Goal: Transaction & Acquisition: Purchase product/service

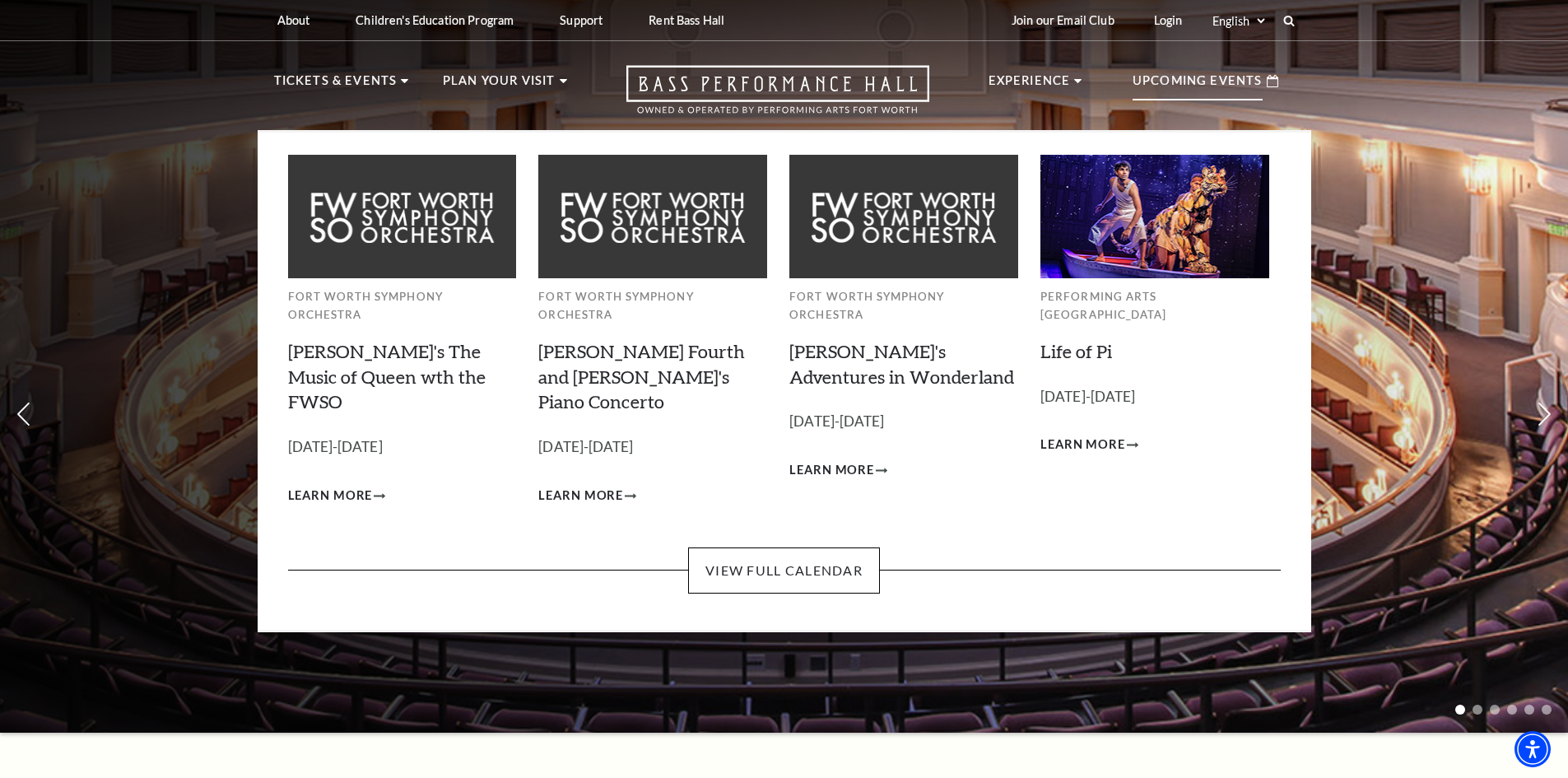
click at [1208, 78] on p "Upcoming Events" at bounding box center [1197, 85] width 130 height 29
click at [812, 547] on link "View Full Calendar" at bounding box center [784, 570] width 192 height 46
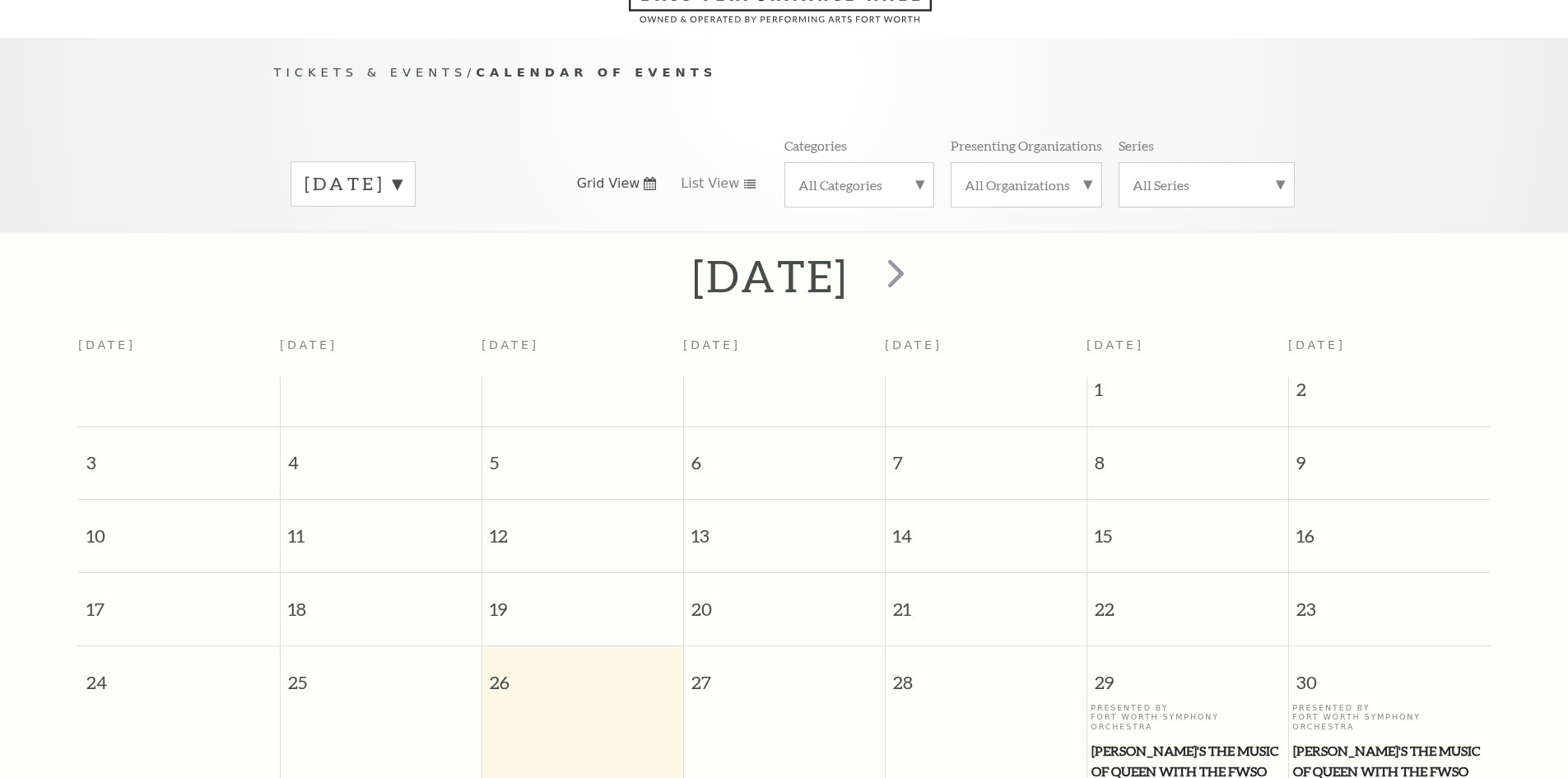
scroll to position [146, 0]
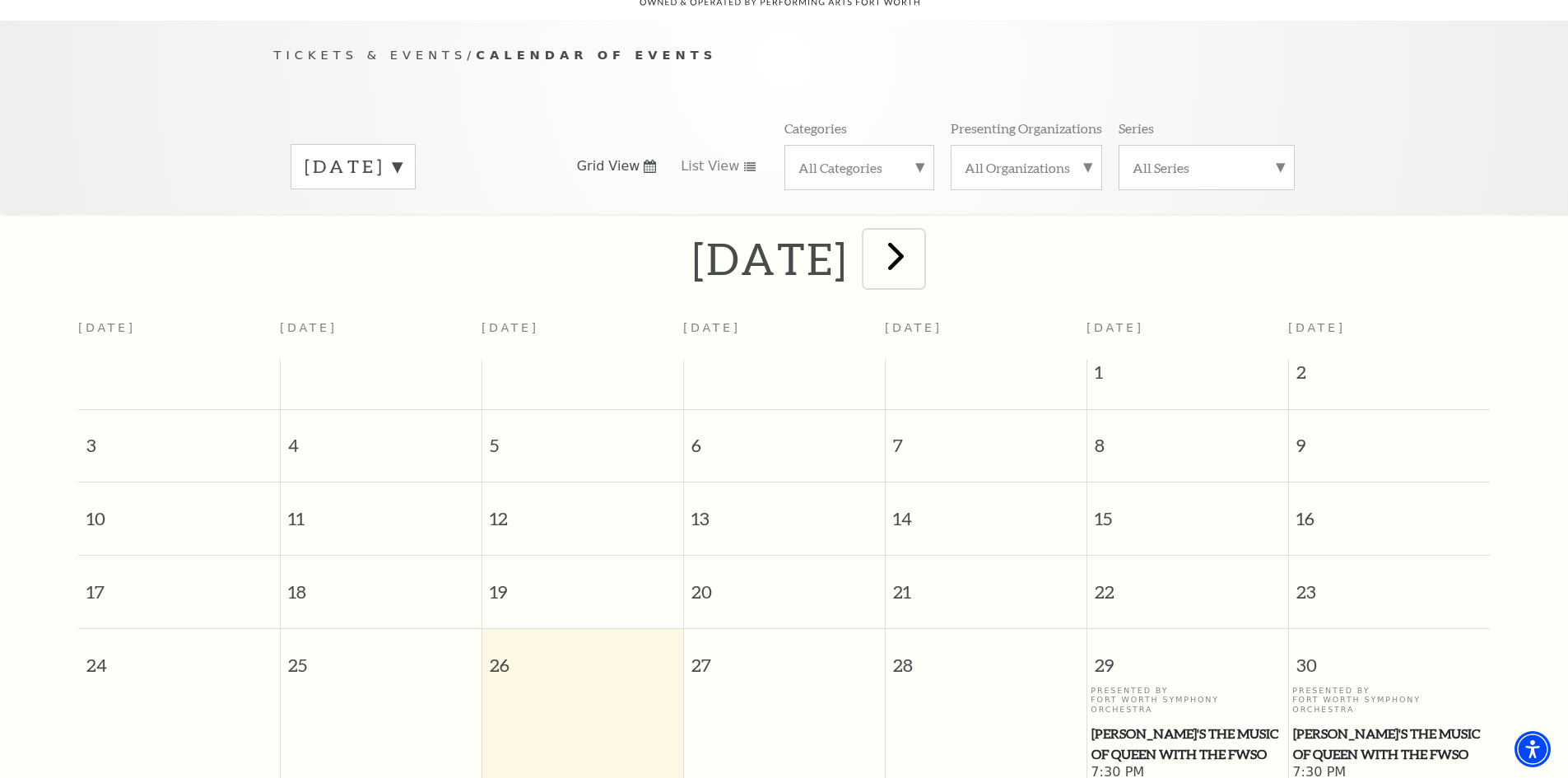
click at [919, 245] on span "next" at bounding box center [896, 256] width 47 height 47
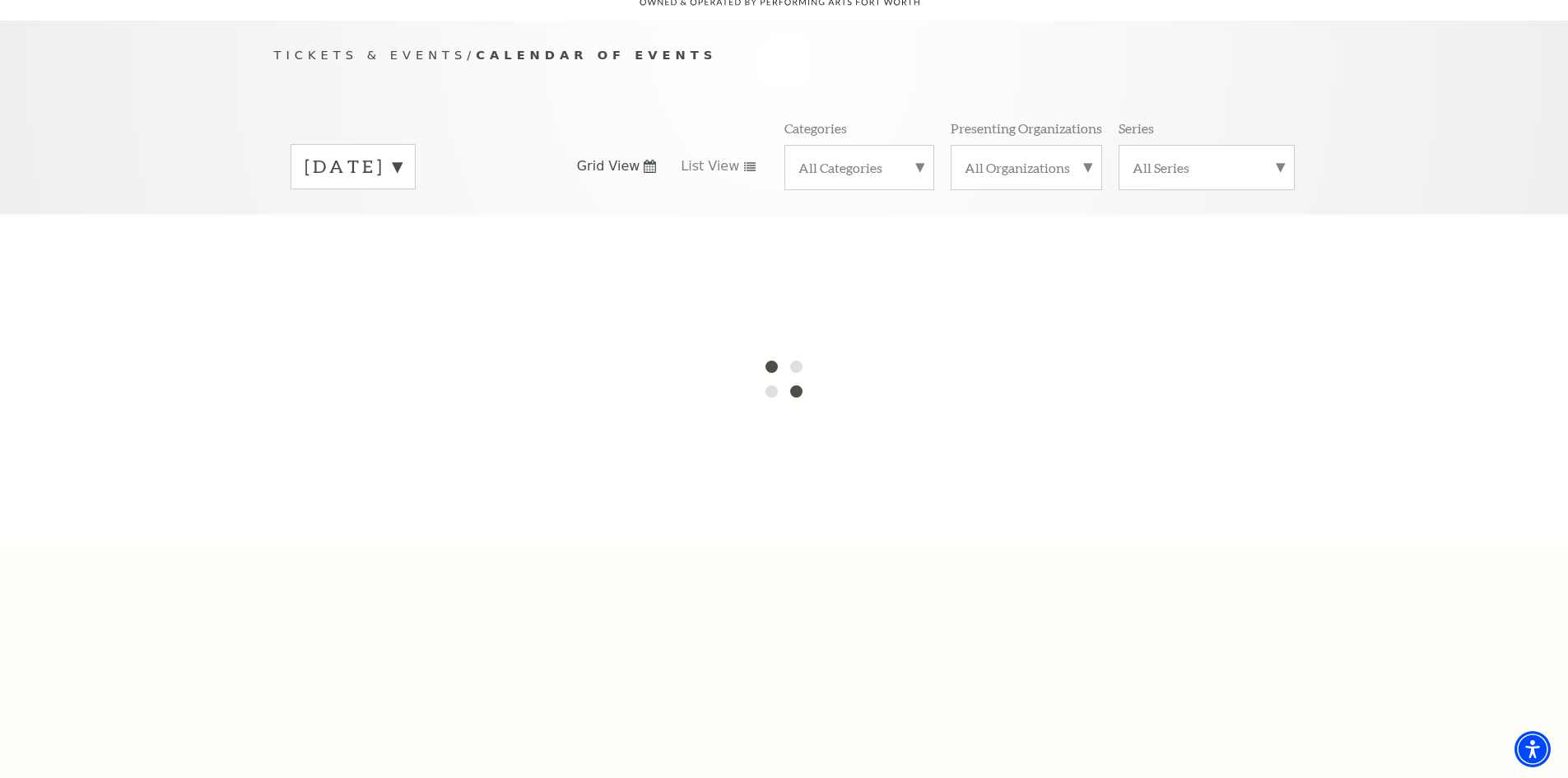
click at [402, 154] on label "[DATE]" at bounding box center [353, 167] width 97 height 26
click at [398, 183] on label "[DATE]" at bounding box center [353, 201] width 97 height 35
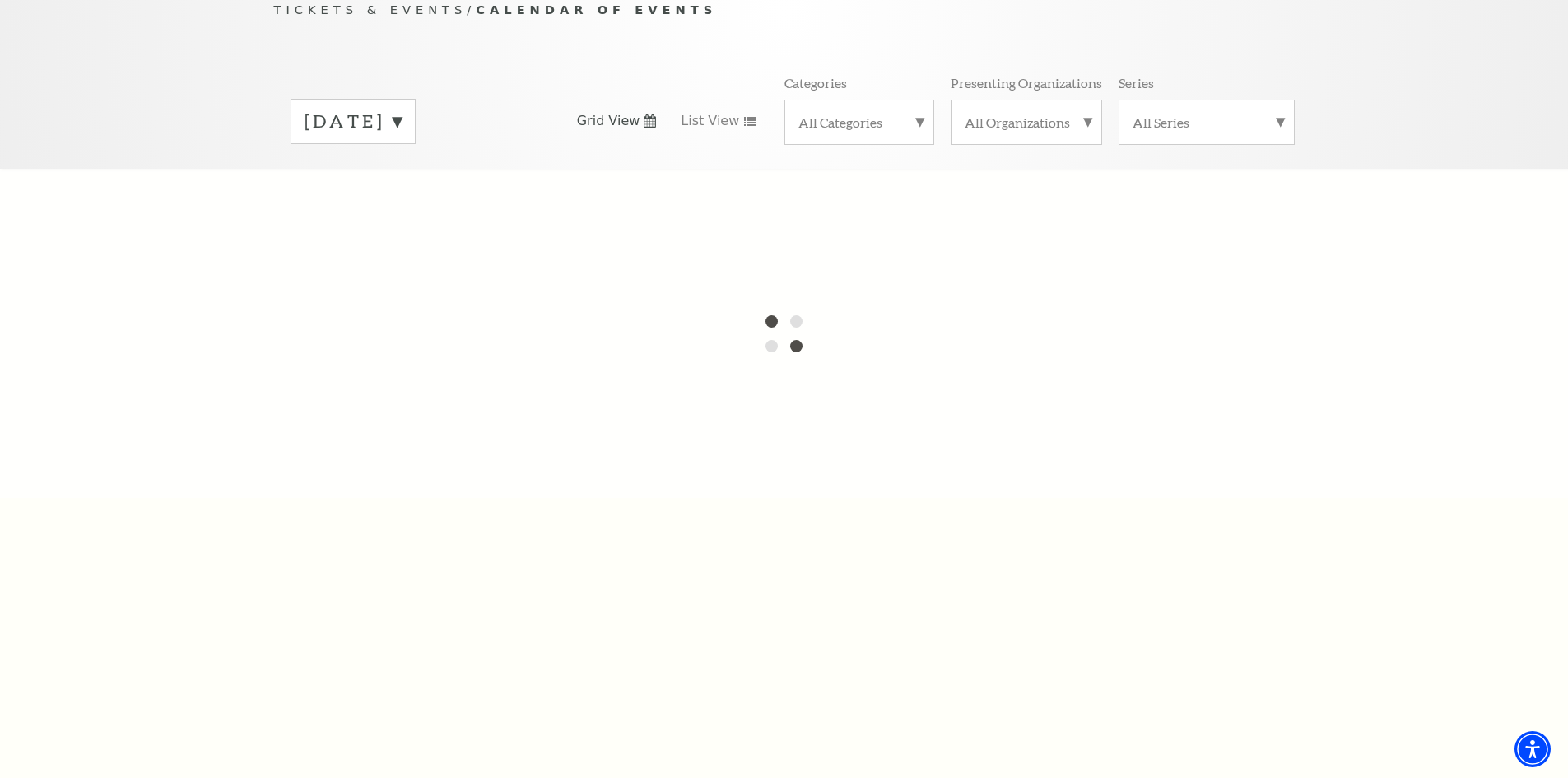
scroll to position [0, 0]
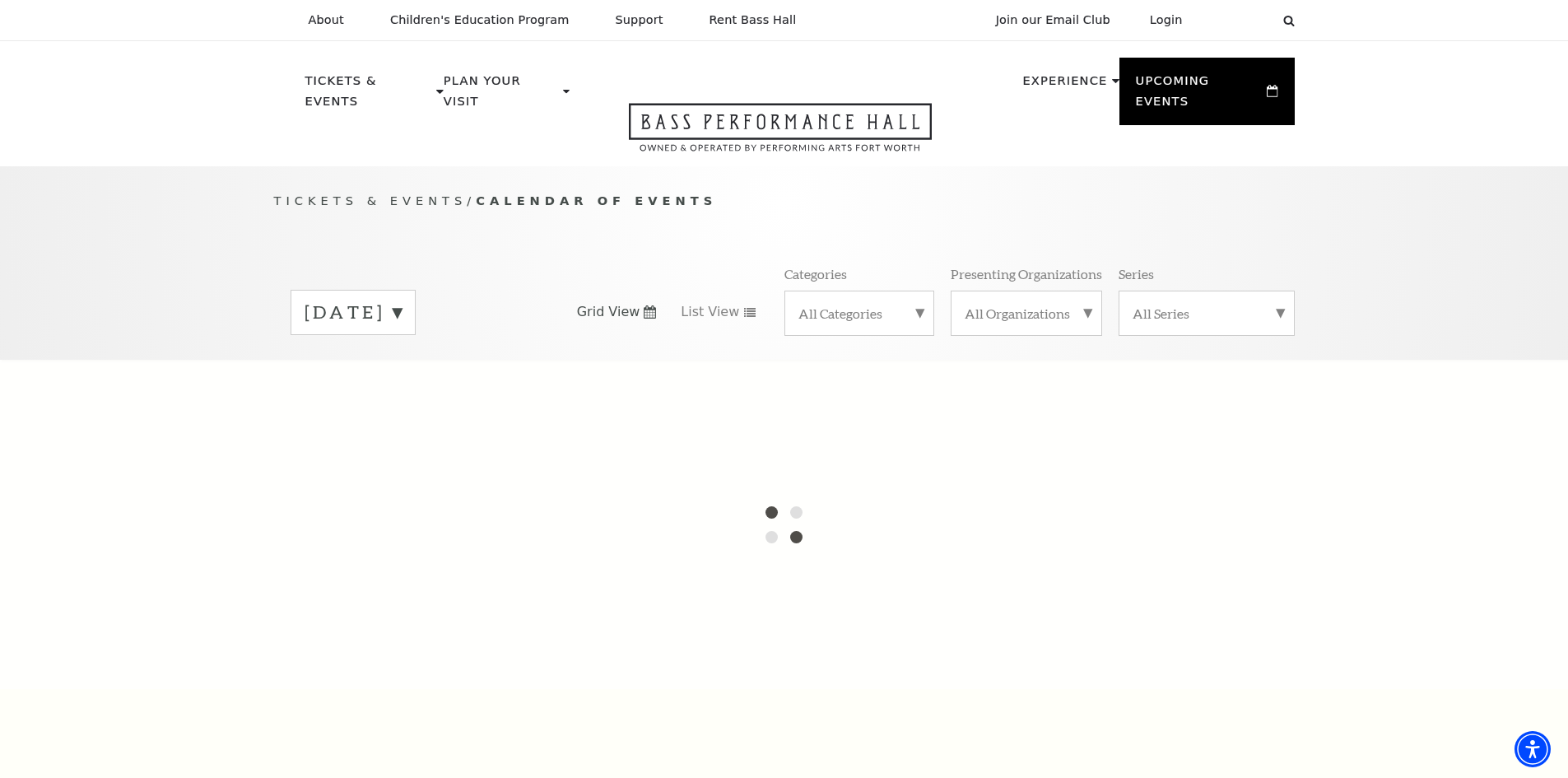
click at [402, 299] on label "[DATE]" at bounding box center [353, 312] width 97 height 26
click at [422, 360] on div at bounding box center [784, 525] width 1568 height 330
click at [428, 364] on div at bounding box center [784, 525] width 1568 height 330
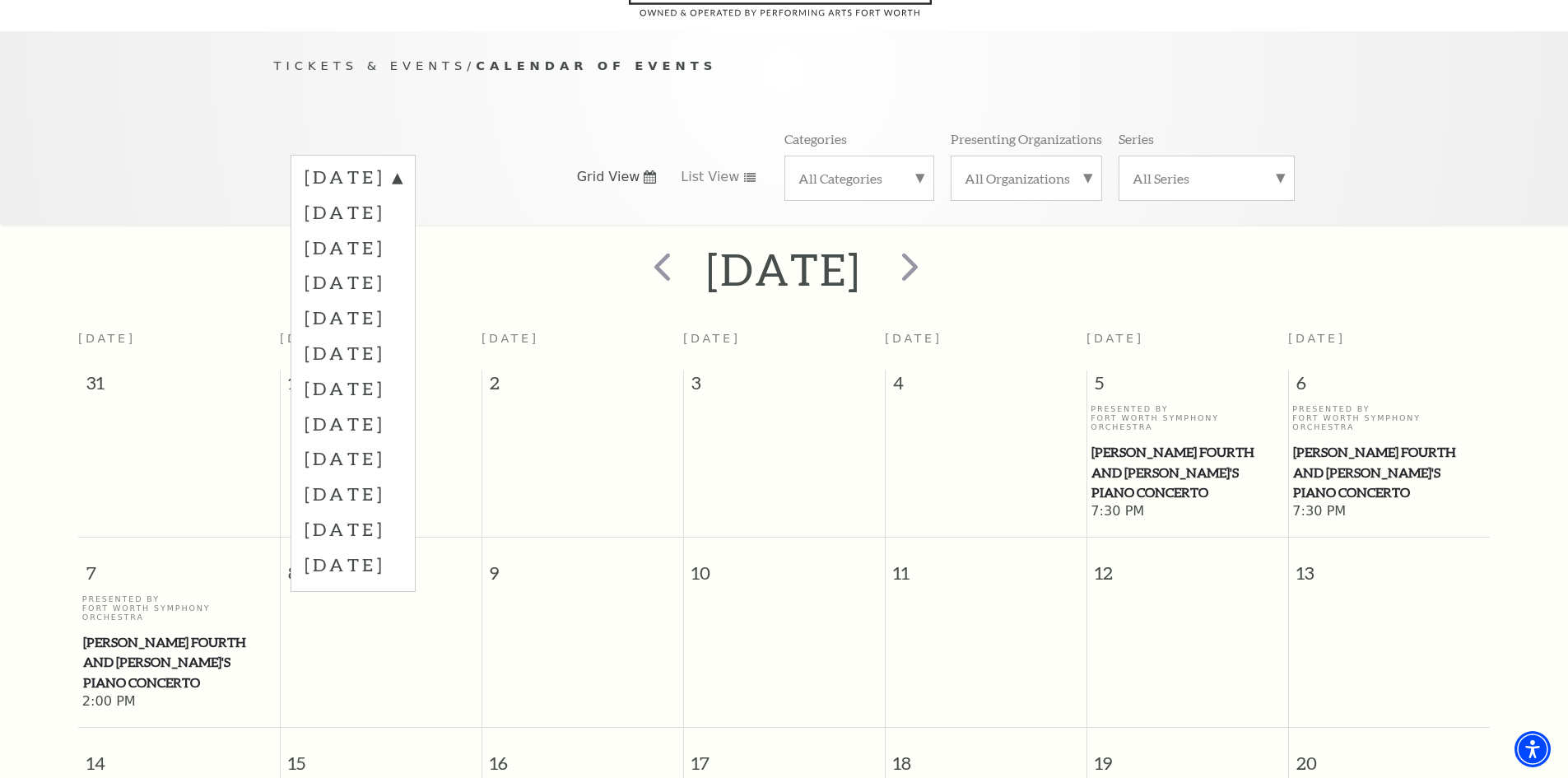
scroll to position [146, 0]
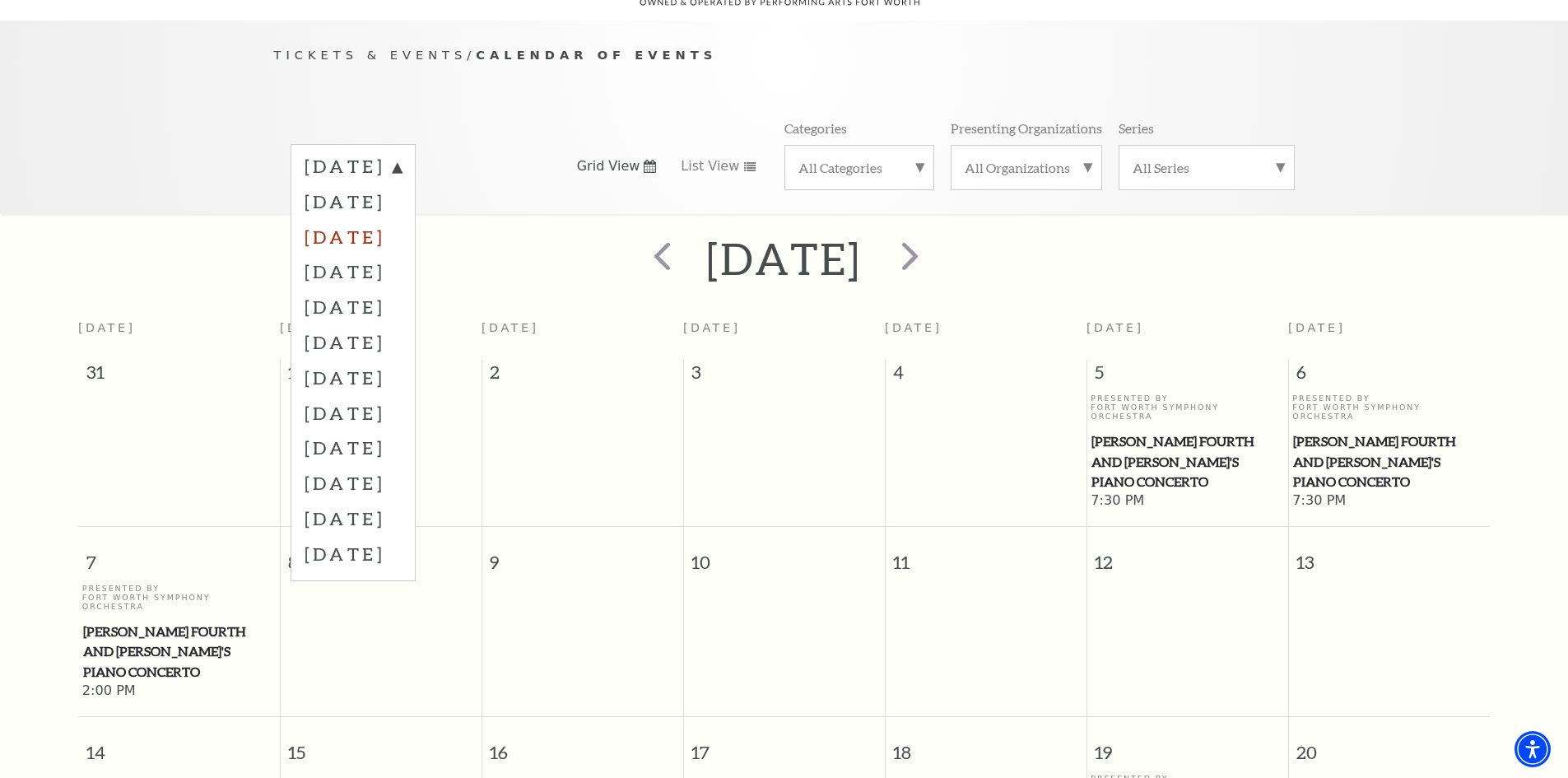
click at [402, 219] on label "[DATE]" at bounding box center [353, 236] width 97 height 35
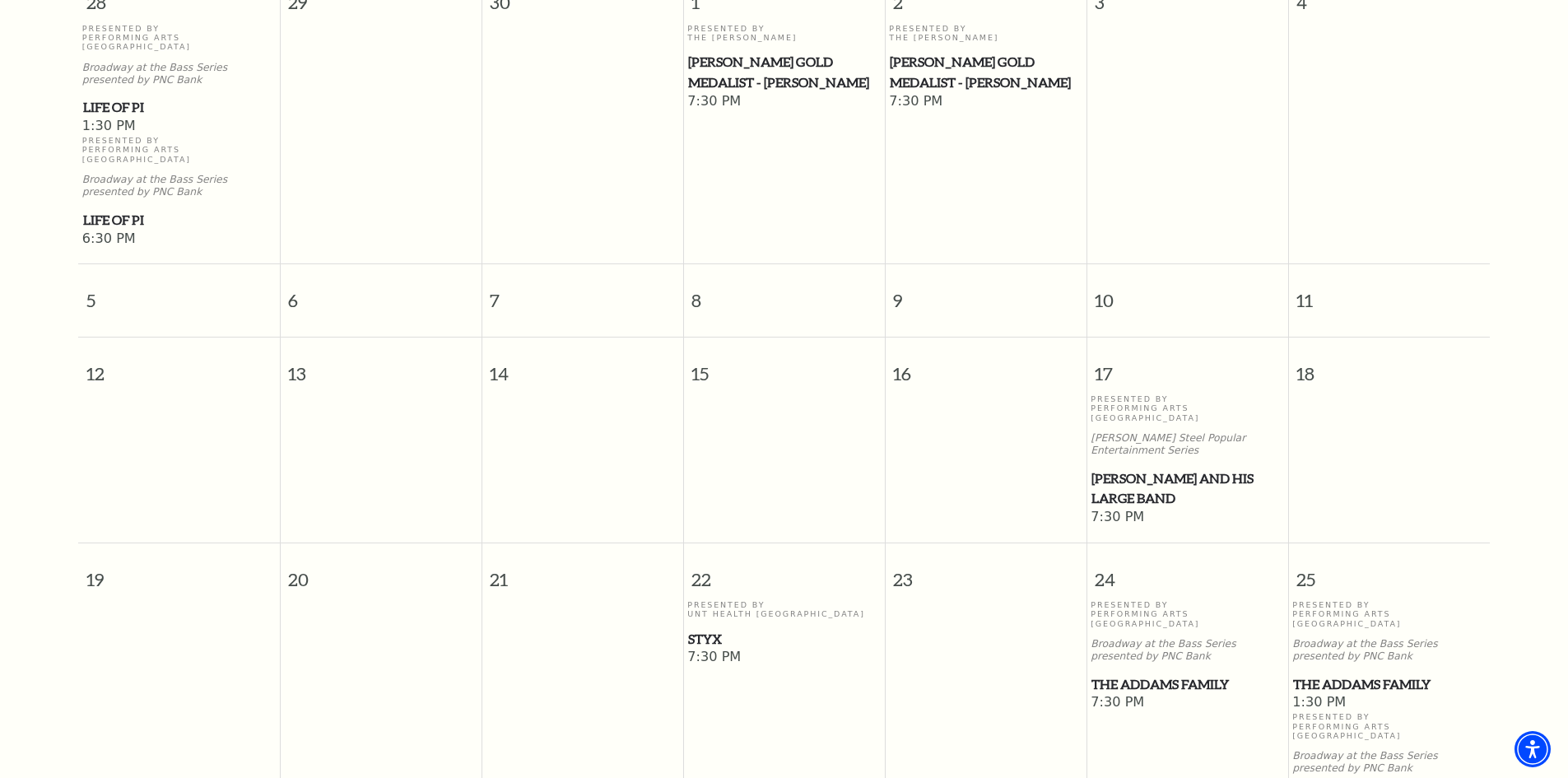
scroll to position [310, 0]
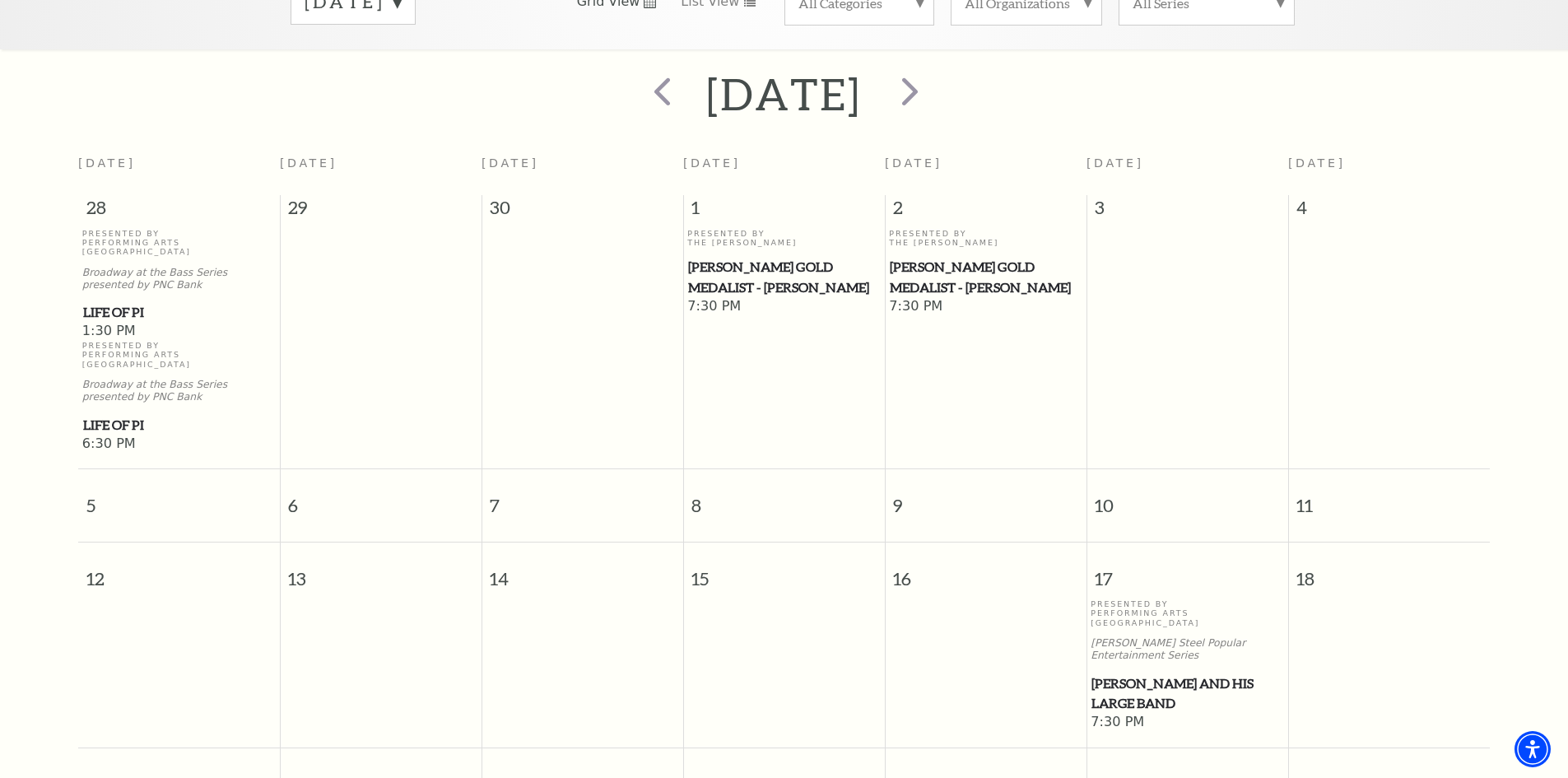
click at [755, 257] on span "[PERSON_NAME] Gold Medalist - [PERSON_NAME]" at bounding box center [784, 277] width 192 height 40
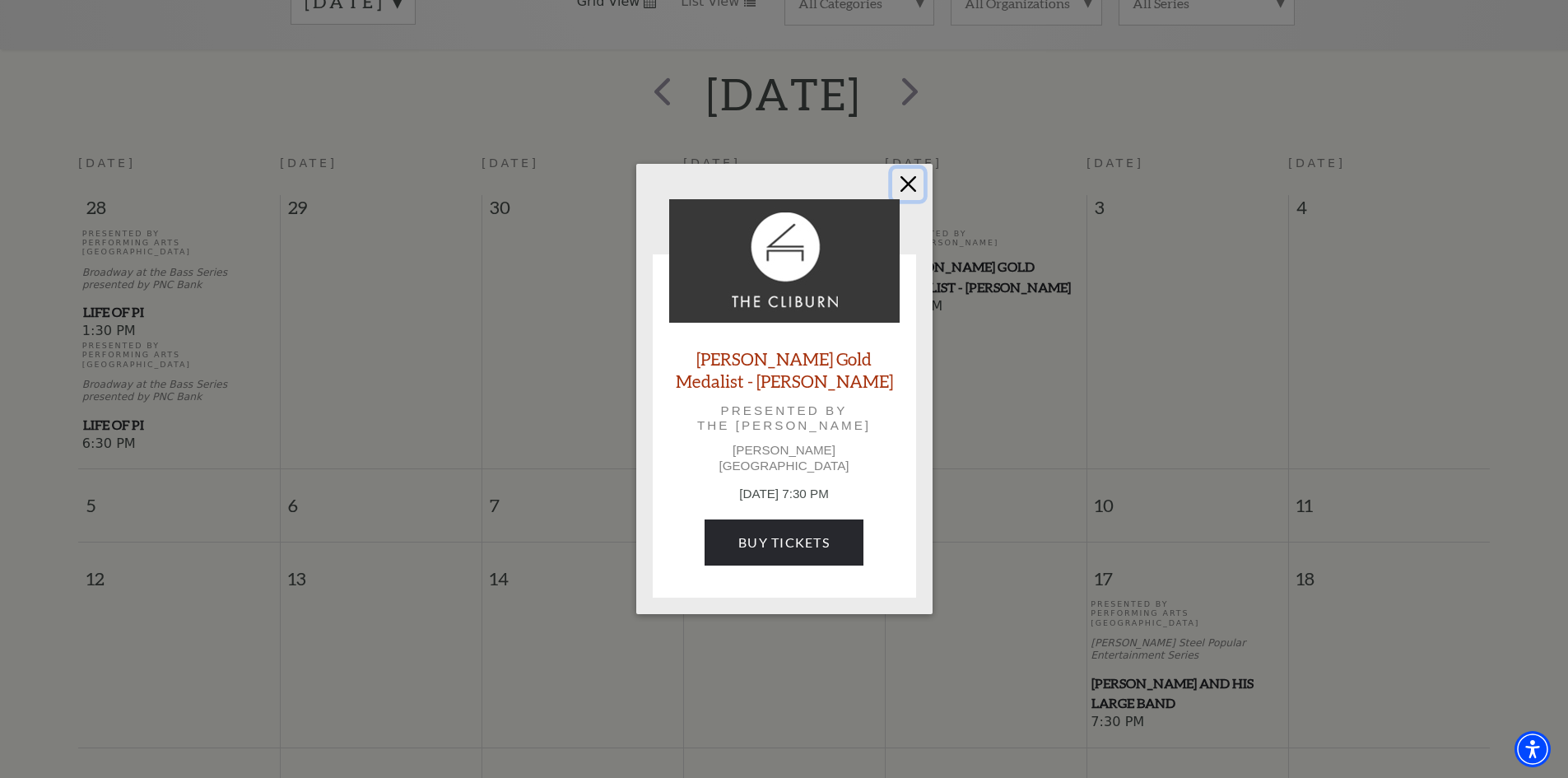
click at [909, 187] on button "Close" at bounding box center [908, 184] width 31 height 31
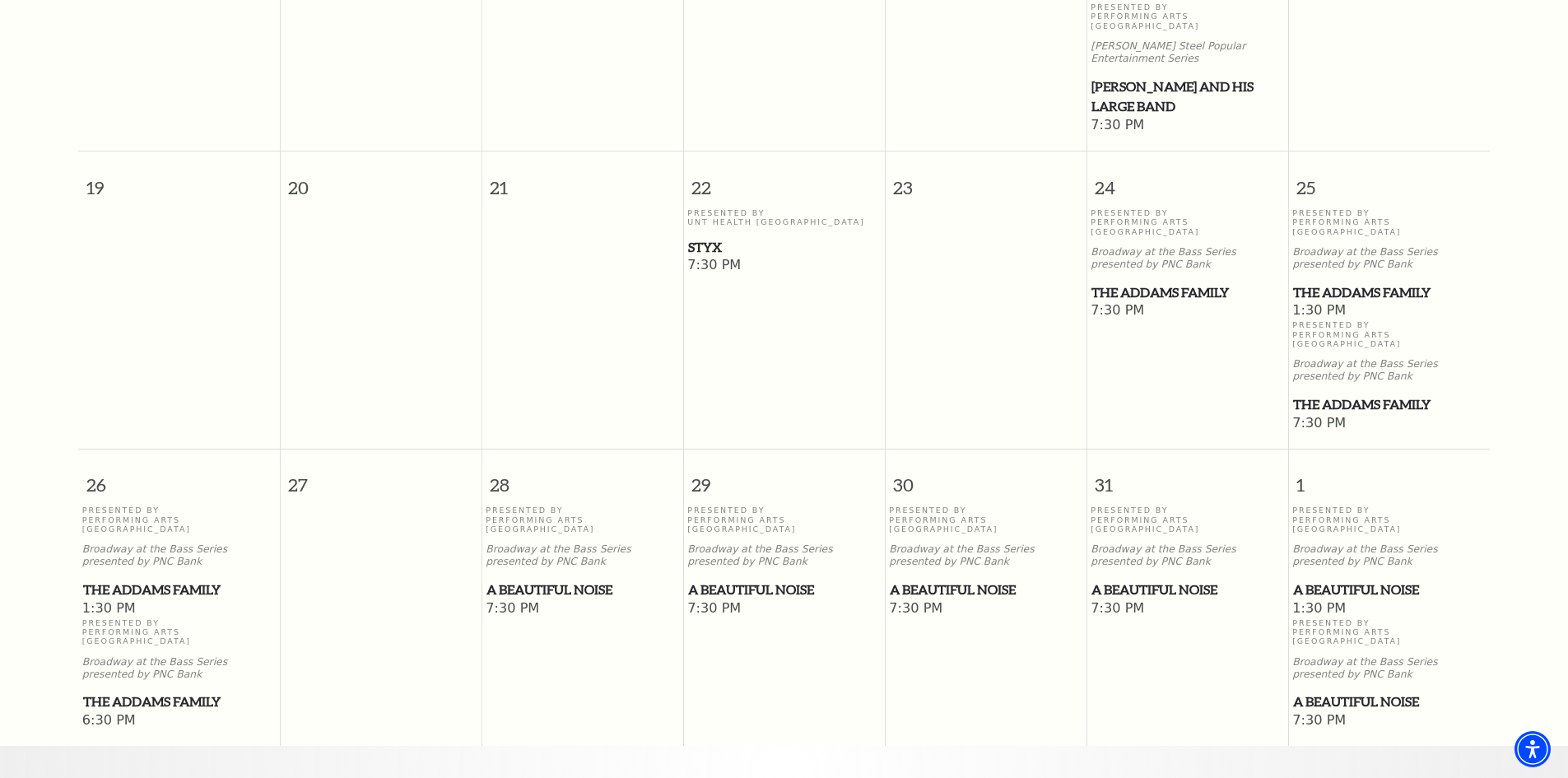
scroll to position [969, 0]
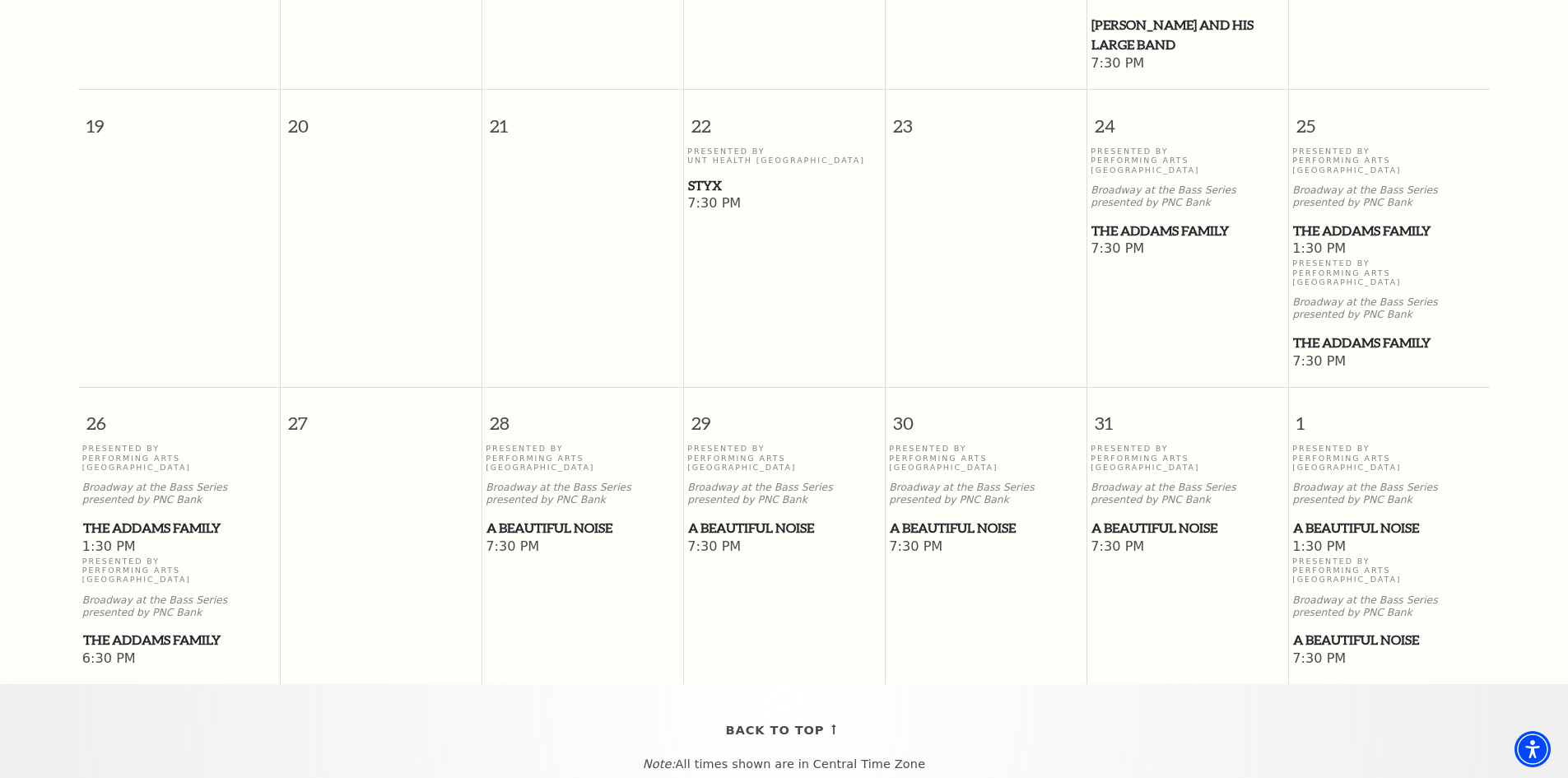
click at [1341, 518] on span "A Beautiful Noise" at bounding box center [1389, 528] width 192 height 21
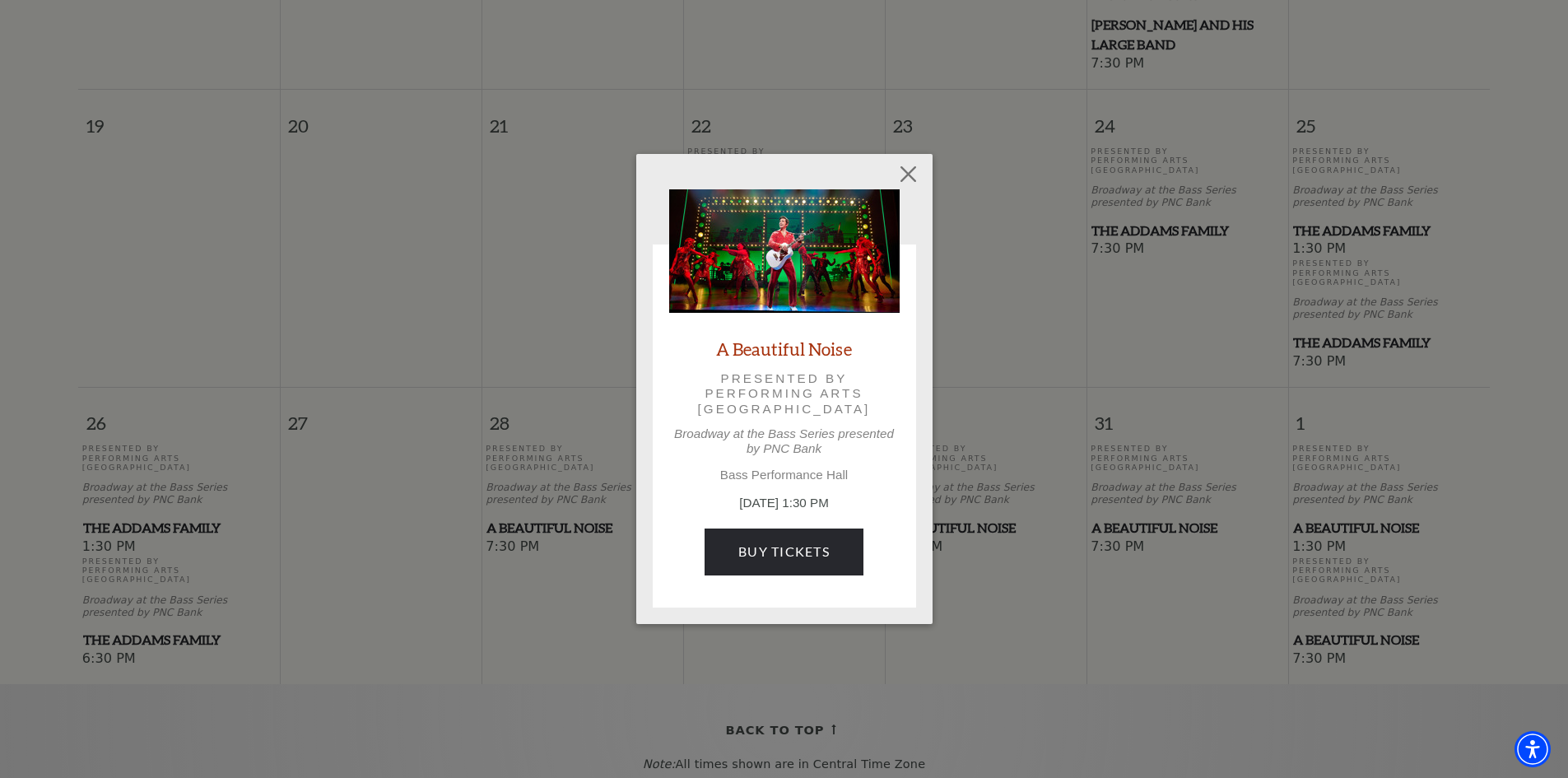
click at [1110, 575] on div "Empty heading A Beautiful Noise Presented by Performing Arts Fort Worth Broadwa…" at bounding box center [784, 389] width 1568 height 778
click at [911, 172] on button "Close" at bounding box center [908, 175] width 31 height 31
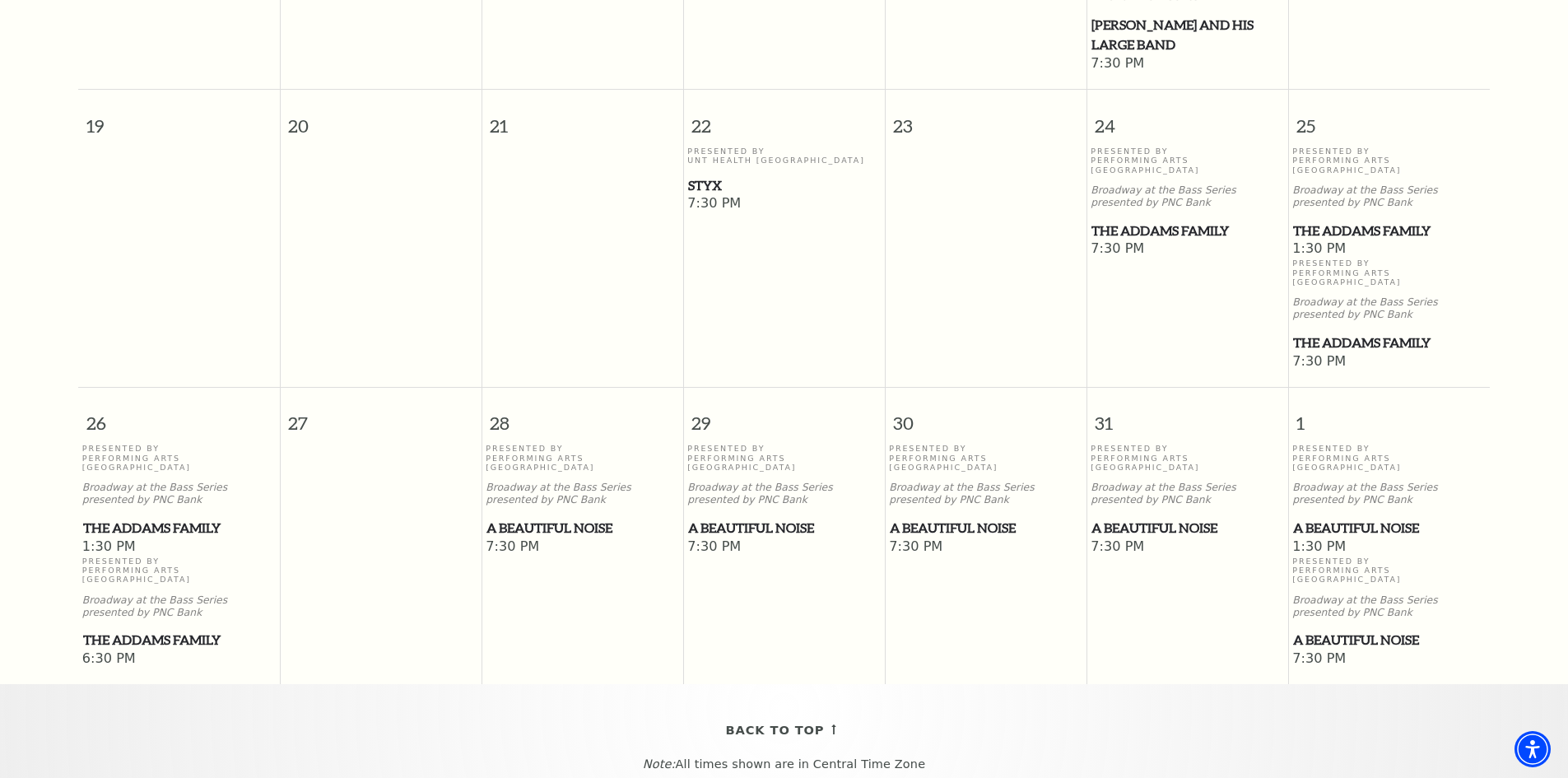
click at [1348, 518] on span "A Beautiful Noise" at bounding box center [1389, 528] width 192 height 21
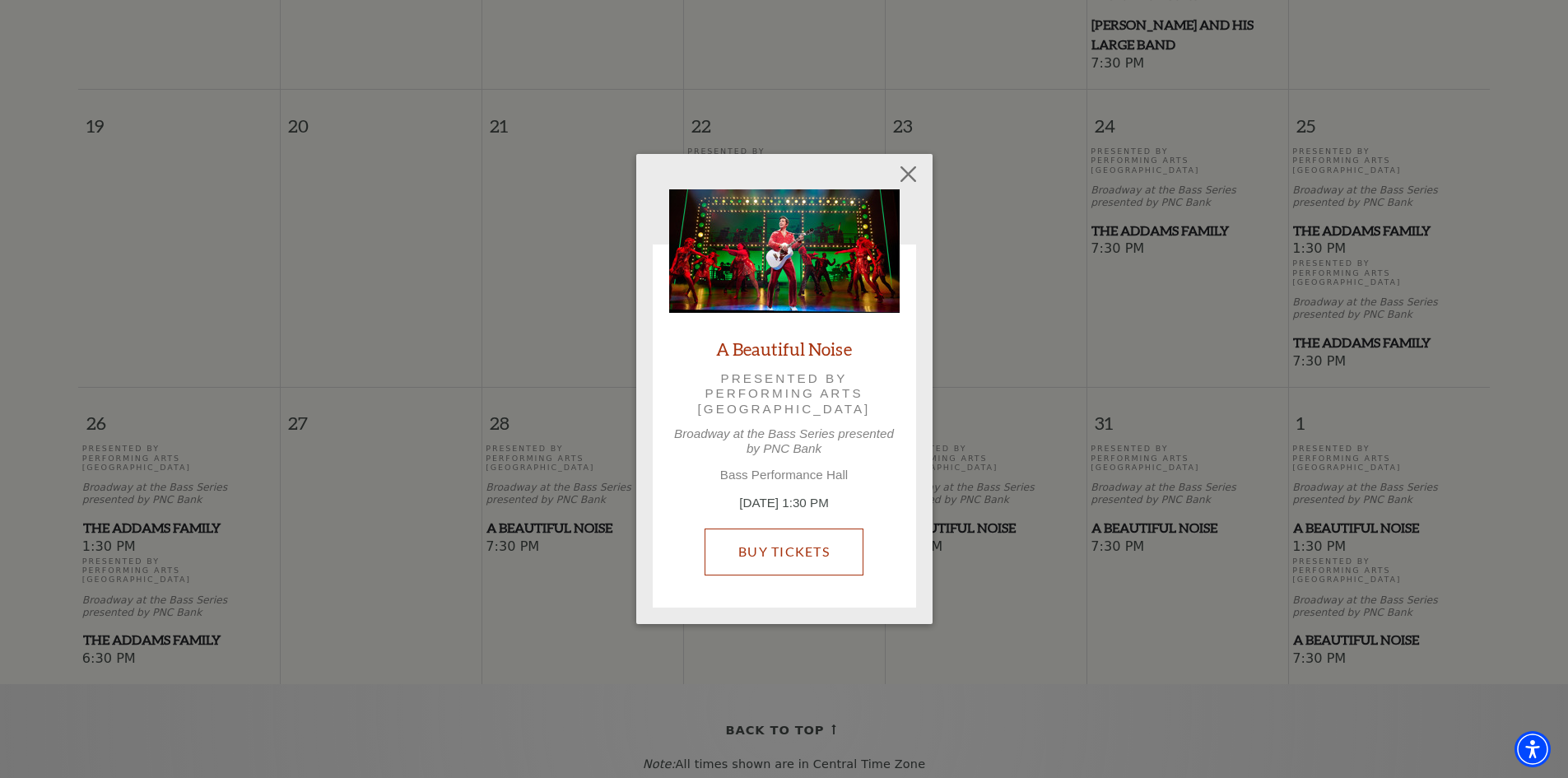
click at [780, 547] on link "Buy Tickets" at bounding box center [784, 551] width 159 height 46
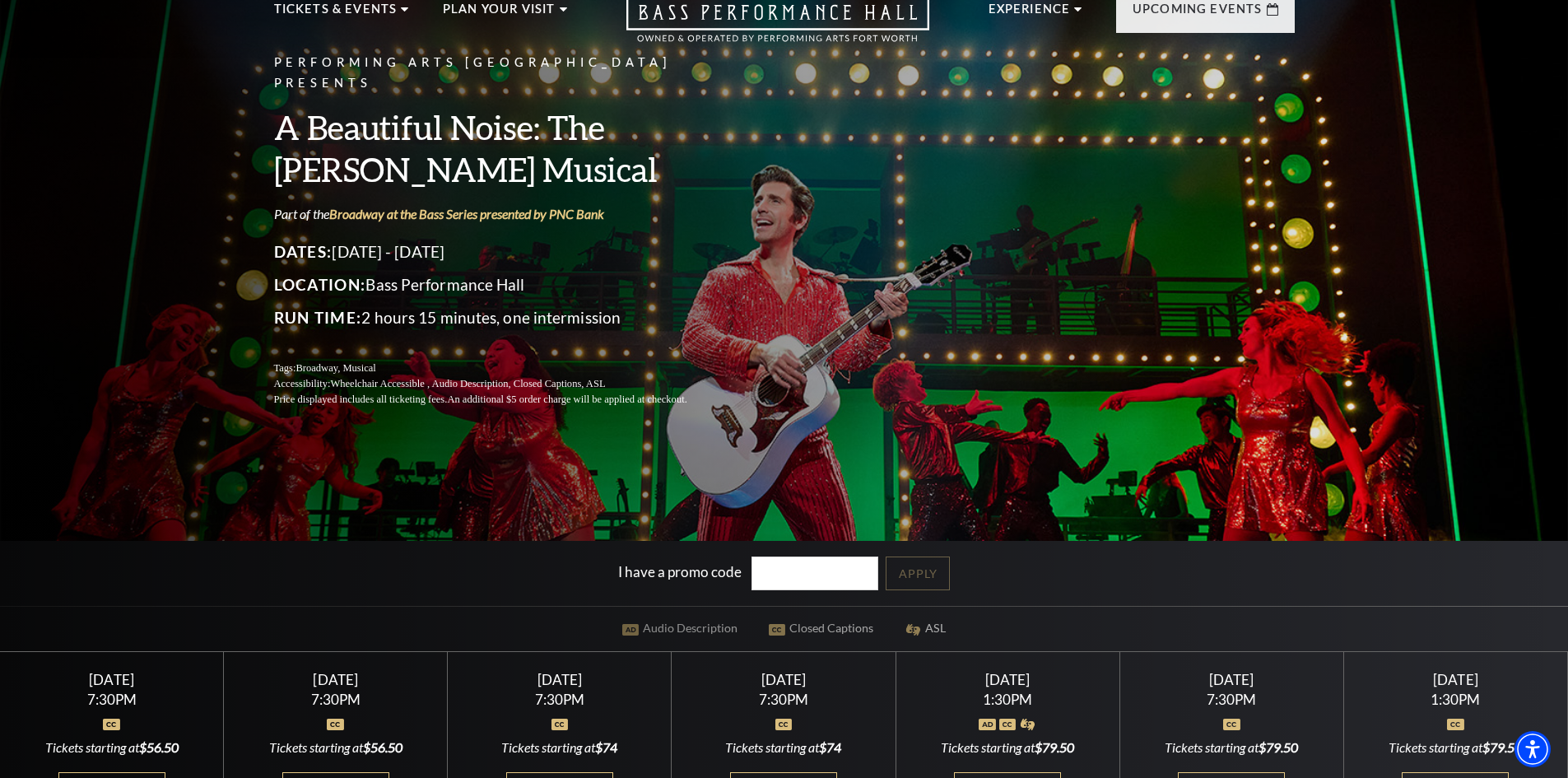
scroll to position [165, 0]
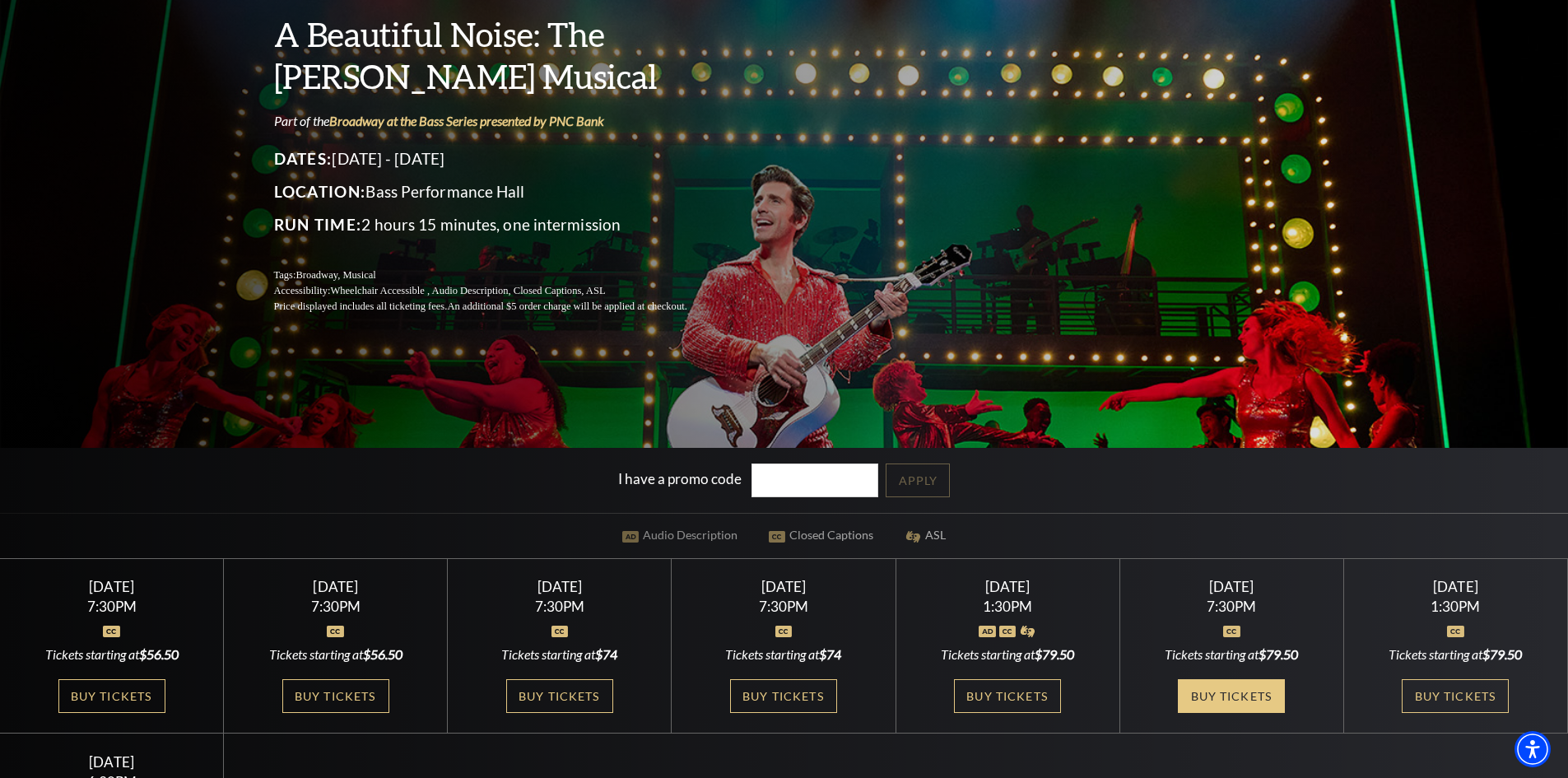
click at [1234, 695] on link "Buy Tickets" at bounding box center [1231, 696] width 107 height 33
click at [1013, 694] on link "Buy Tickets" at bounding box center [1007, 696] width 107 height 33
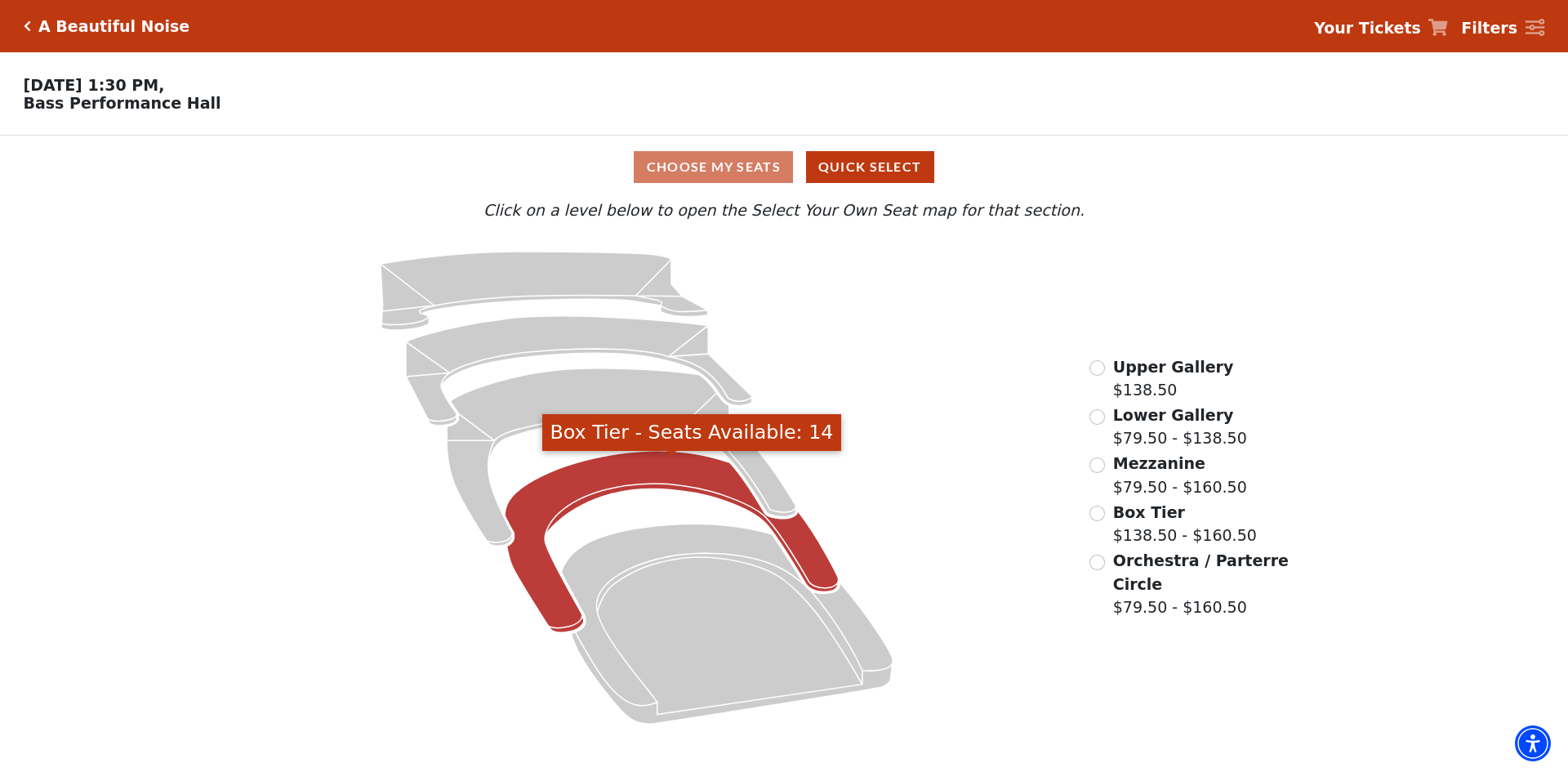
click at [617, 475] on icon "Box Tier - Seats Available: 14" at bounding box center [672, 541] width 334 height 182
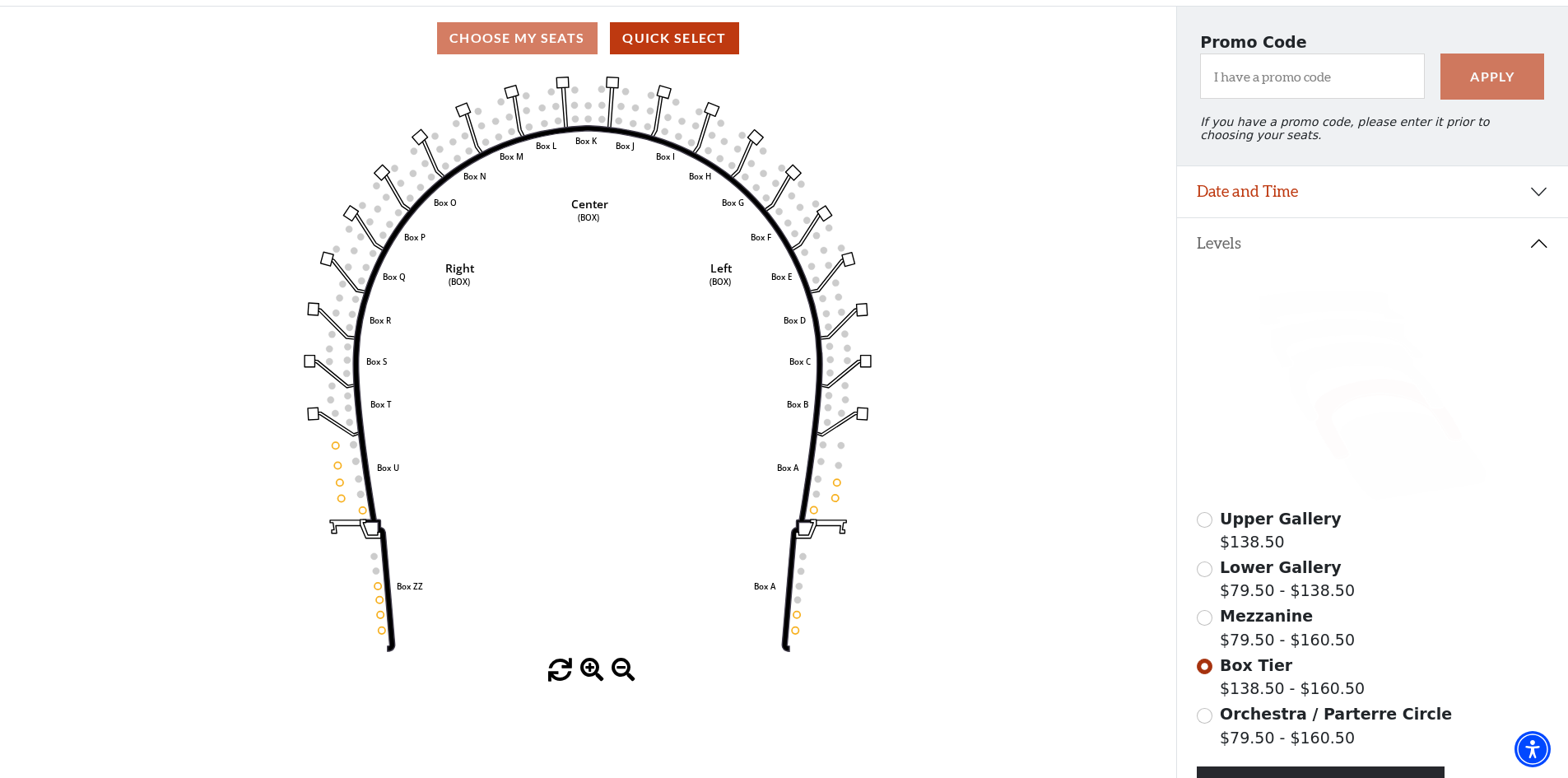
scroll to position [159, 0]
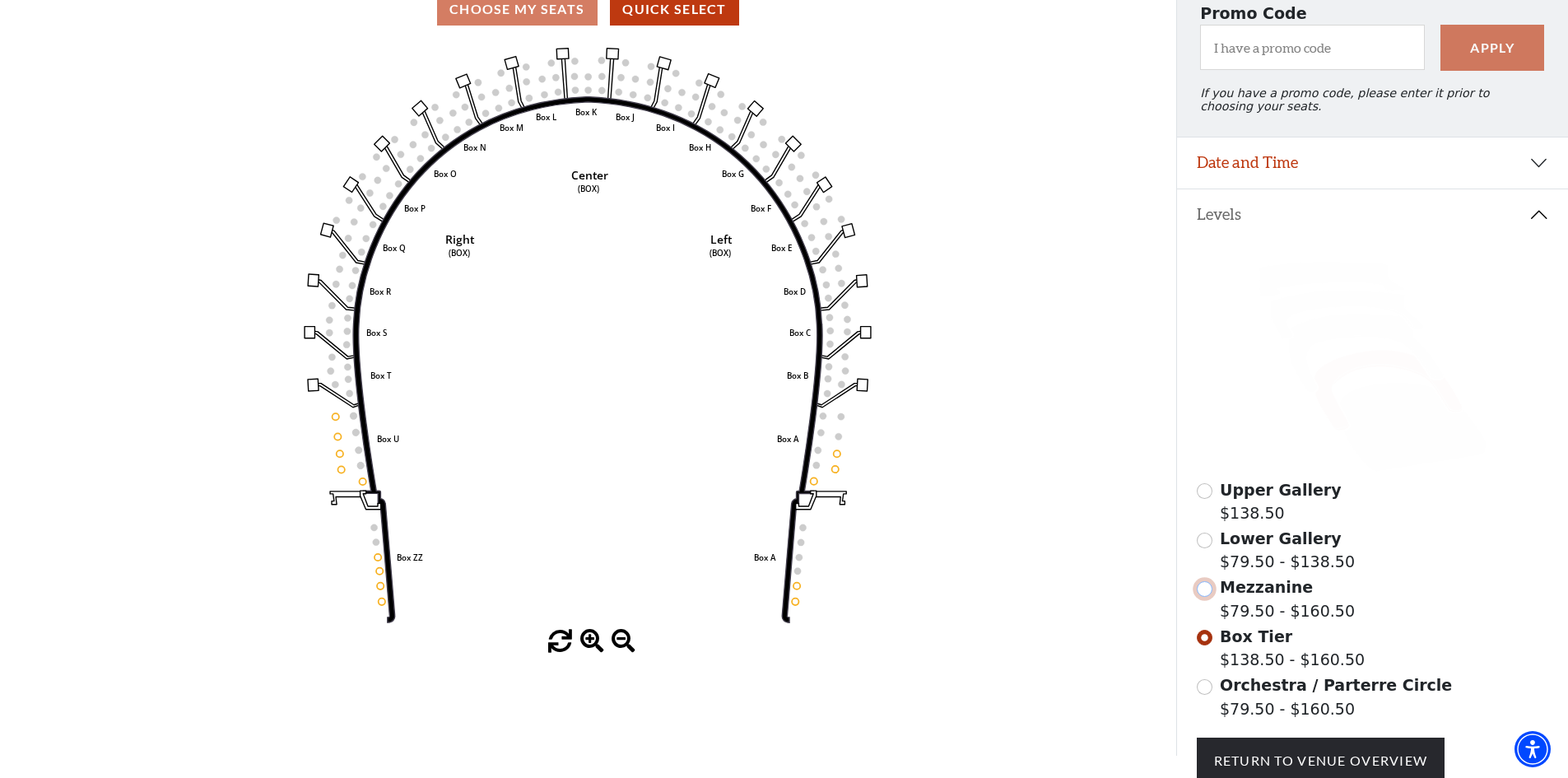
click at [1205, 596] on input "Mezzanine$79.50 - $160.50\a" at bounding box center [1204, 590] width 16 height 16
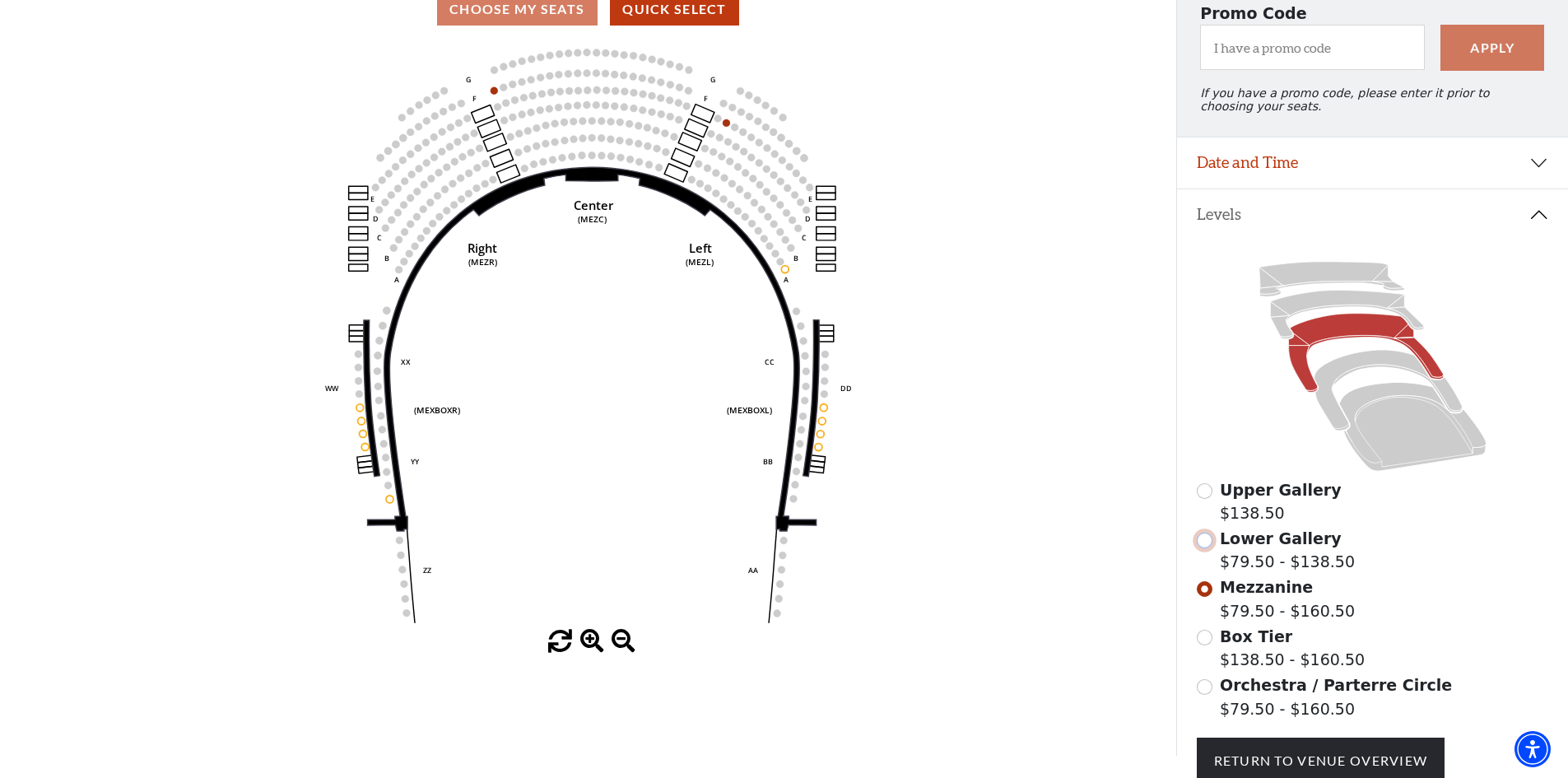
click at [1209, 548] on input "Lower Gallery$79.50 - $138.50\a" at bounding box center [1204, 541] width 16 height 16
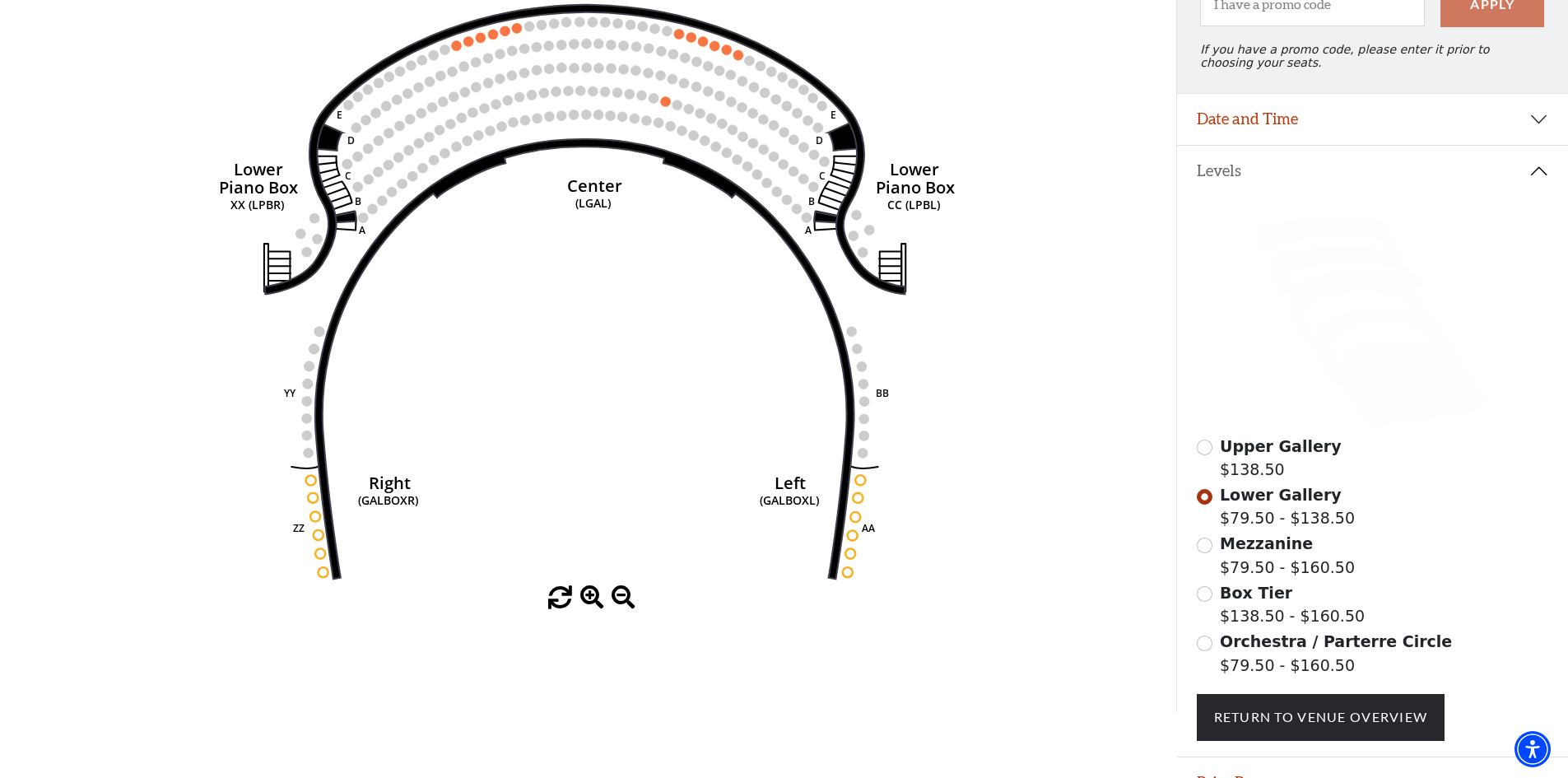
scroll to position [213, 0]
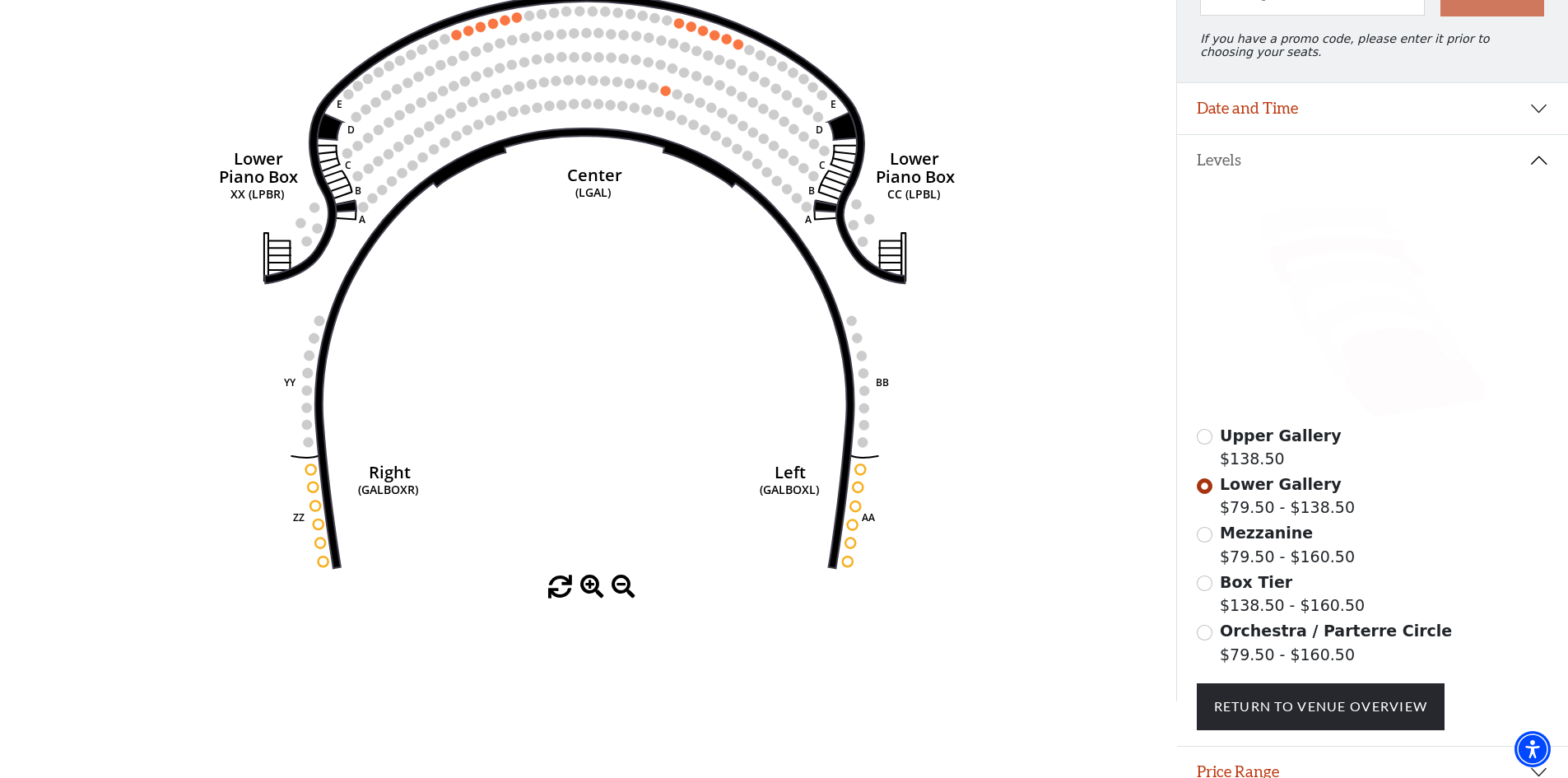
click at [1385, 375] on icon at bounding box center [1412, 373] width 147 height 89
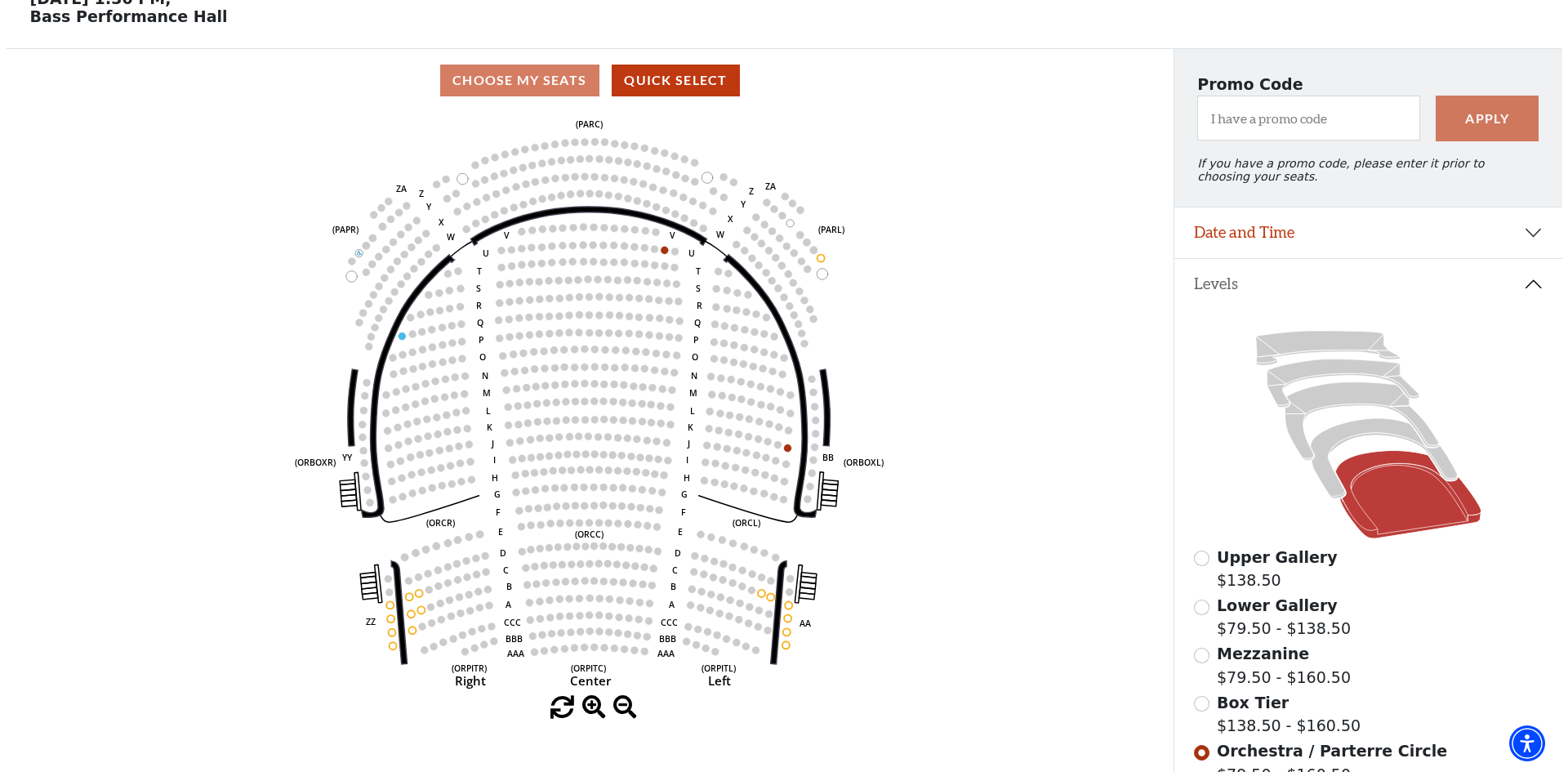
scroll to position [0, 0]
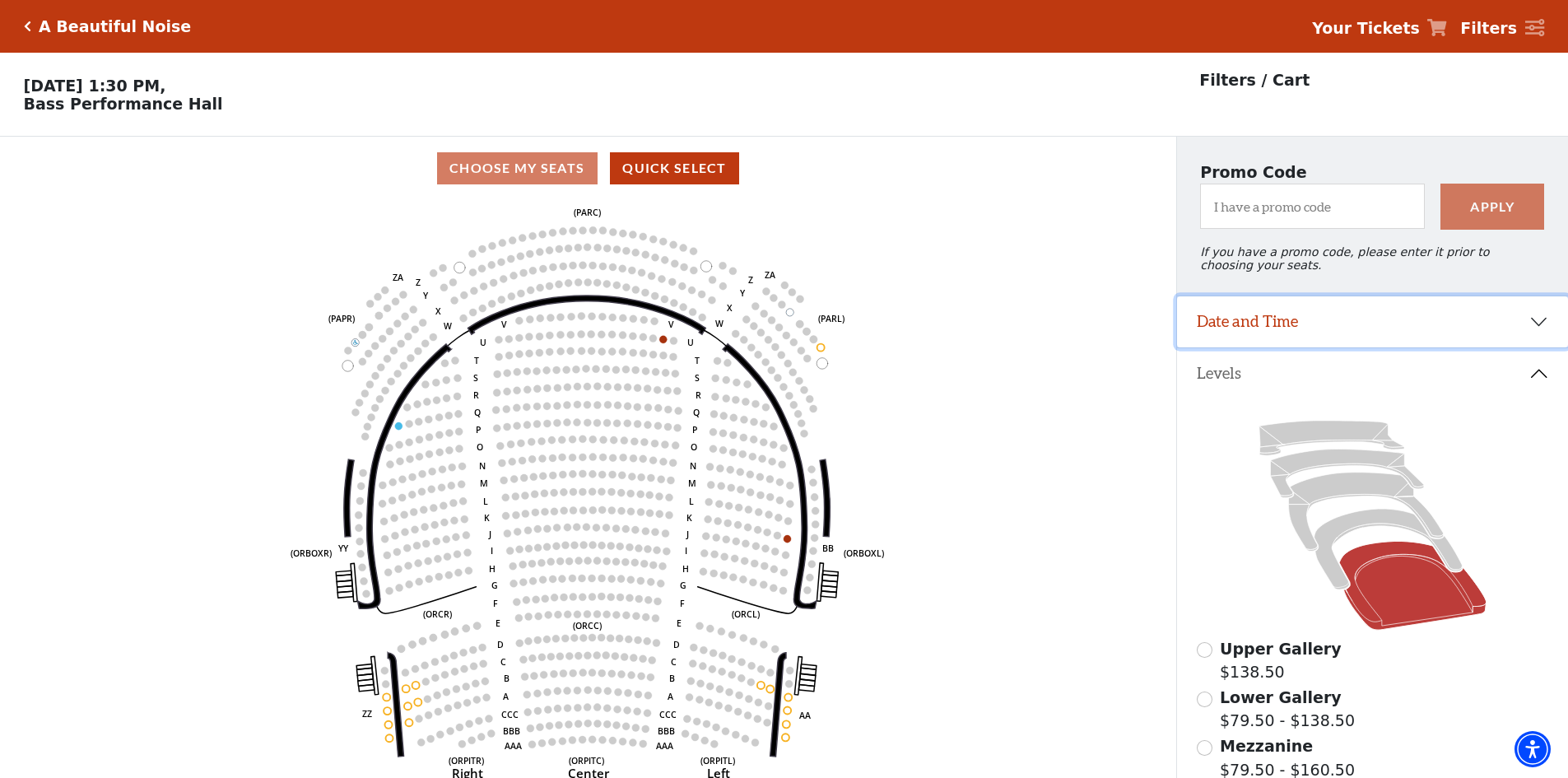
click at [1324, 332] on button "Date and Time" at bounding box center [1372, 322] width 391 height 51
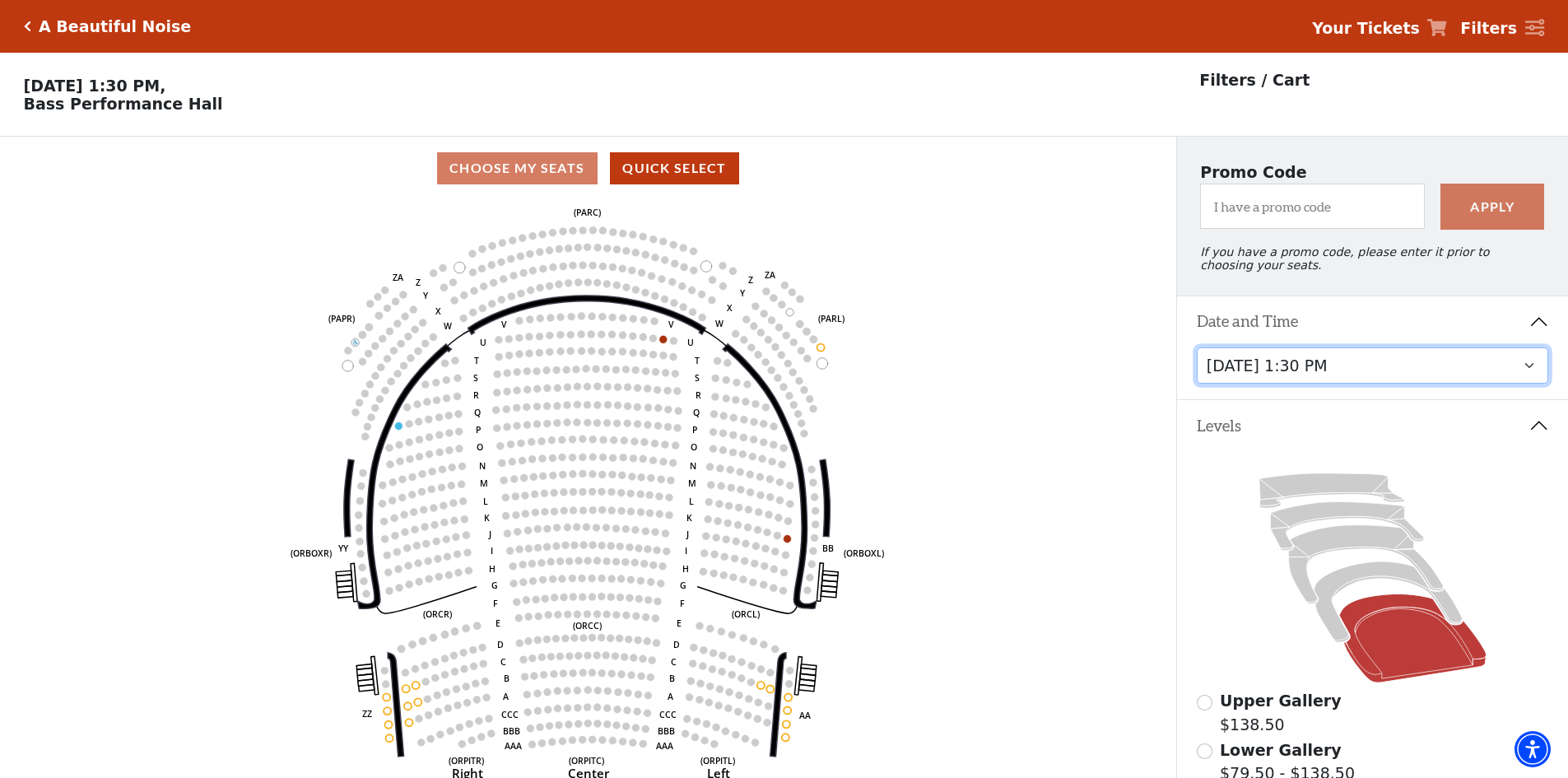
click at [1531, 376] on select "Tuesday, October 28 at 7:30 PM Wednesday, October 29 at 7:30 PM Thursday, Octob…" at bounding box center [1372, 366] width 352 height 37
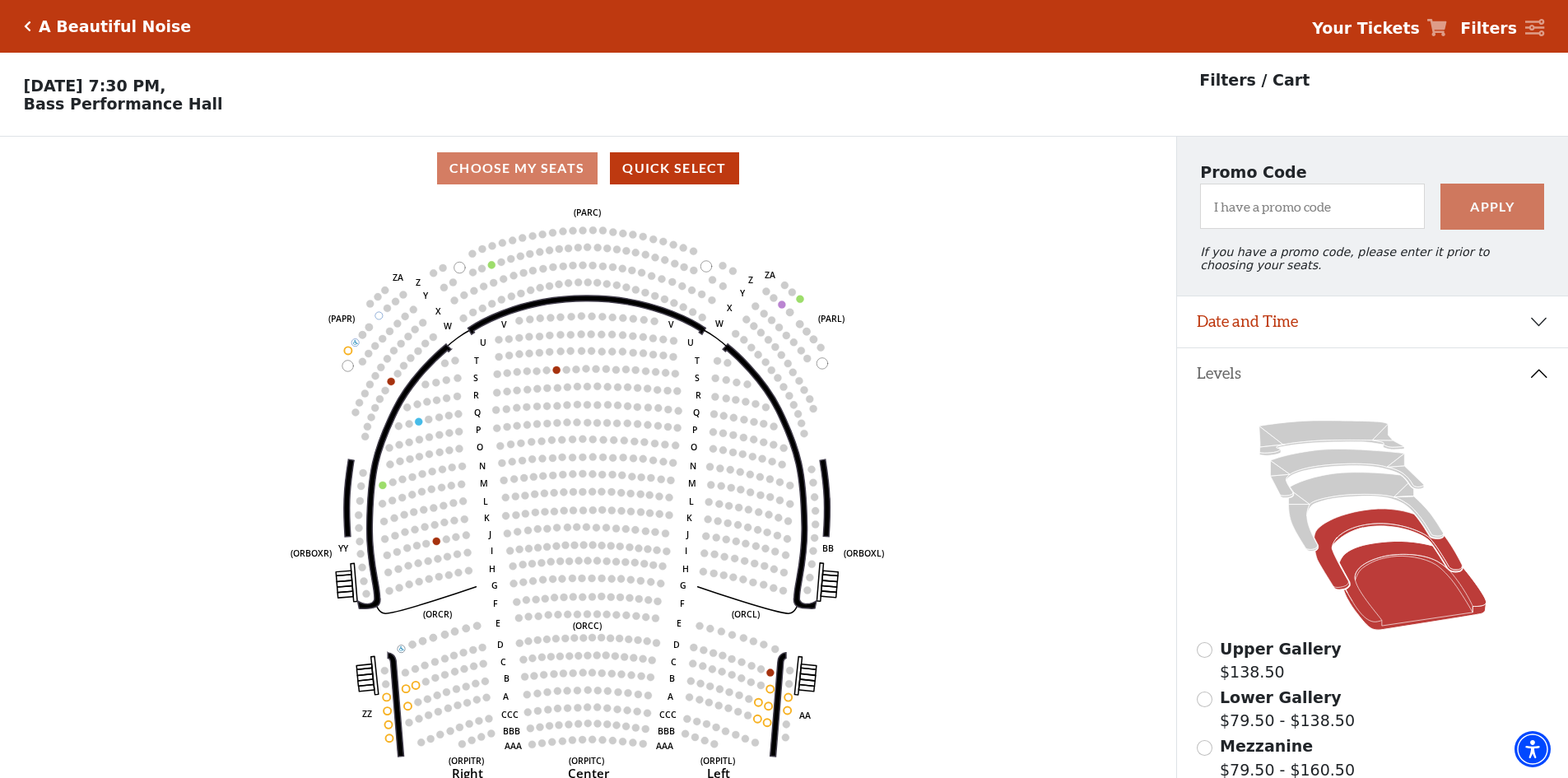
click at [1363, 528] on icon at bounding box center [1387, 550] width 148 height 80
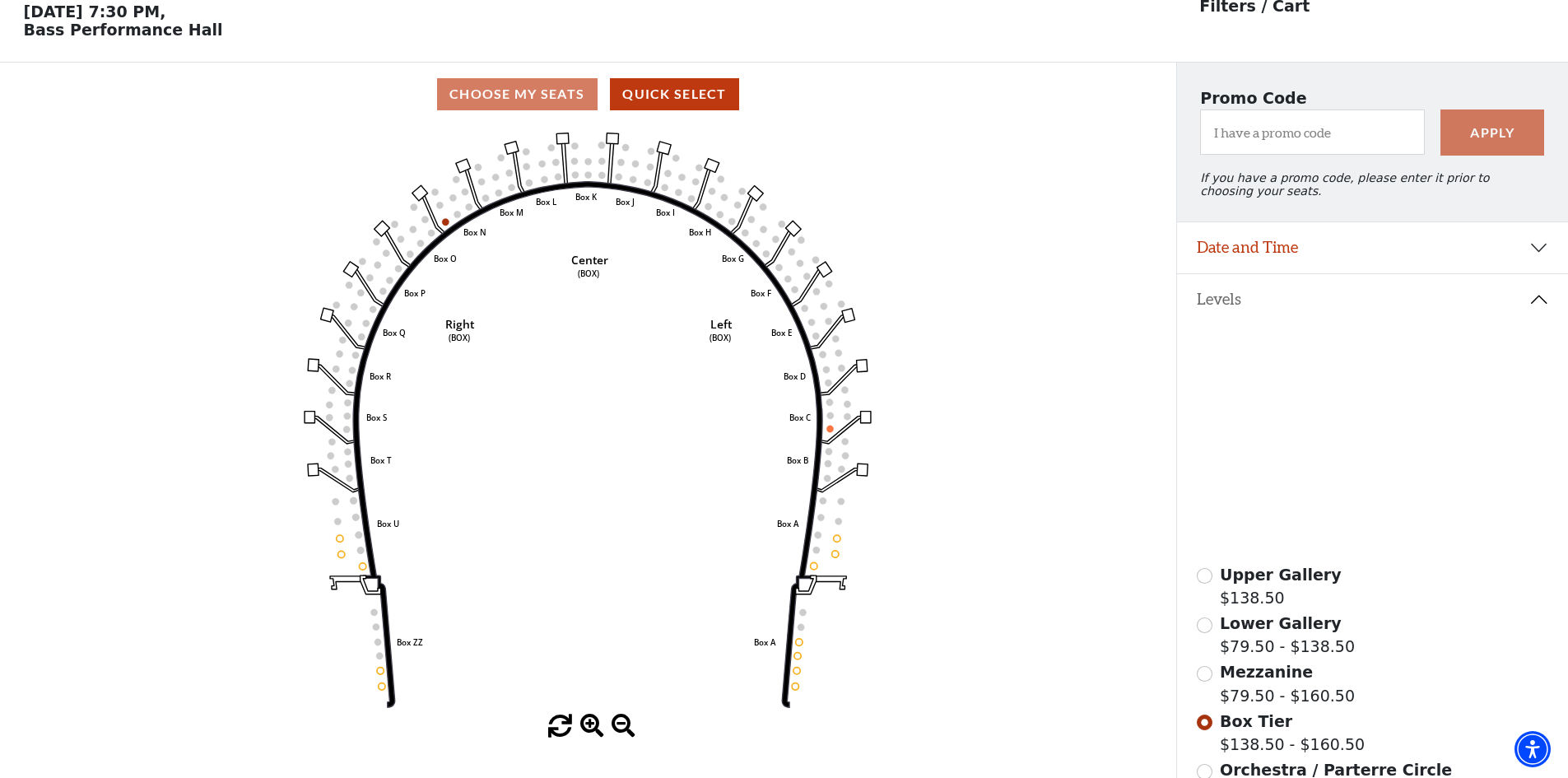
scroll to position [77, 0]
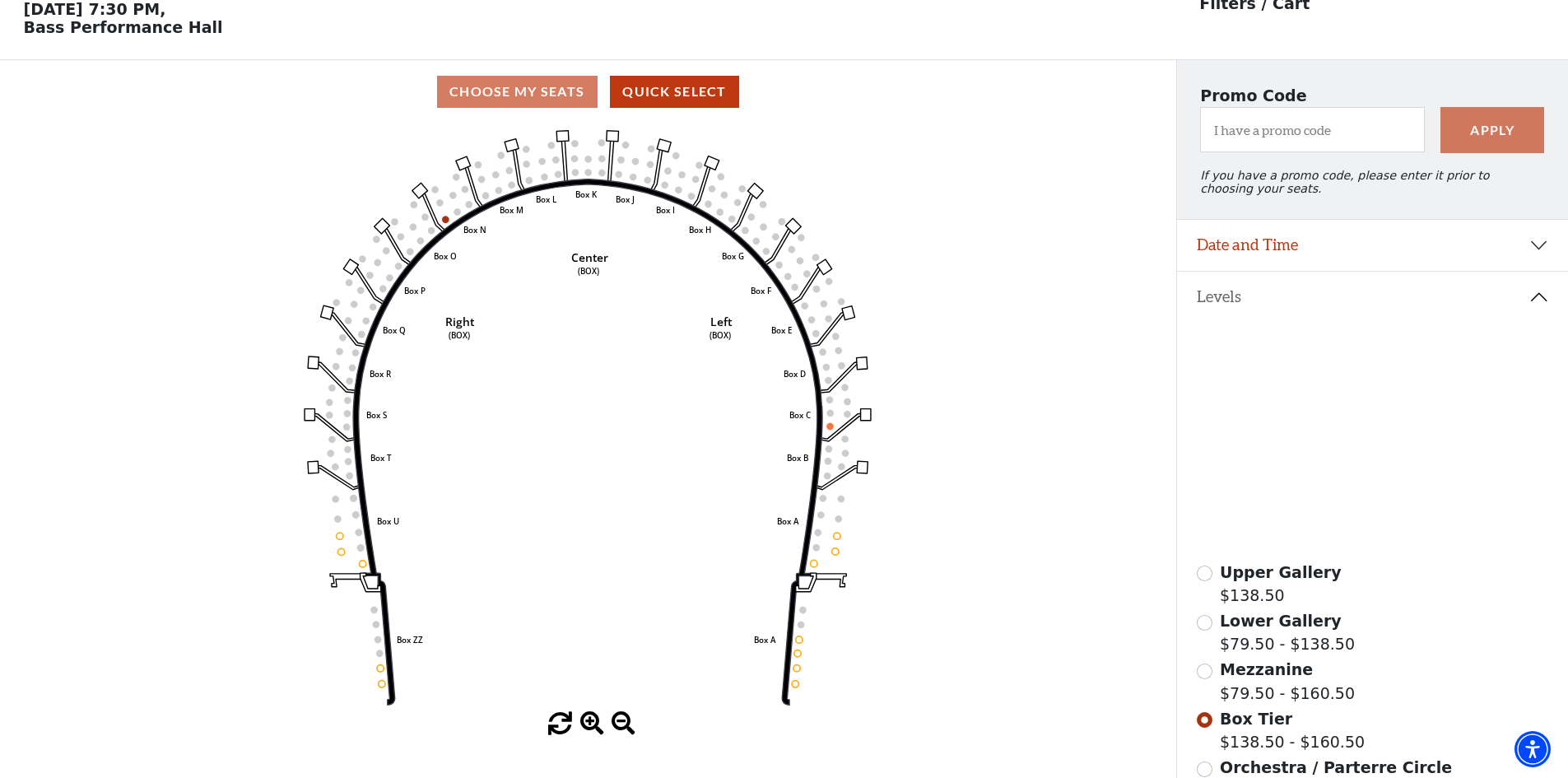
click at [1333, 422] on icon at bounding box center [1365, 436] width 155 height 79
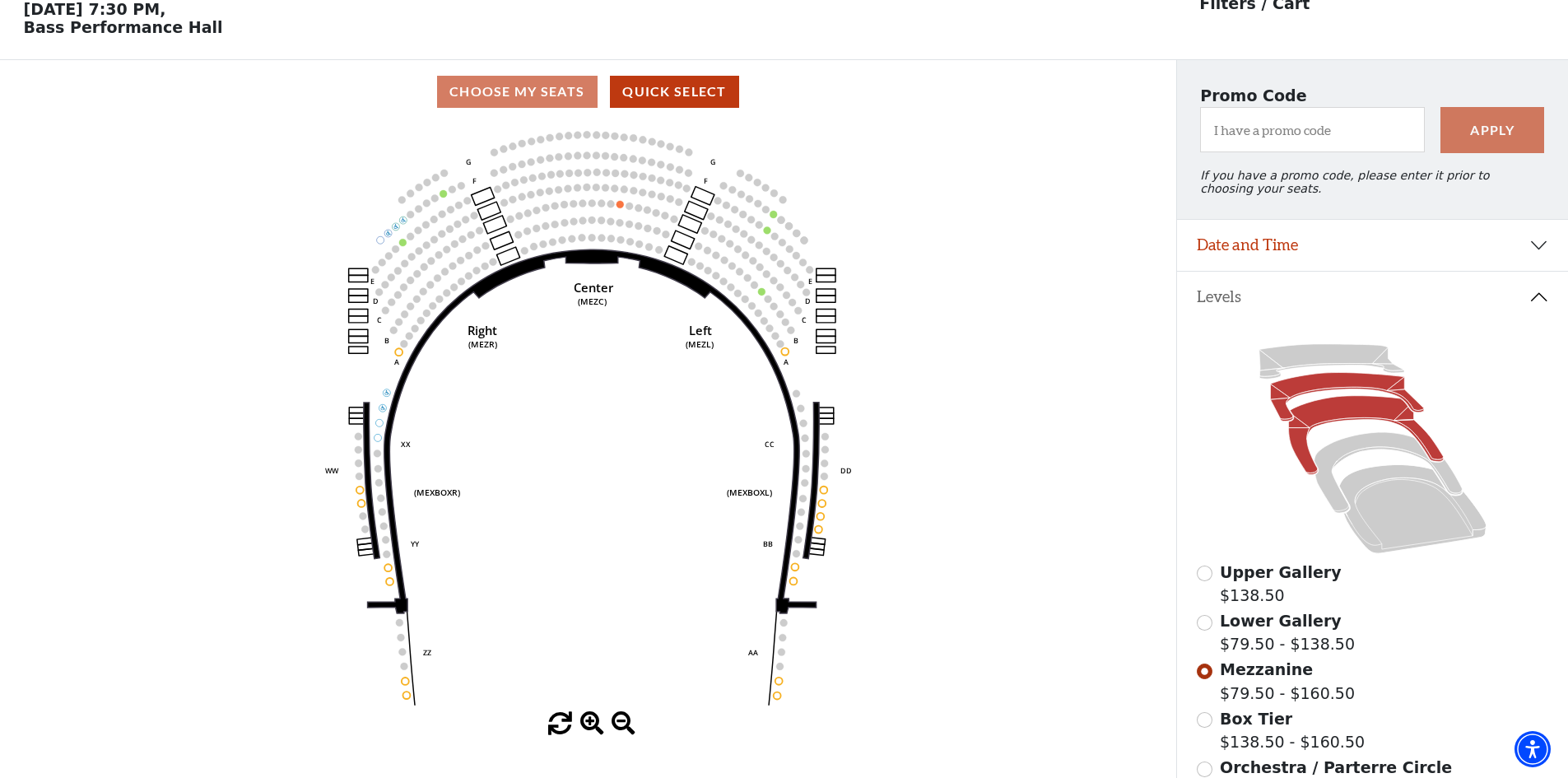
click at [1310, 391] on icon at bounding box center [1346, 397] width 153 height 49
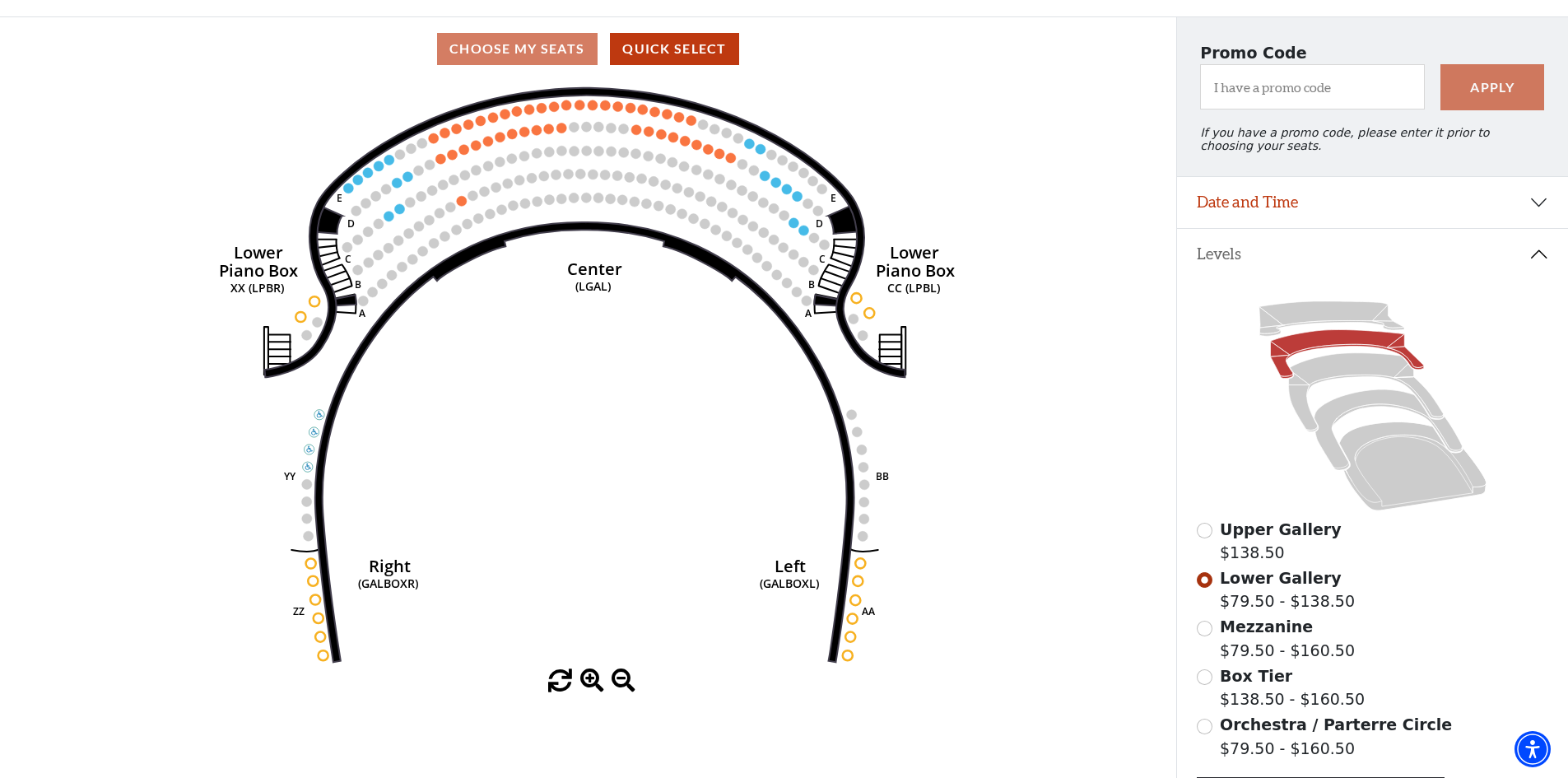
scroll to position [159, 0]
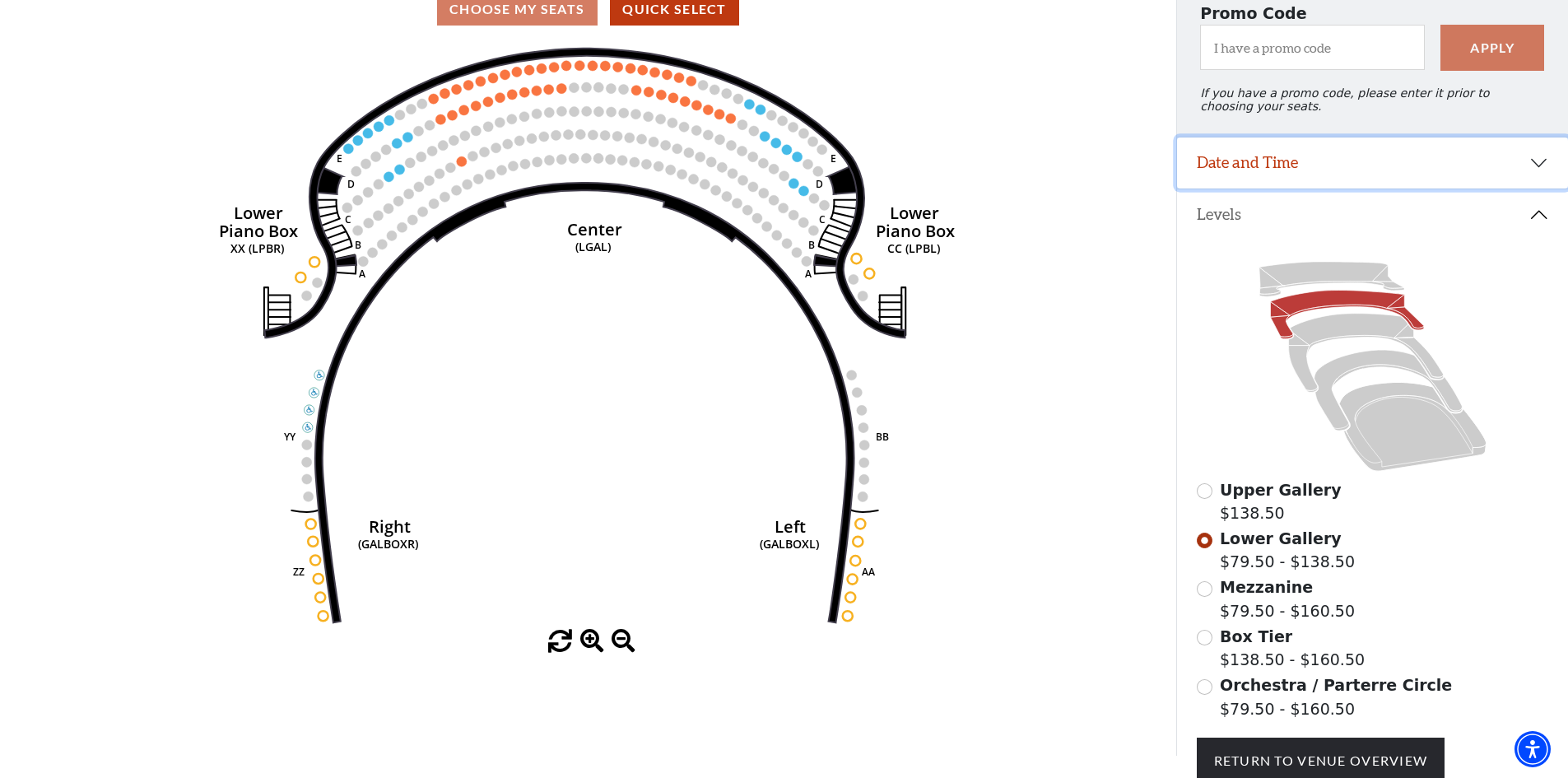
click at [1540, 172] on button "Date and Time" at bounding box center [1372, 163] width 391 height 51
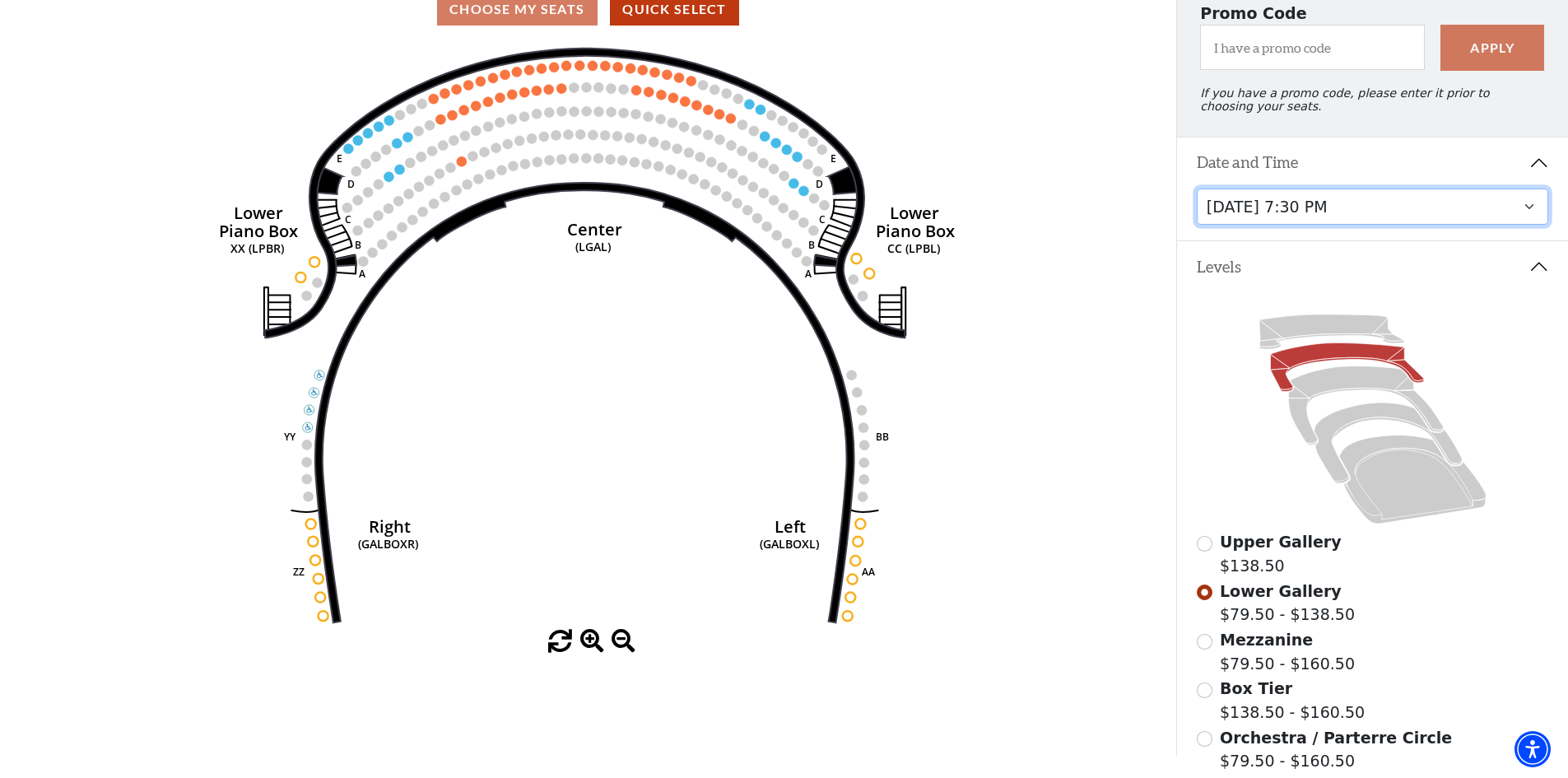
click at [1529, 218] on select "Tuesday, October 28 at 7:30 PM Wednesday, October 29 at 7:30 PM Thursday, Octob…" at bounding box center [1372, 207] width 352 height 37
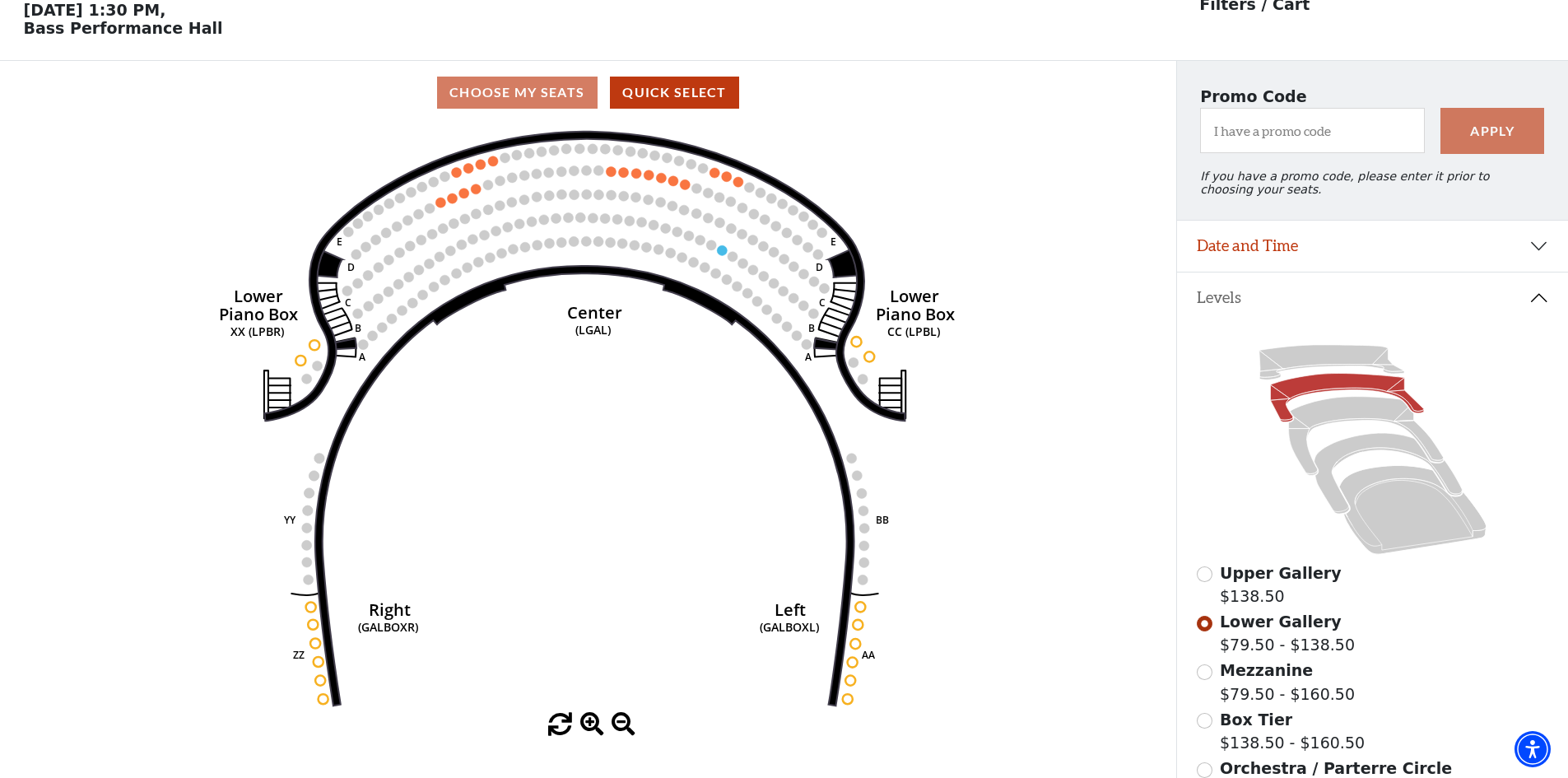
scroll to position [77, 0]
click at [1365, 454] on icon at bounding box center [1387, 473] width 148 height 80
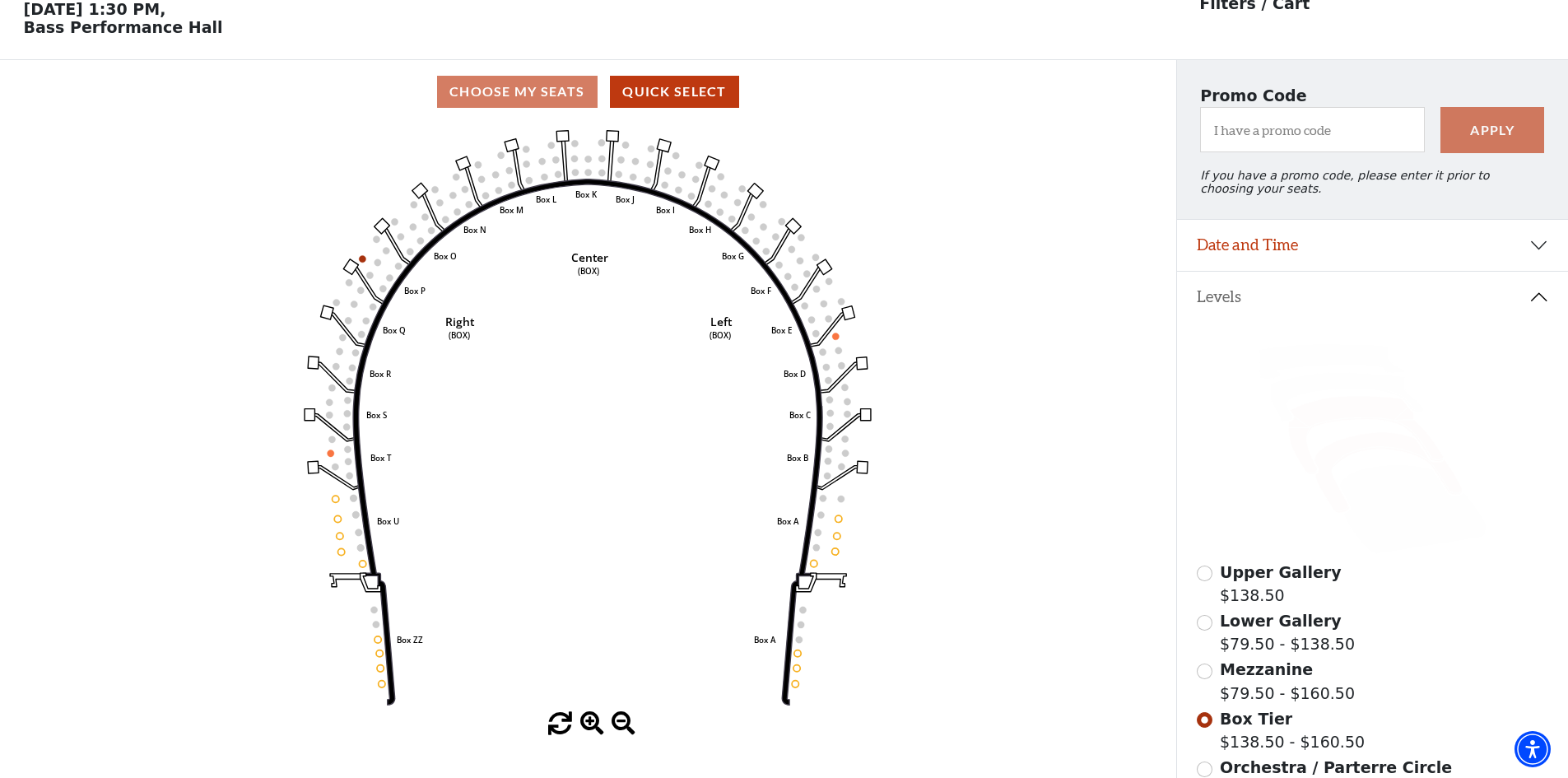
click at [1355, 425] on icon at bounding box center [1365, 436] width 155 height 79
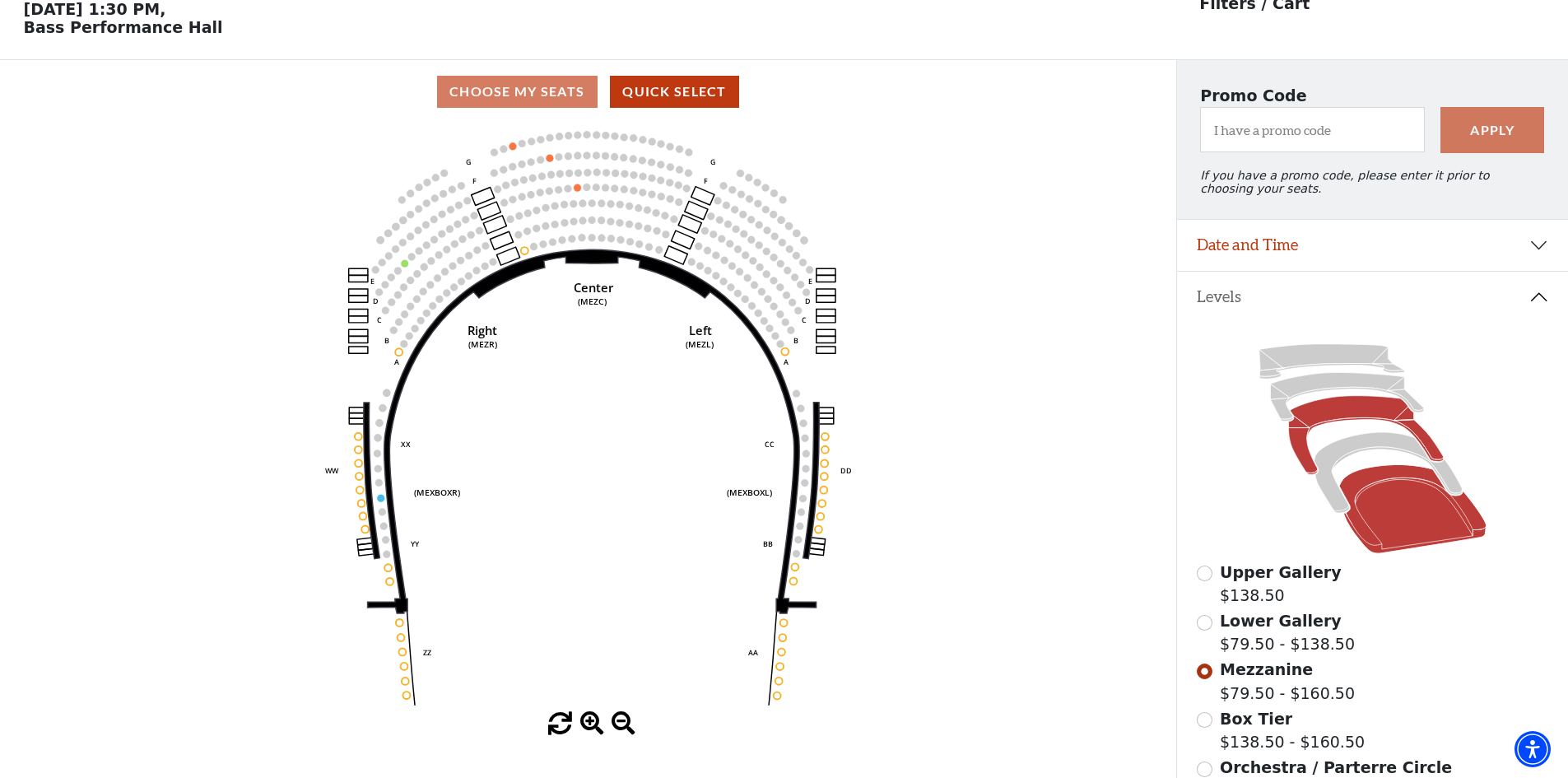
click at [1381, 524] on icon at bounding box center [1412, 509] width 147 height 89
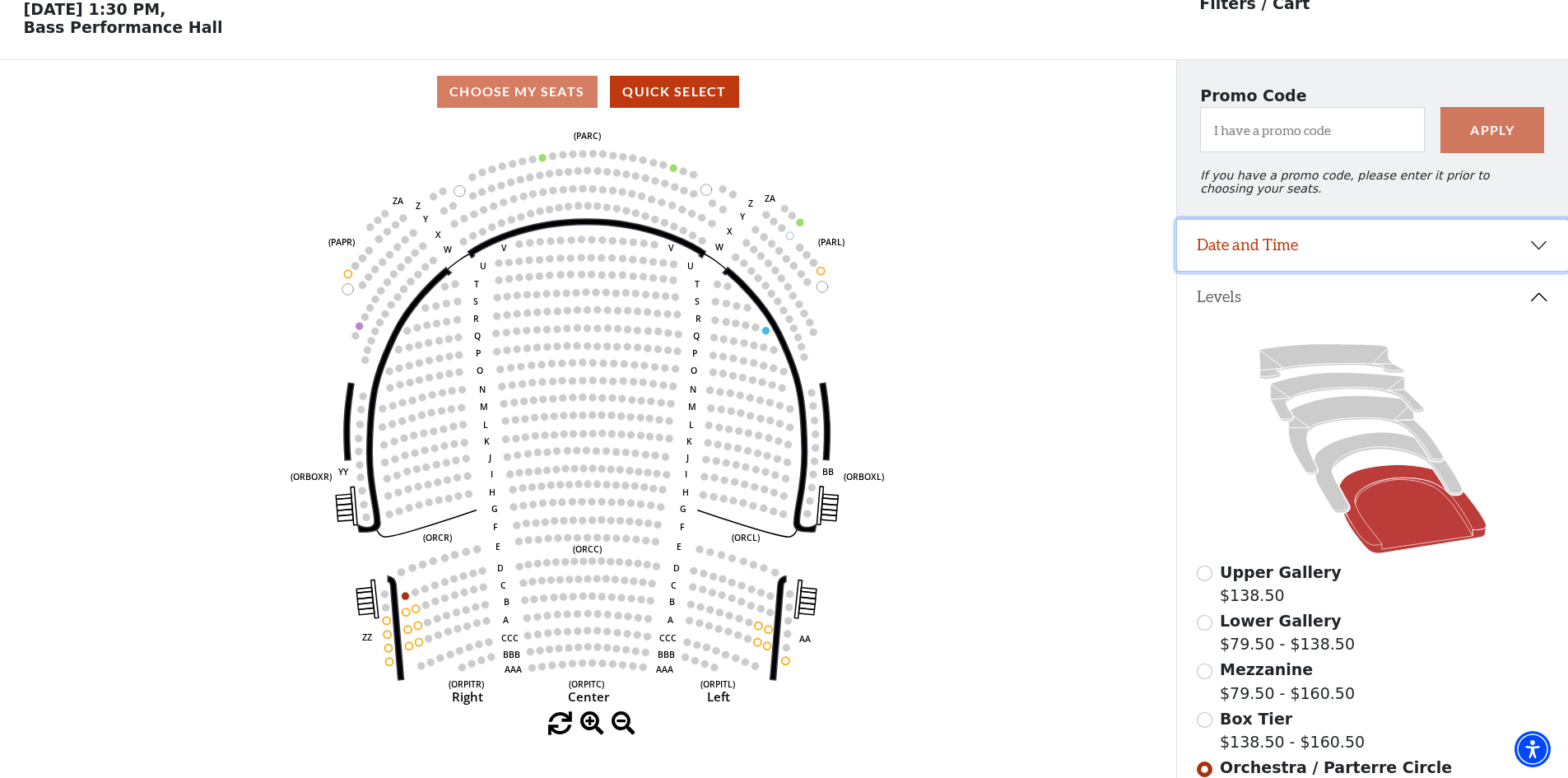
click at [1539, 259] on button "Date and Time" at bounding box center [1372, 245] width 391 height 51
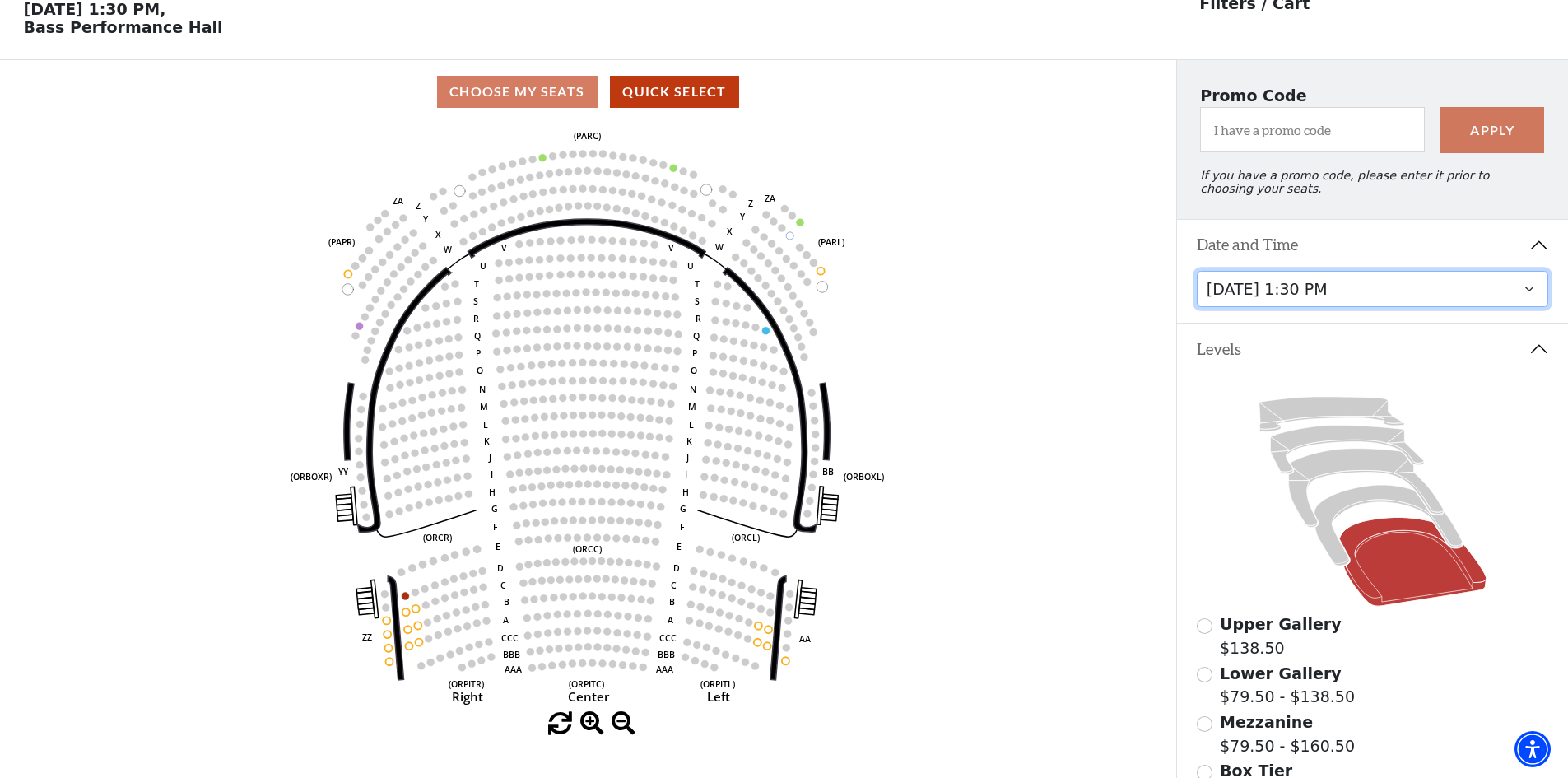
click at [1501, 294] on select "Tuesday, October 28 at 7:30 PM Wednesday, October 29 at 7:30 PM Thursday, Octob…" at bounding box center [1372, 289] width 352 height 37
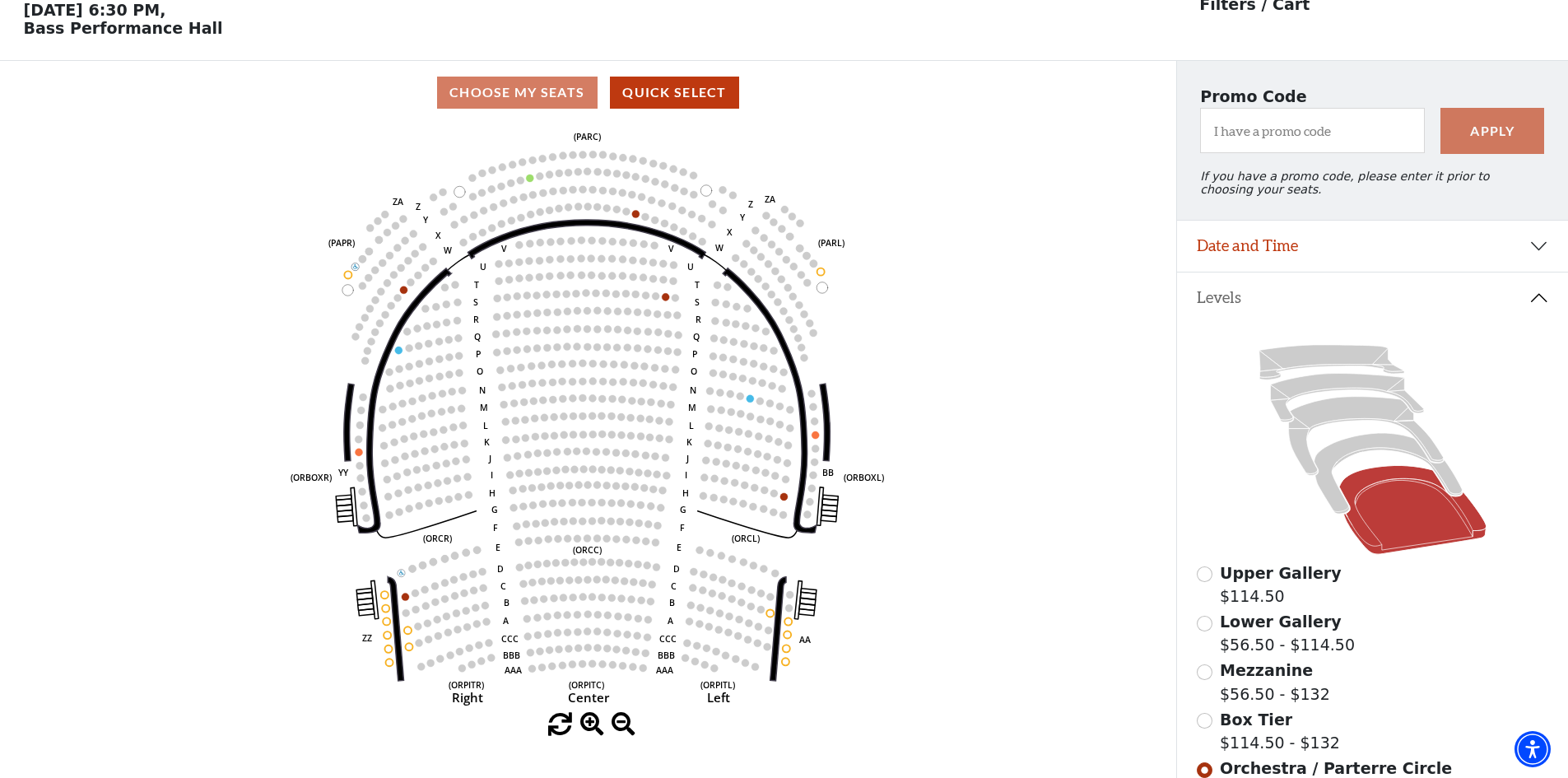
scroll to position [77, 0]
click at [1357, 450] on icon at bounding box center [1387, 473] width 148 height 80
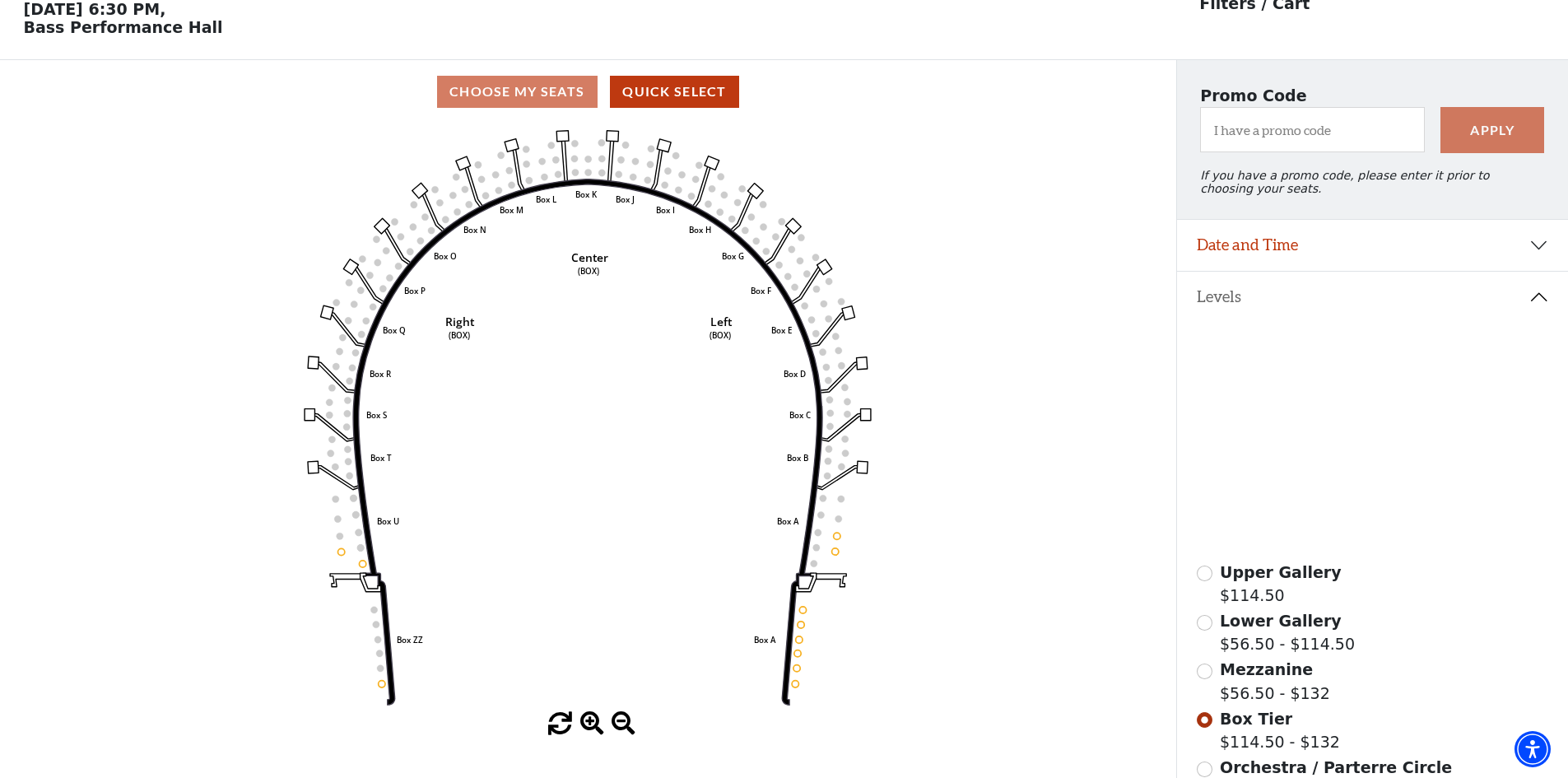
click at [1346, 420] on icon at bounding box center [1365, 436] width 155 height 79
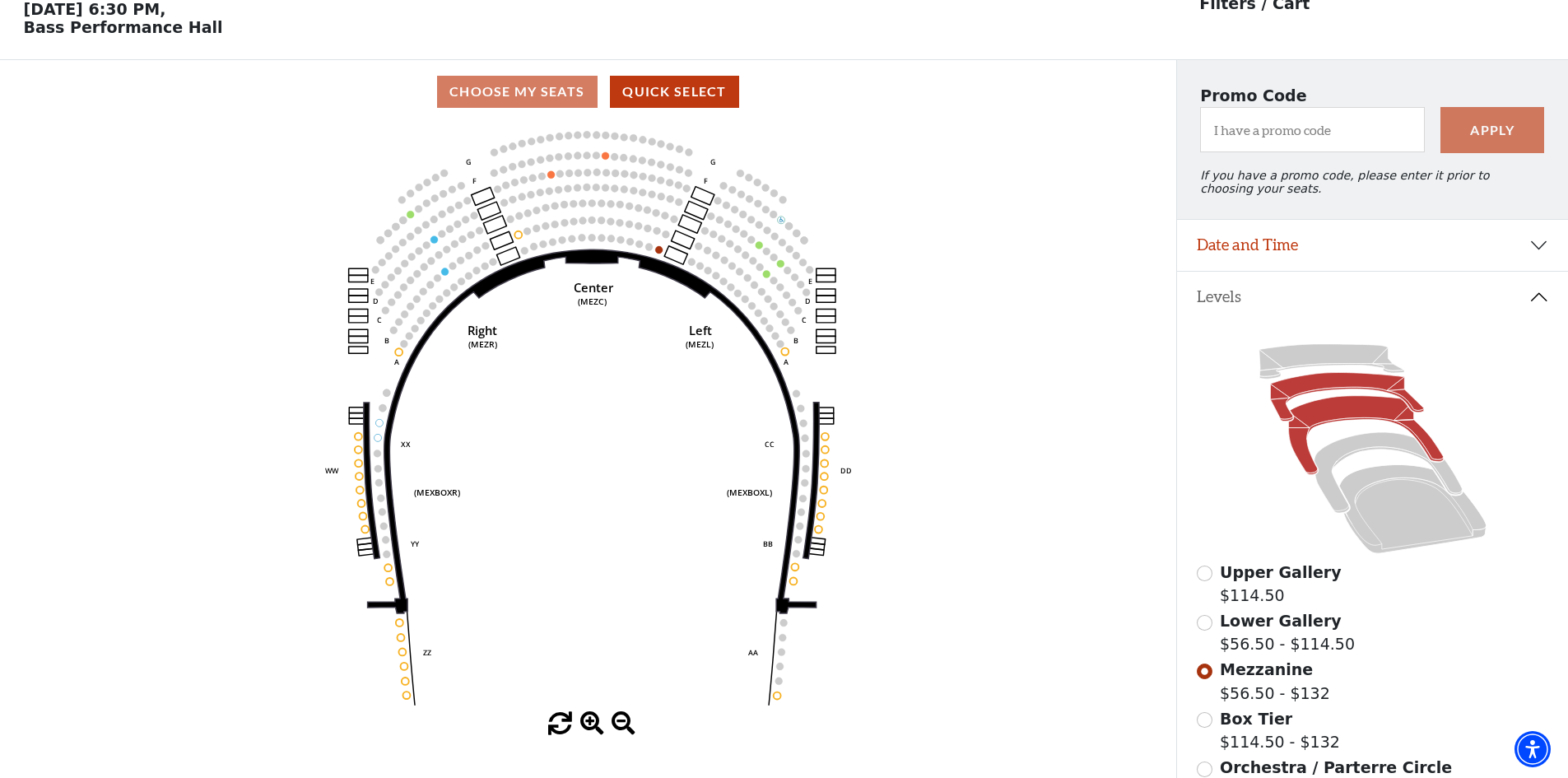
click at [1351, 392] on icon at bounding box center [1346, 397] width 153 height 49
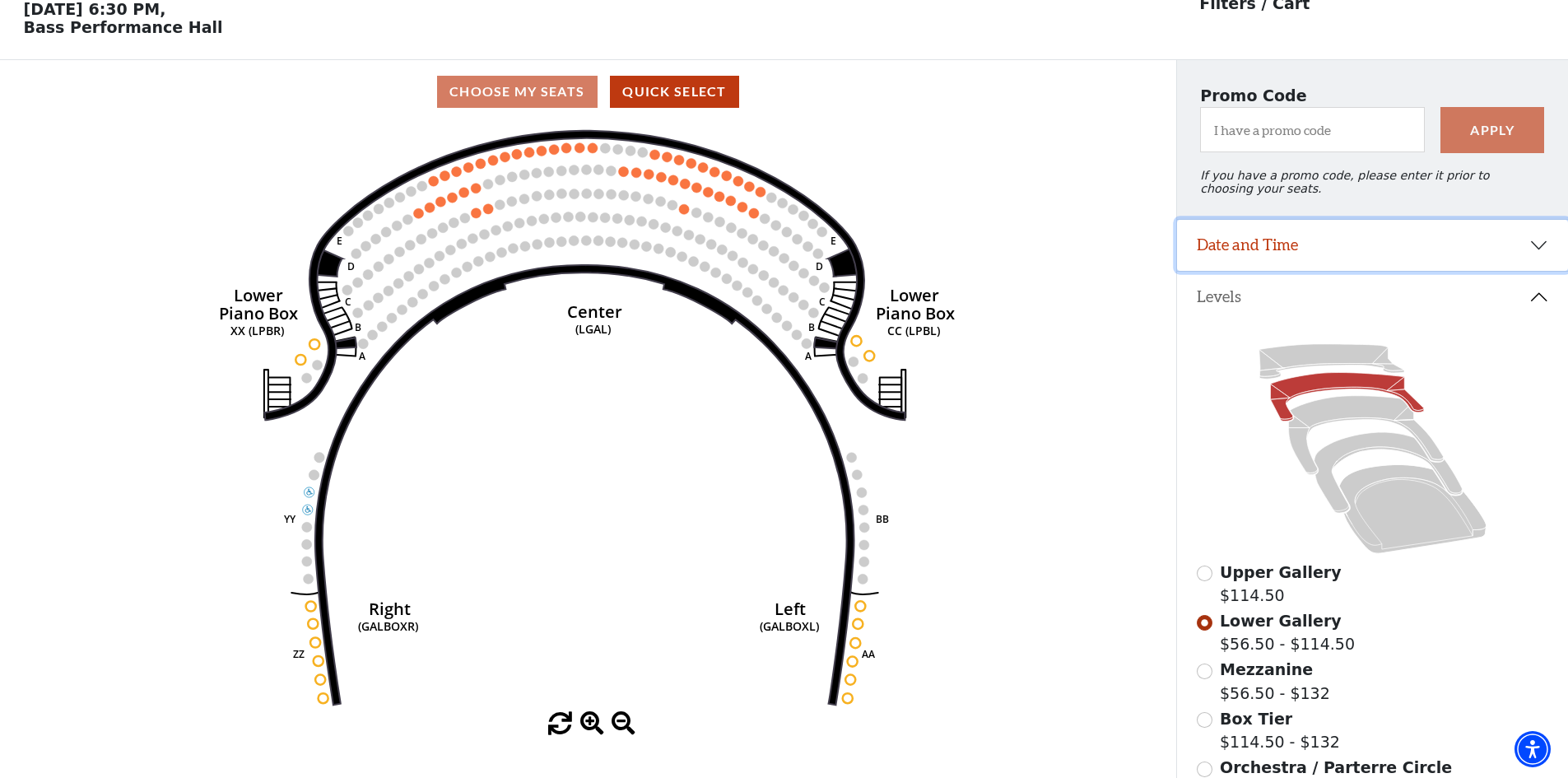
click at [1529, 259] on button "Date and Time" at bounding box center [1372, 245] width 391 height 51
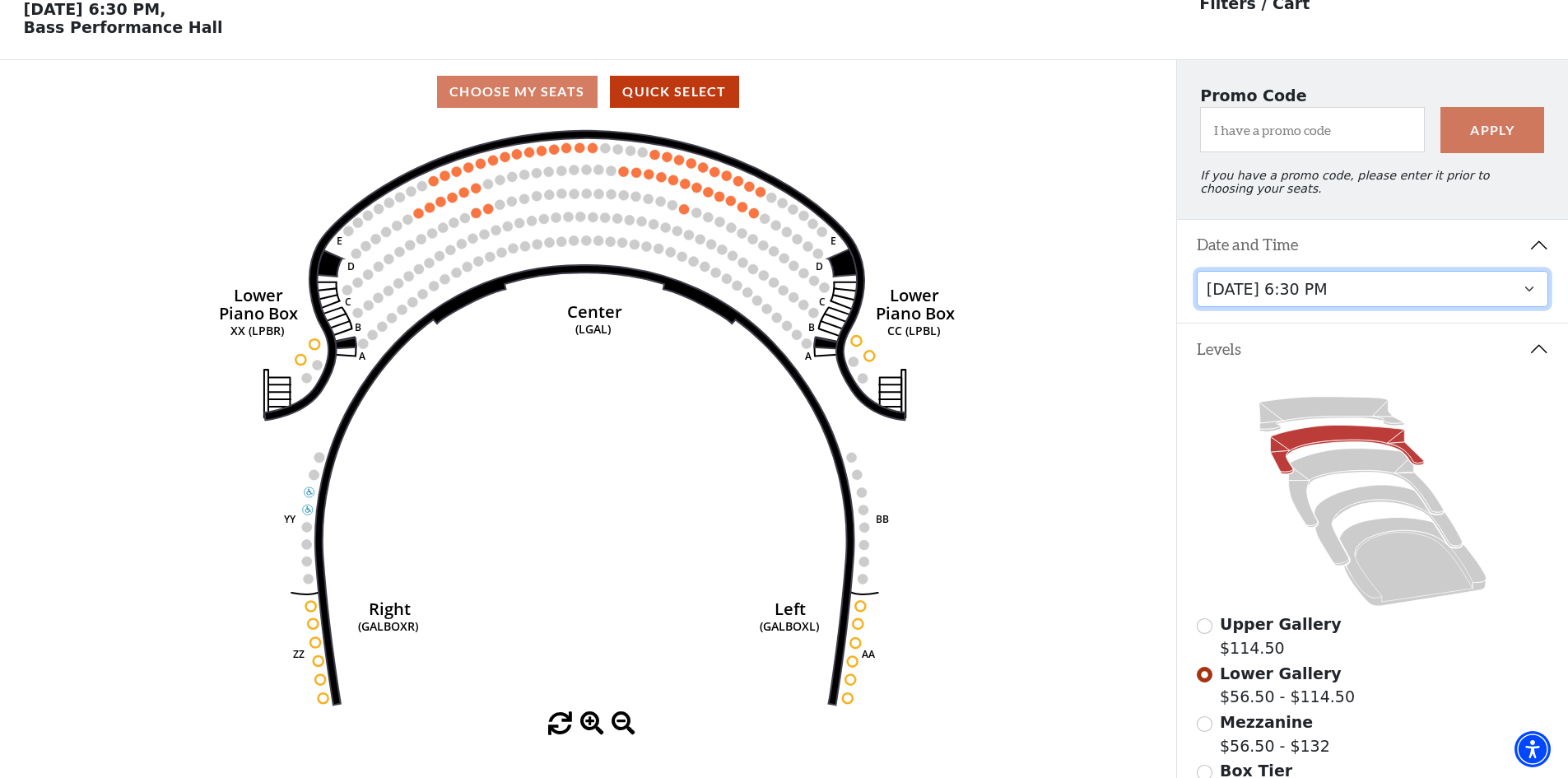
click at [1447, 288] on select "Tuesday, October 28 at 7:30 PM Wednesday, October 29 at 7:30 PM Thursday, Octob…" at bounding box center [1372, 289] width 352 height 37
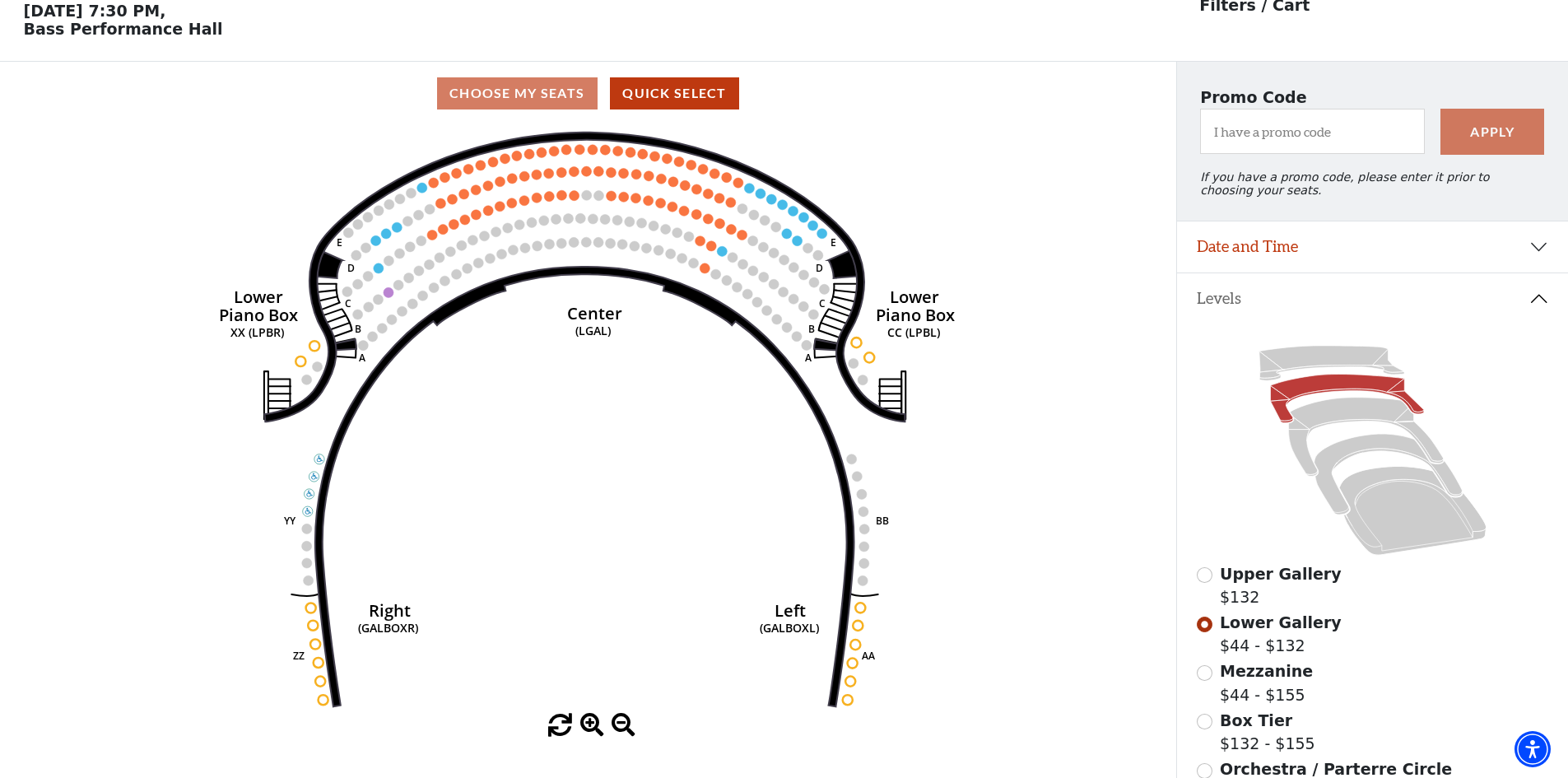
scroll to position [77, 0]
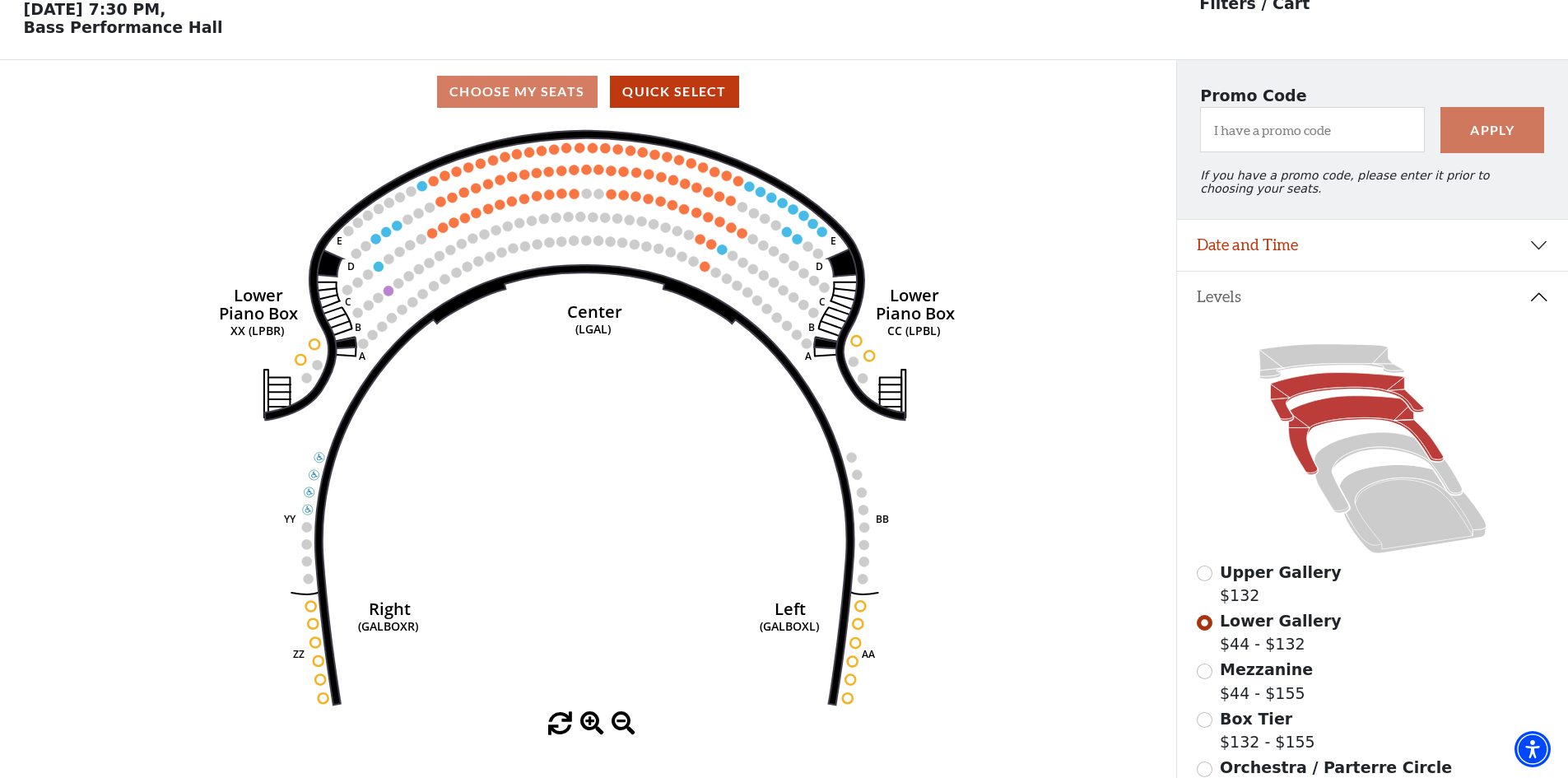
click at [1334, 420] on icon at bounding box center [1365, 436] width 155 height 79
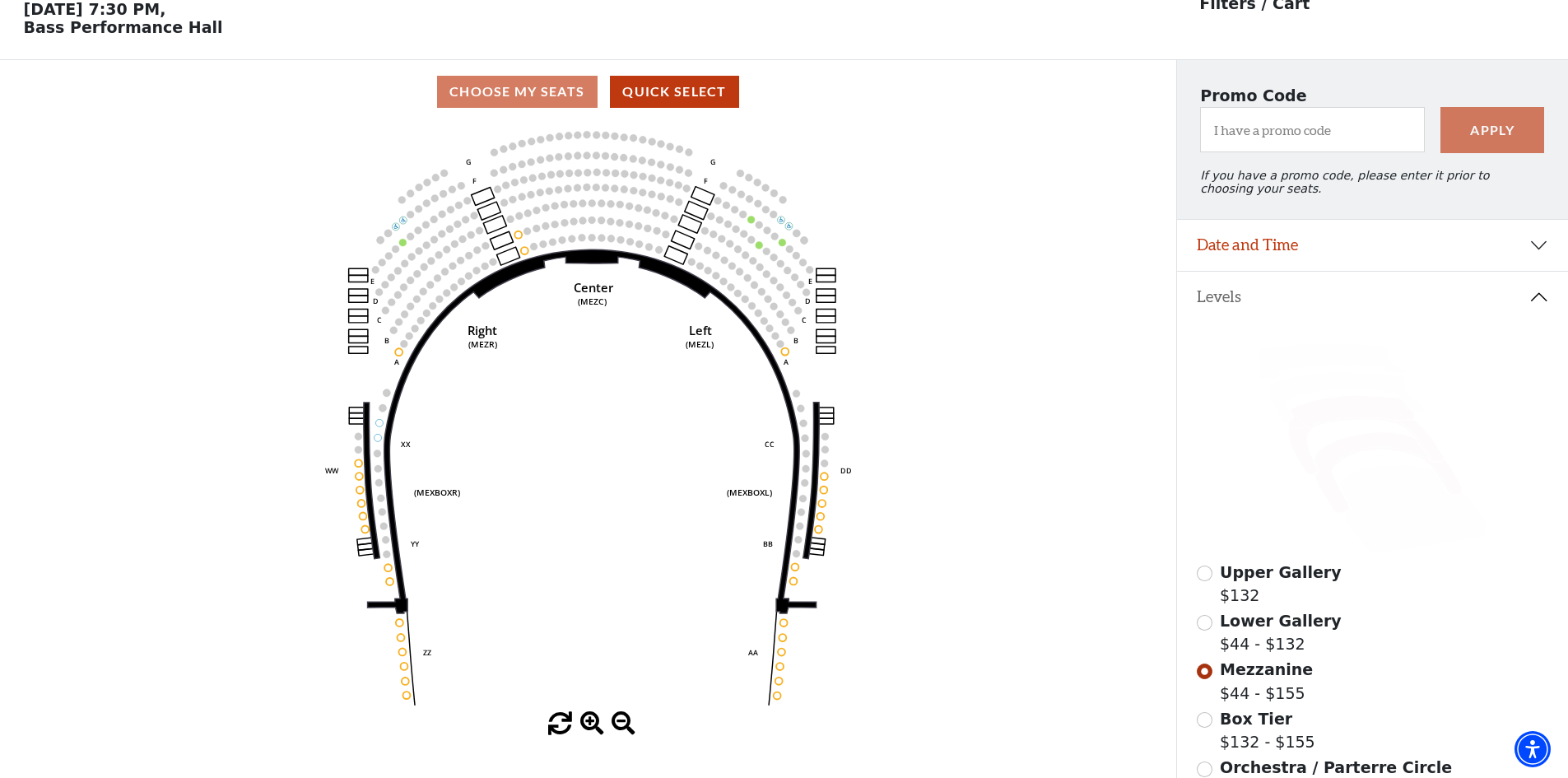
click at [1342, 461] on icon at bounding box center [1387, 473] width 148 height 80
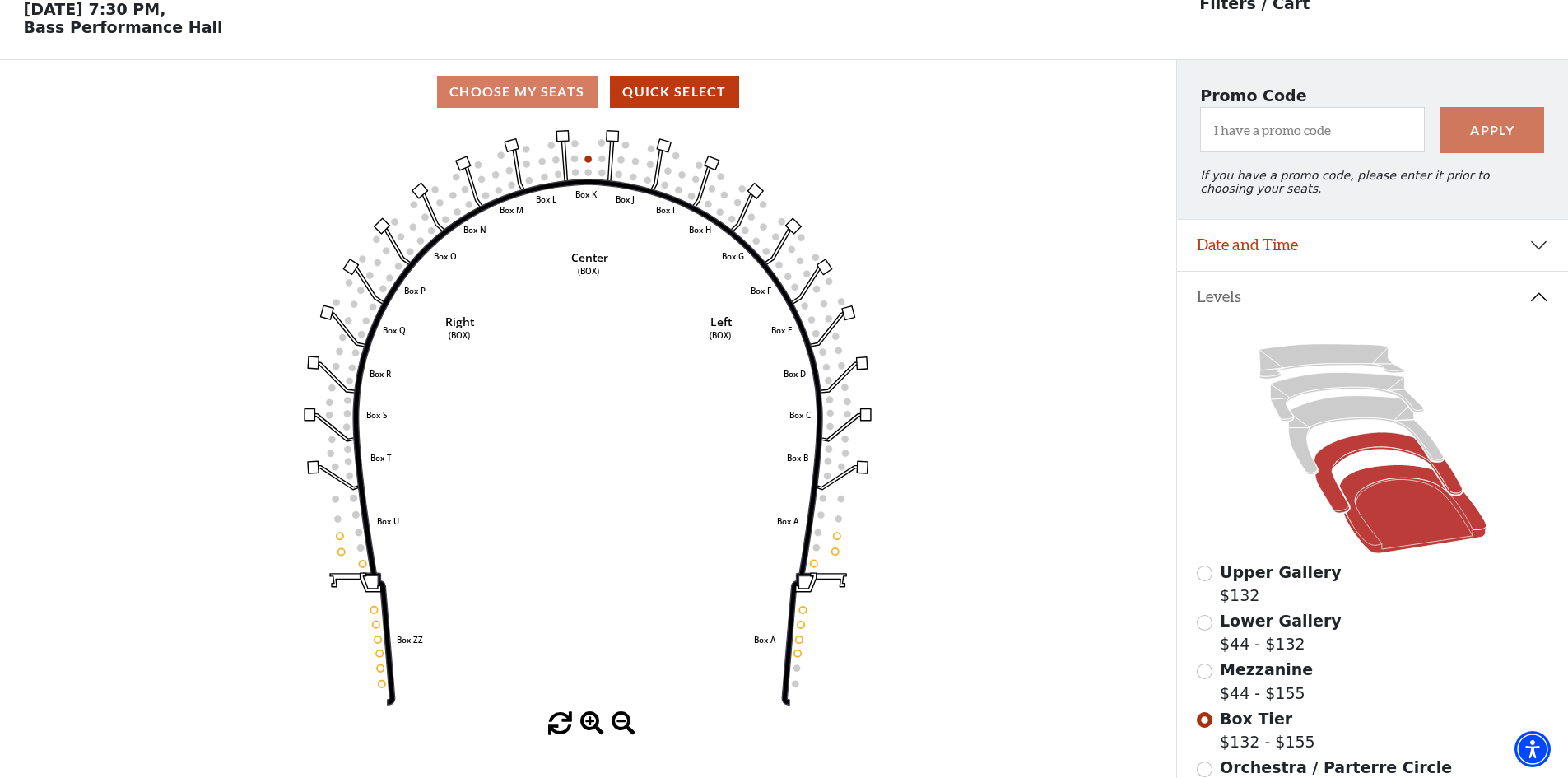
click at [1391, 501] on icon at bounding box center [1412, 509] width 147 height 89
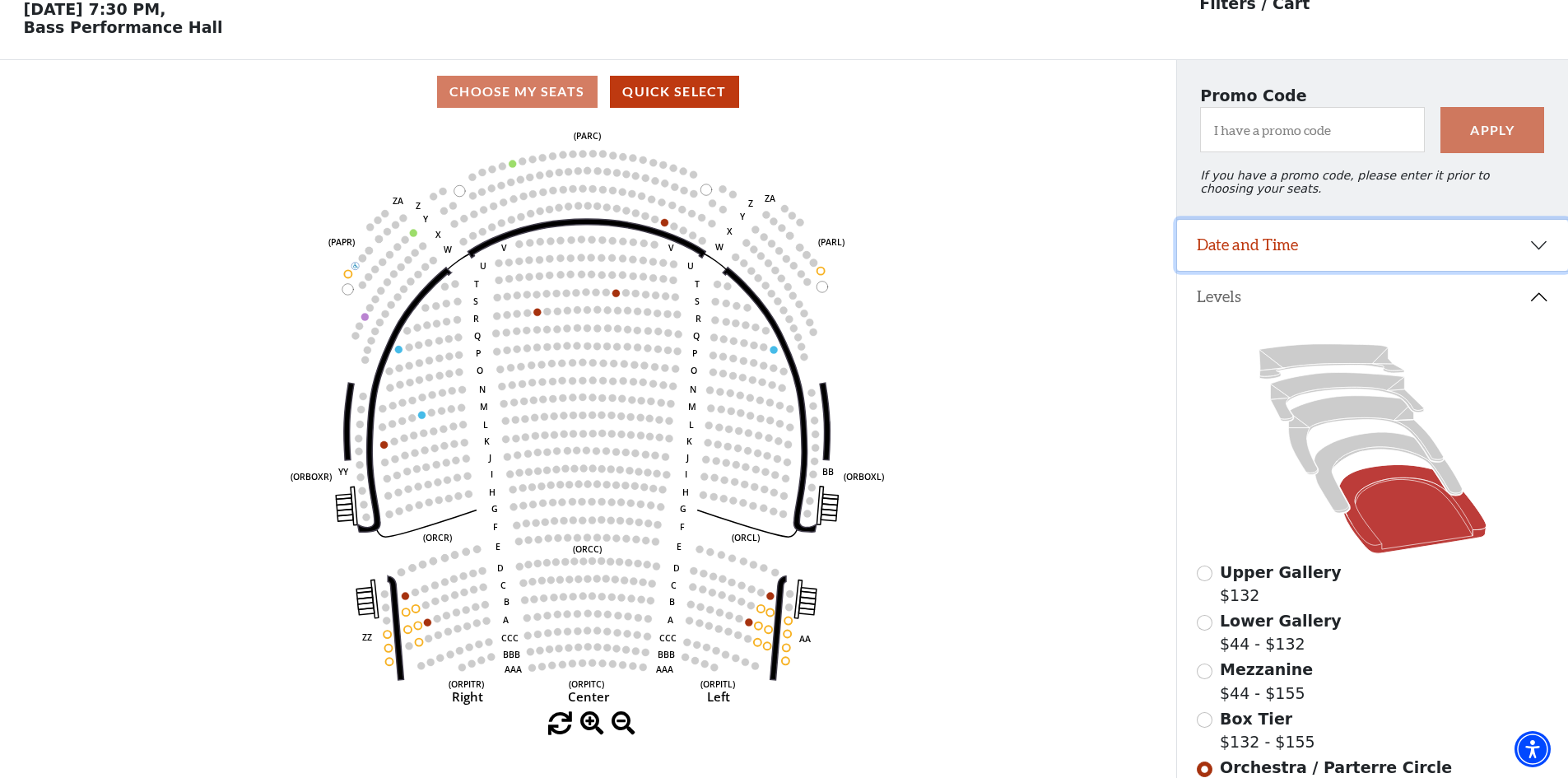
click at [1541, 253] on button "Date and Time" at bounding box center [1372, 245] width 391 height 51
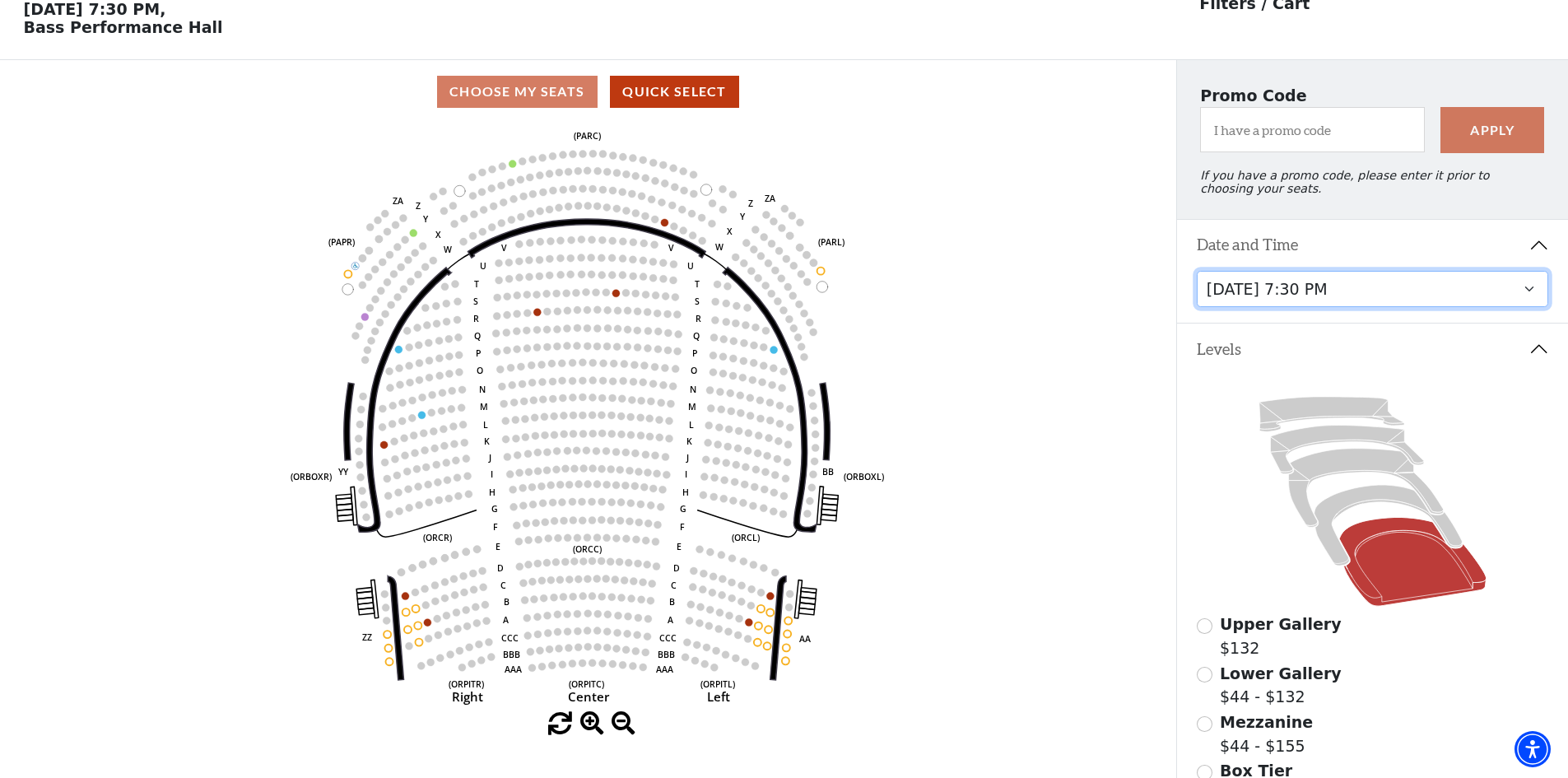
click at [1294, 302] on select "Tuesday, October 28 at 7:30 PM Wednesday, October 29 at 7:30 PM Thursday, Octob…" at bounding box center [1372, 289] width 352 height 37
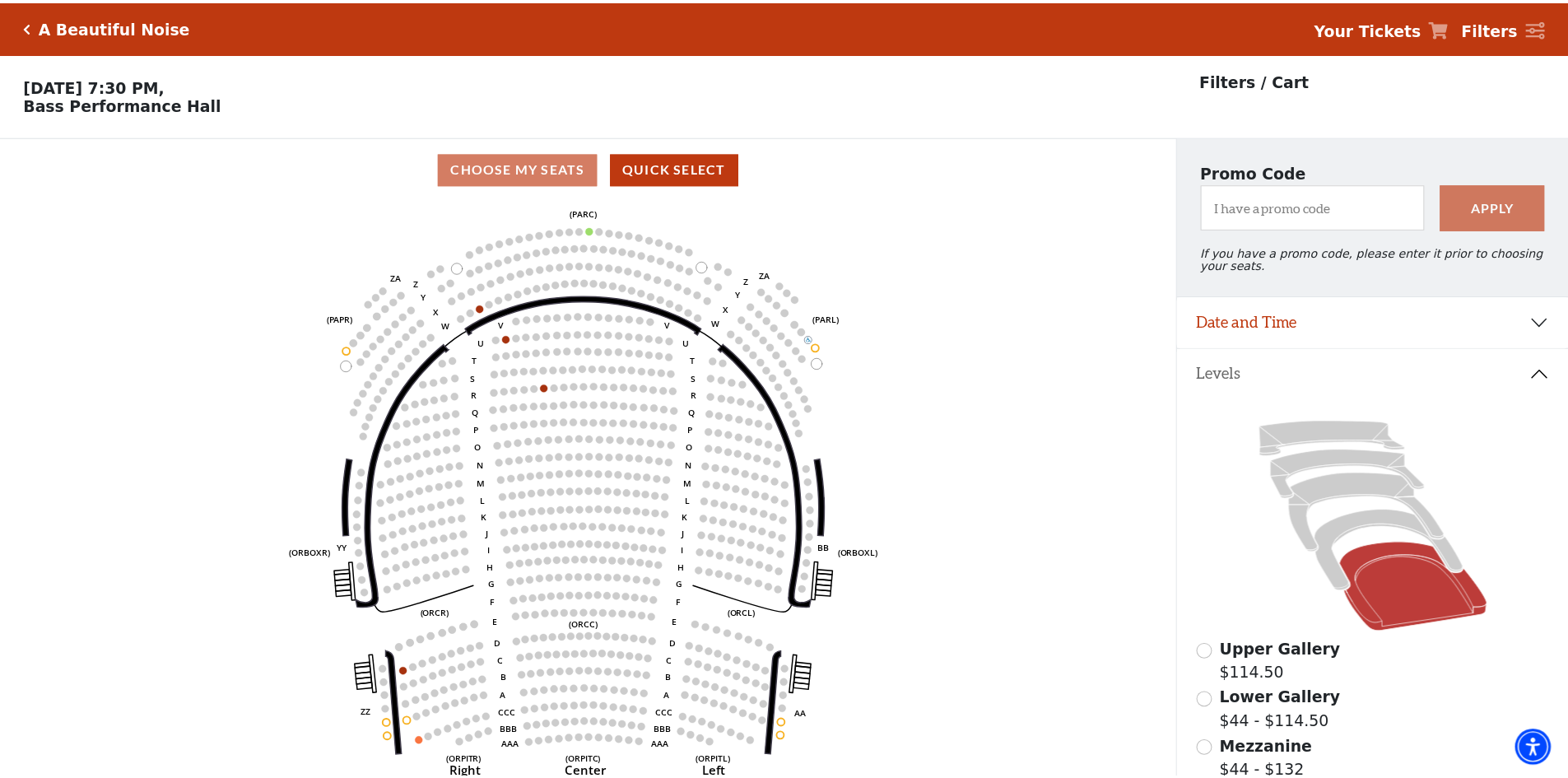
scroll to position [77, 0]
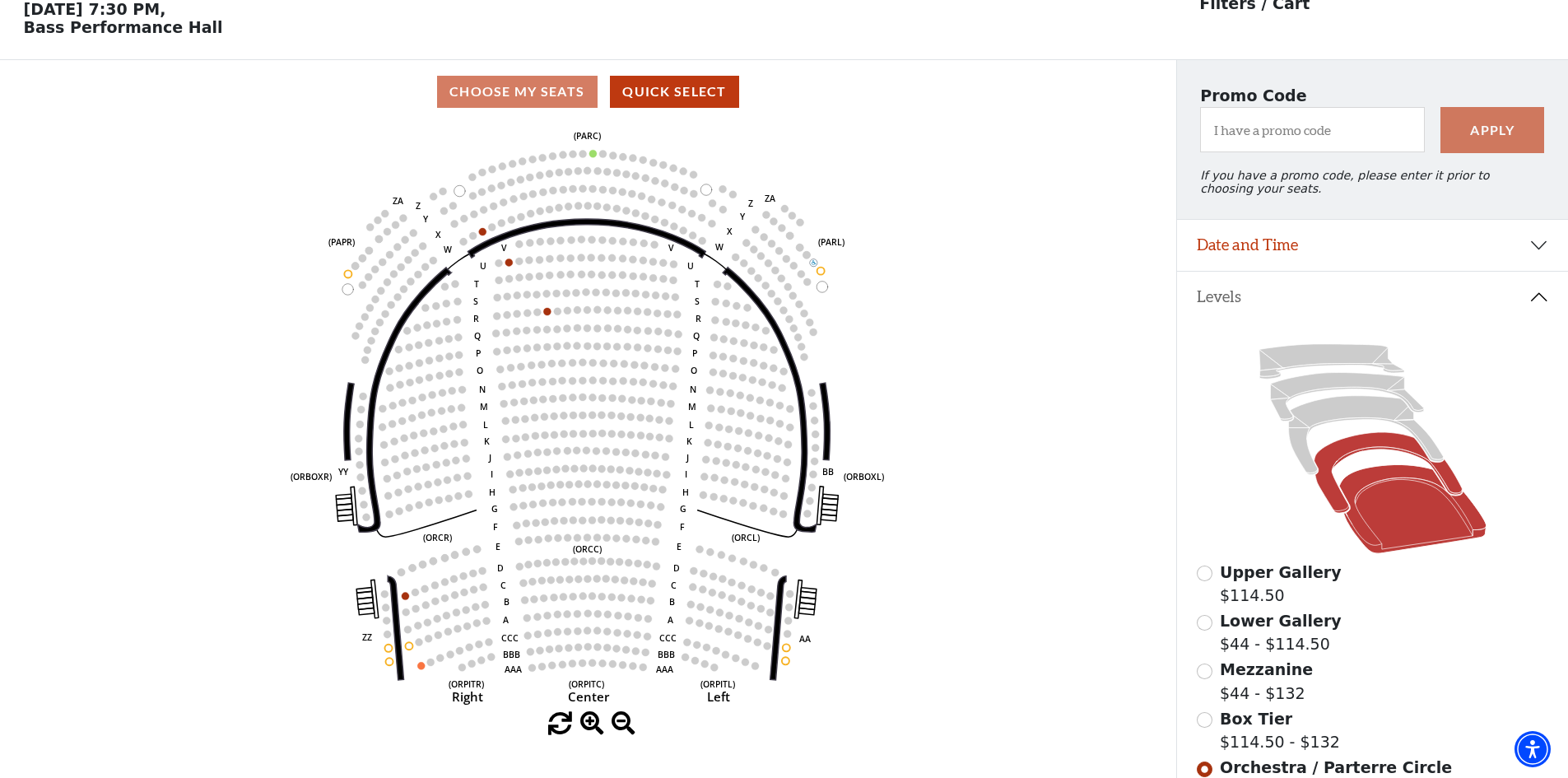
click at [1344, 454] on icon at bounding box center [1387, 473] width 148 height 80
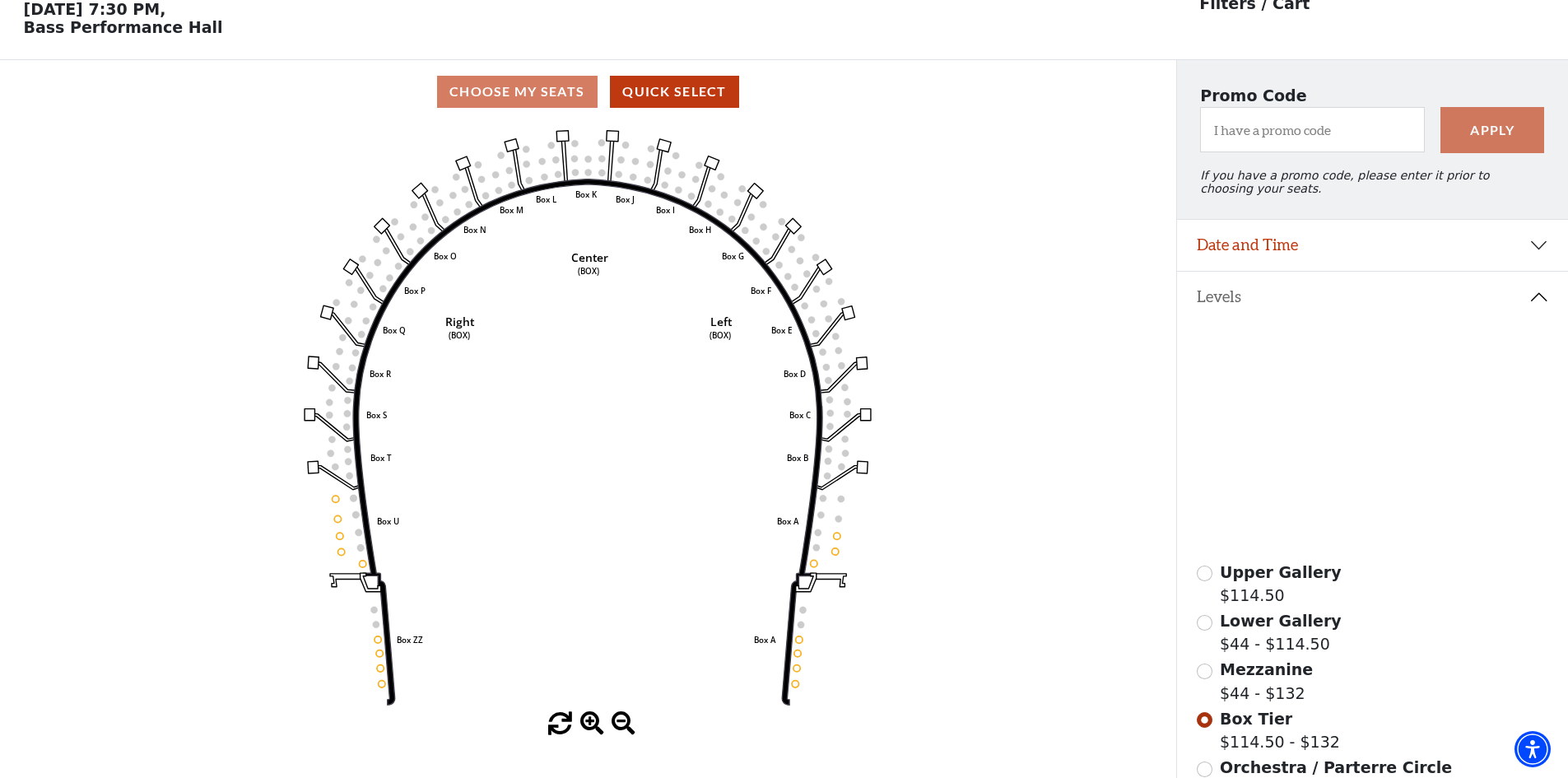
click at [1336, 422] on icon at bounding box center [1365, 436] width 155 height 79
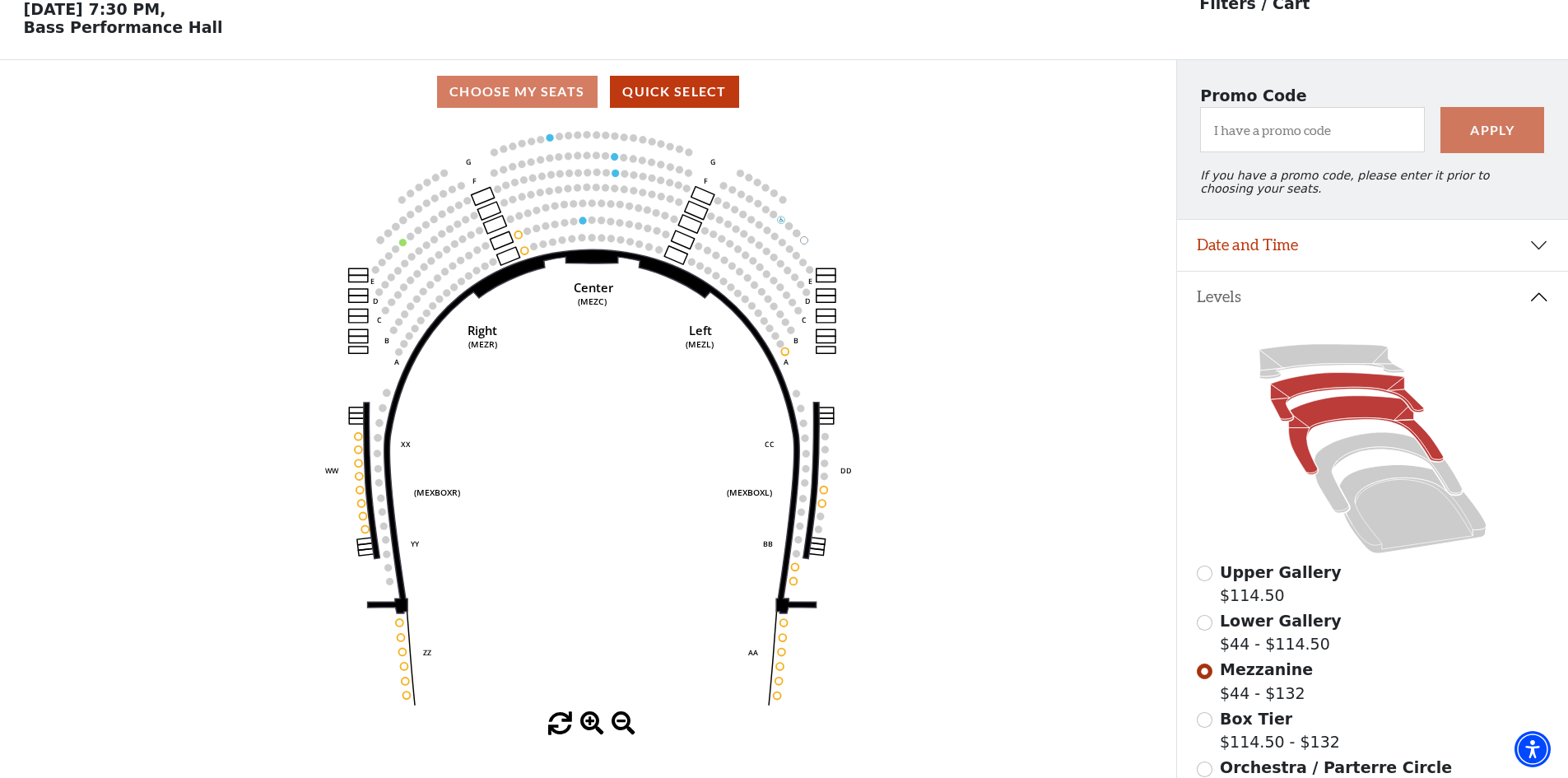
click at [1326, 385] on icon at bounding box center [1346, 397] width 153 height 49
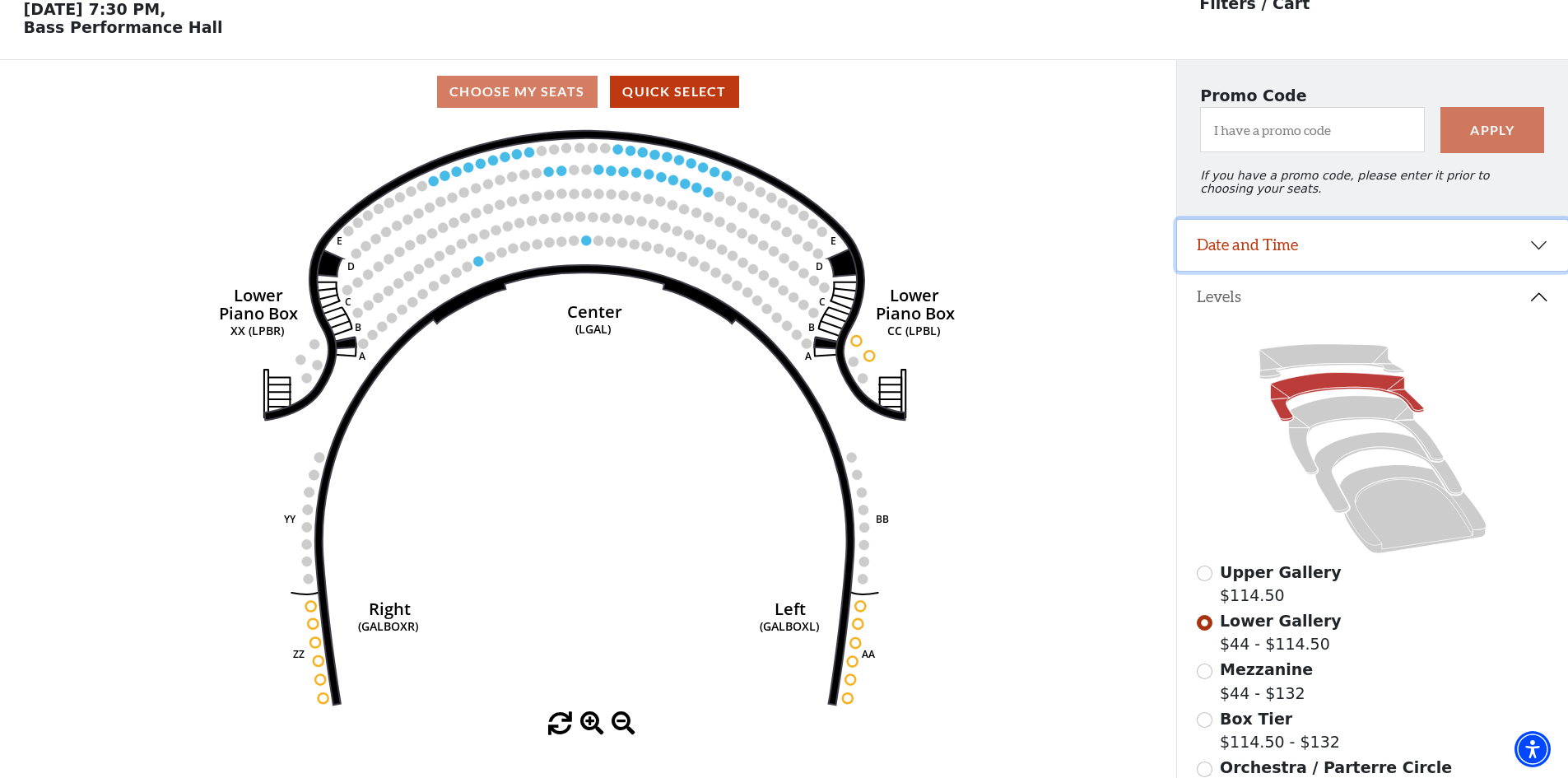
click at [1336, 248] on button "Date and Time" at bounding box center [1372, 245] width 391 height 51
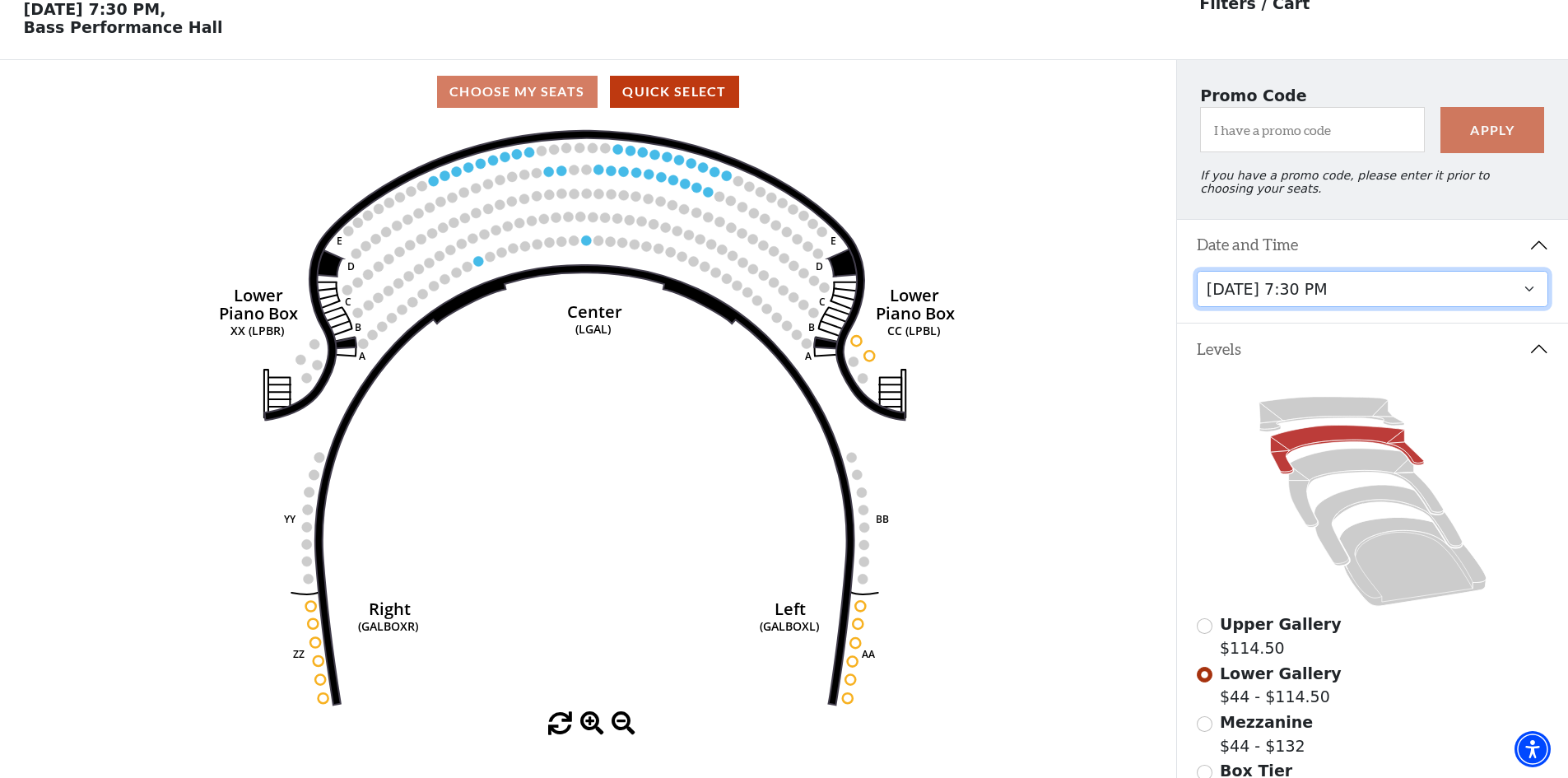
click at [1345, 299] on select "Tuesday, October 28 at 7:30 PM Wednesday, October 29 at 7:30 PM Thursday, Octob…" at bounding box center [1372, 289] width 352 height 37
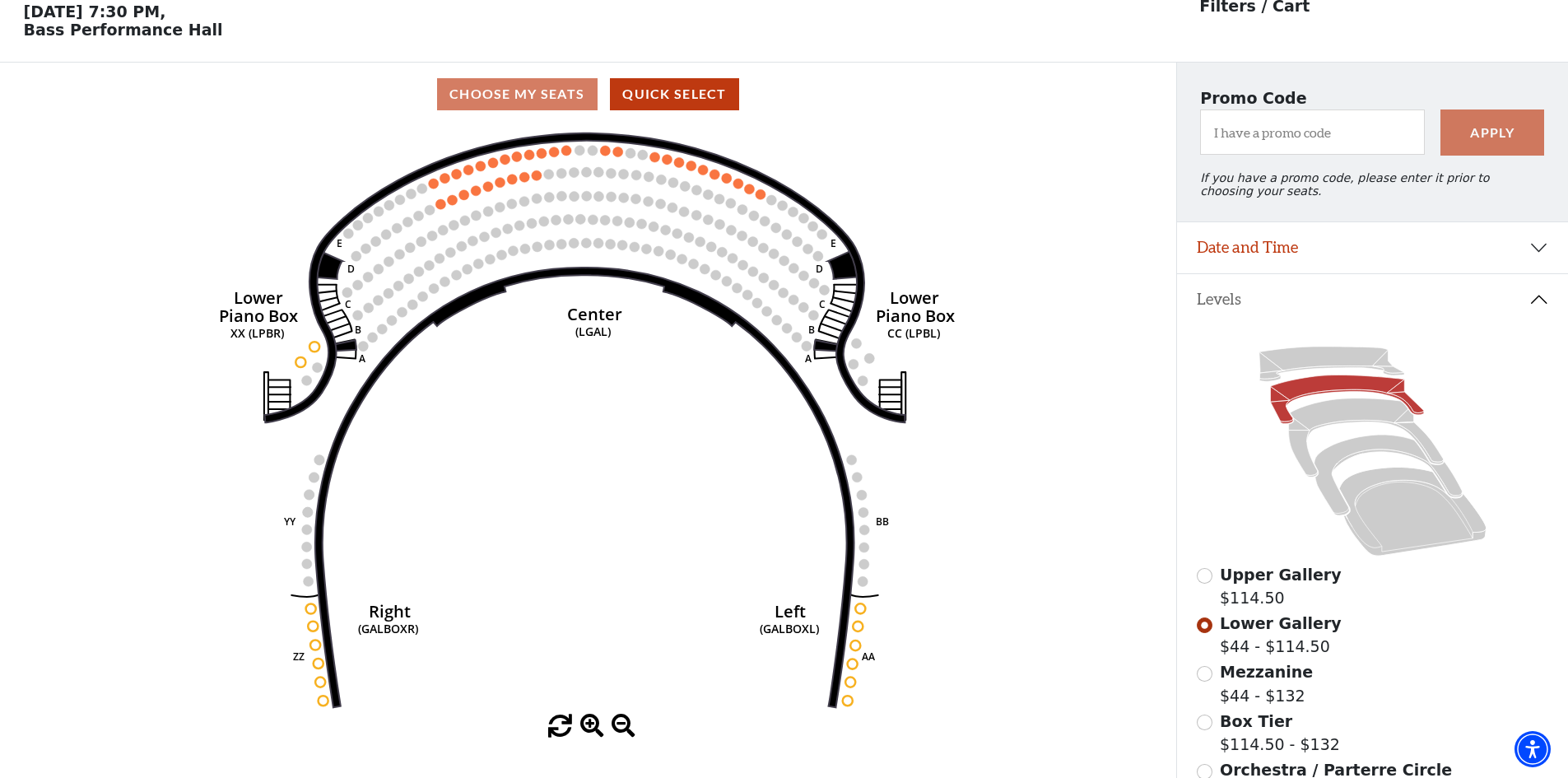
scroll to position [77, 0]
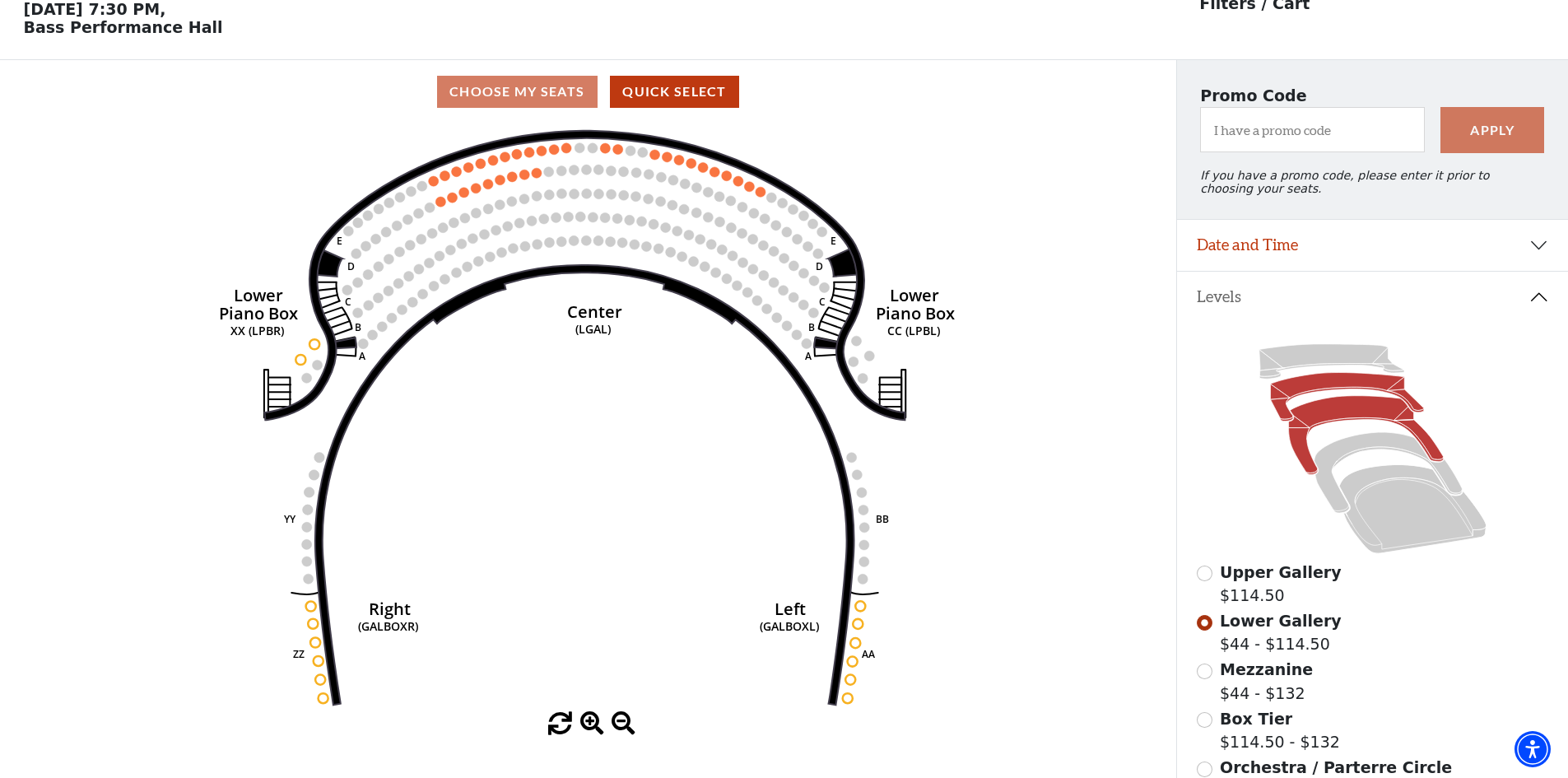
click at [1332, 422] on icon at bounding box center [1365, 436] width 155 height 79
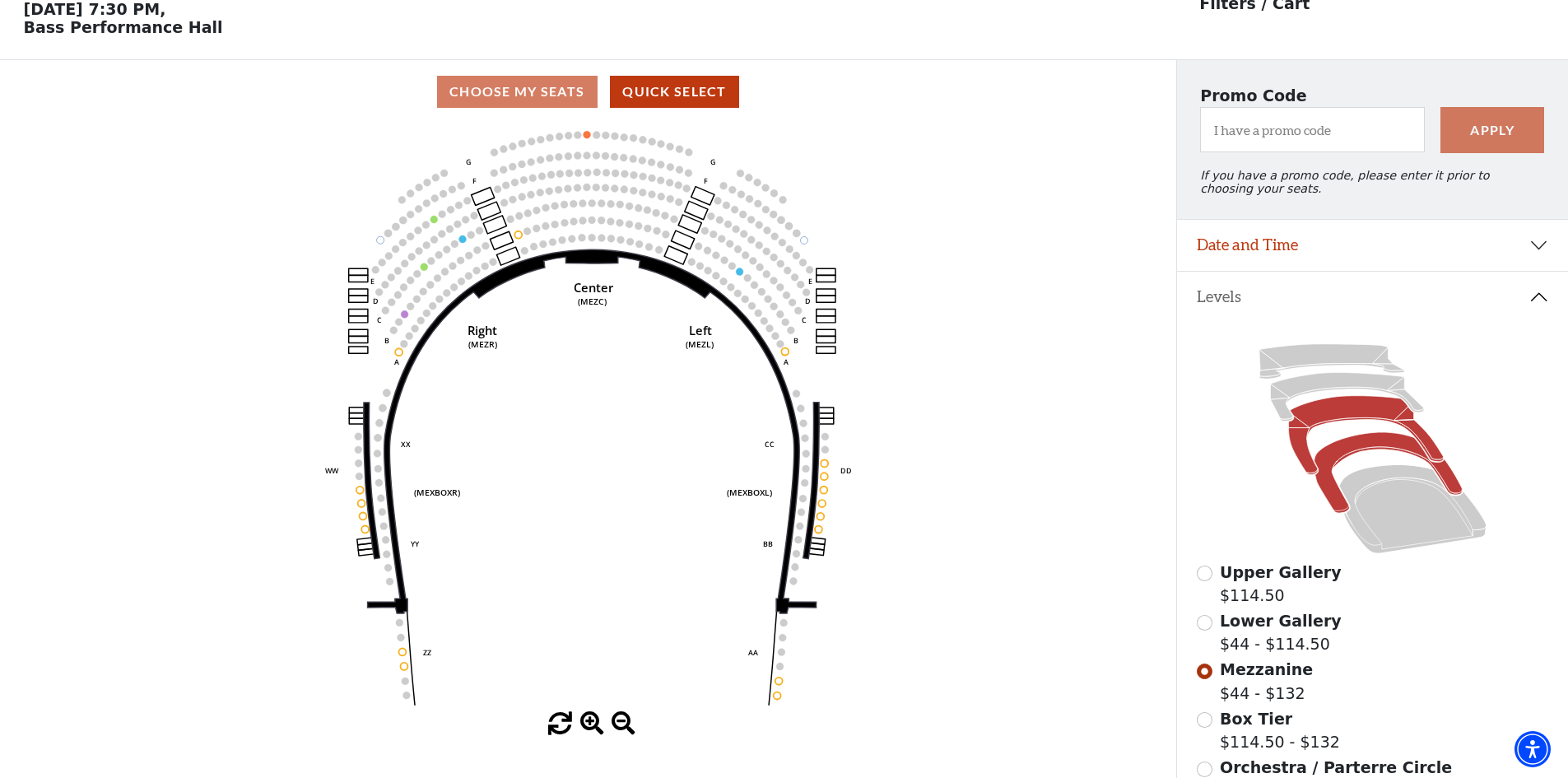
click at [1340, 462] on icon at bounding box center [1387, 473] width 148 height 80
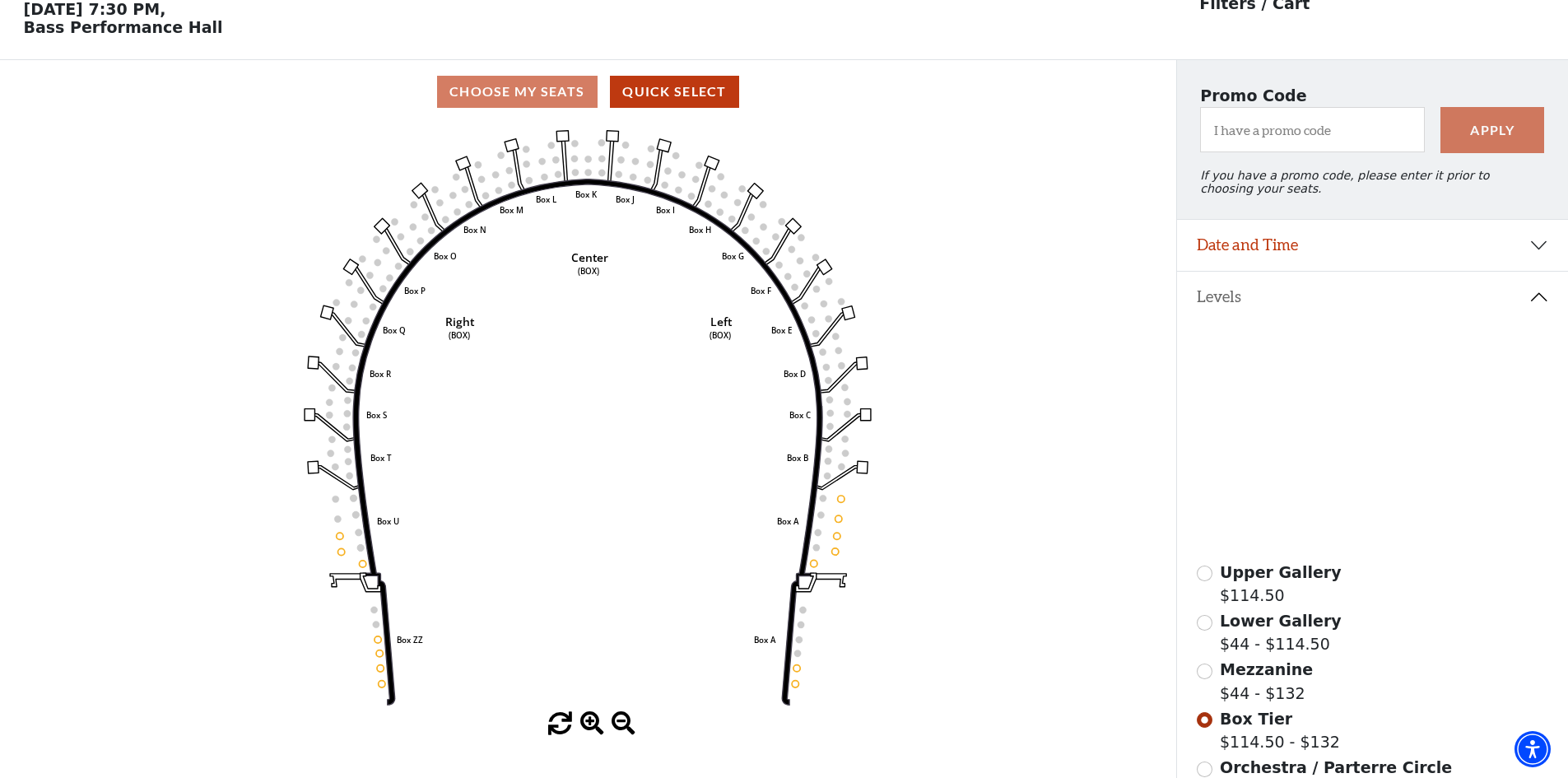
click at [1385, 523] on icon at bounding box center [1412, 509] width 147 height 89
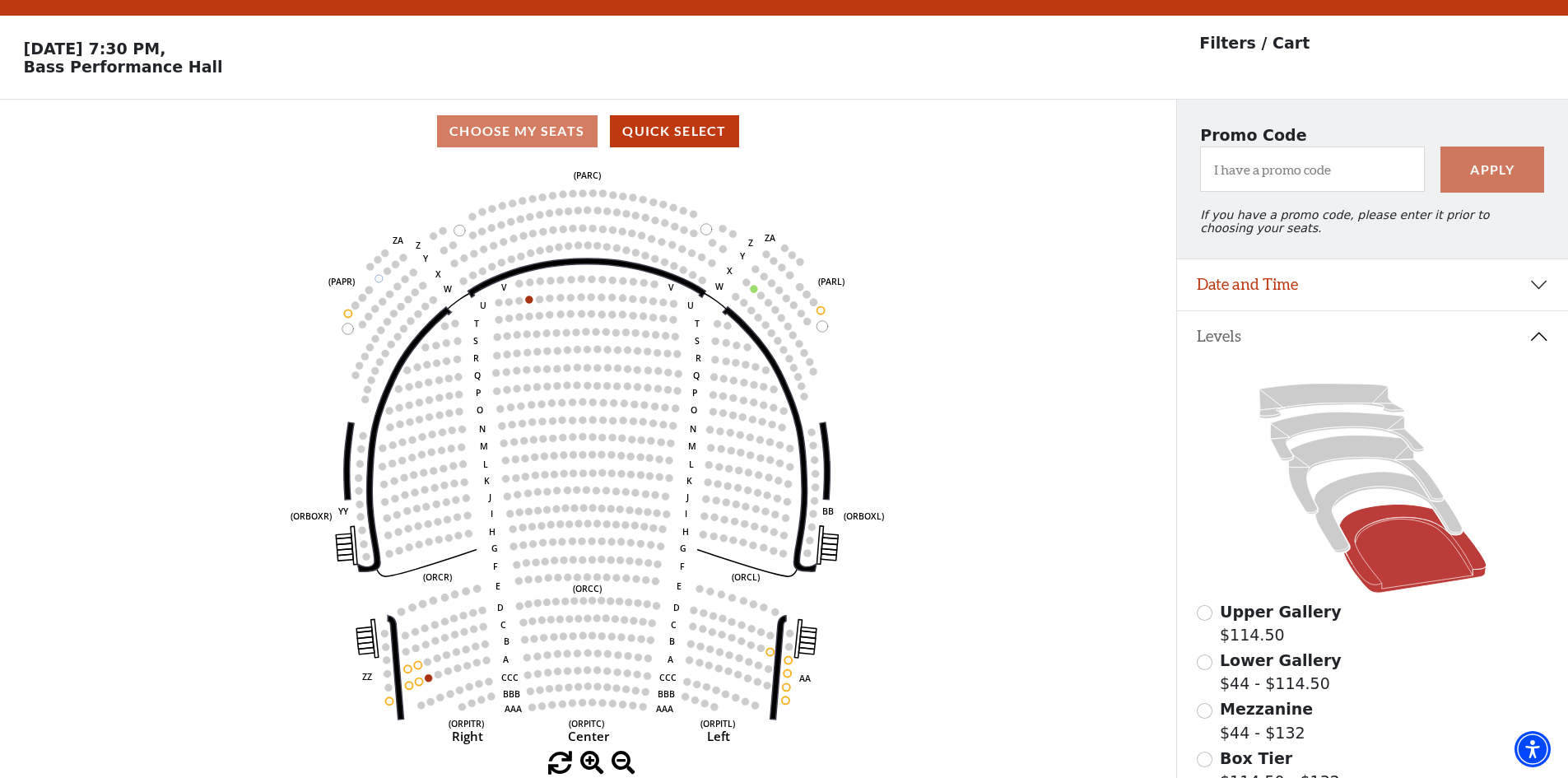
scroll to position [0, 0]
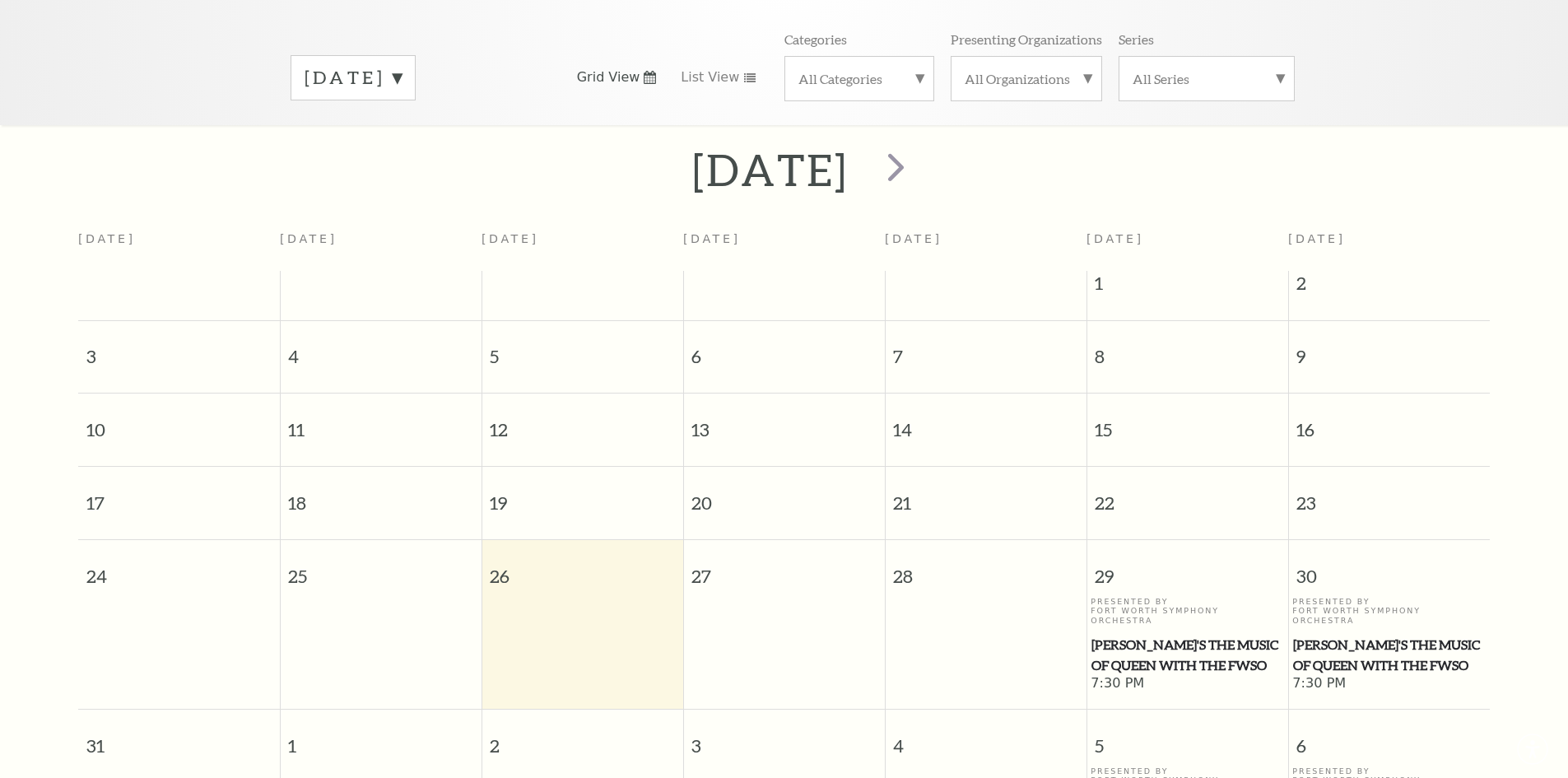
scroll to position [146, 0]
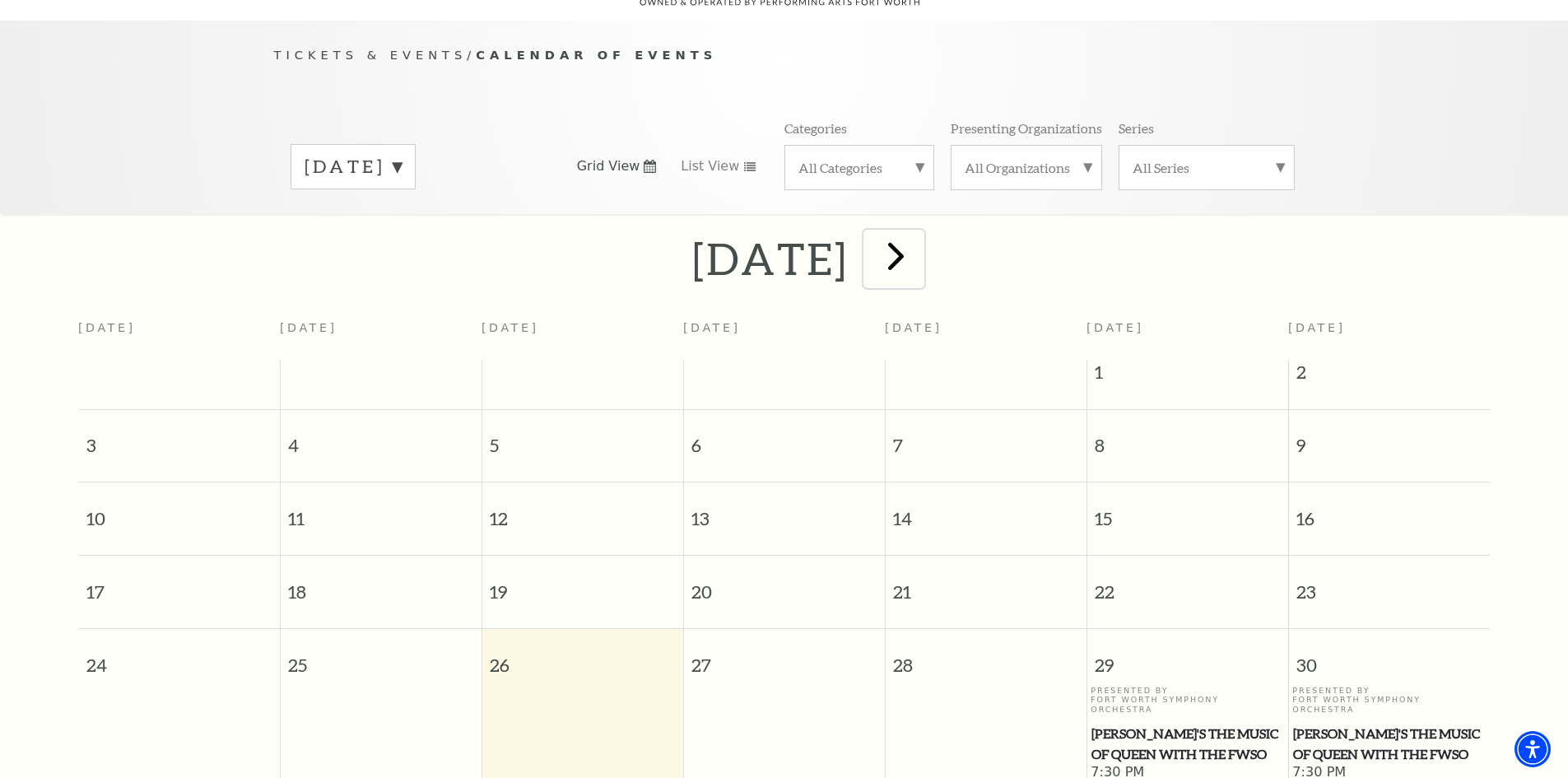
click at [919, 238] on span "next" at bounding box center [896, 256] width 47 height 47
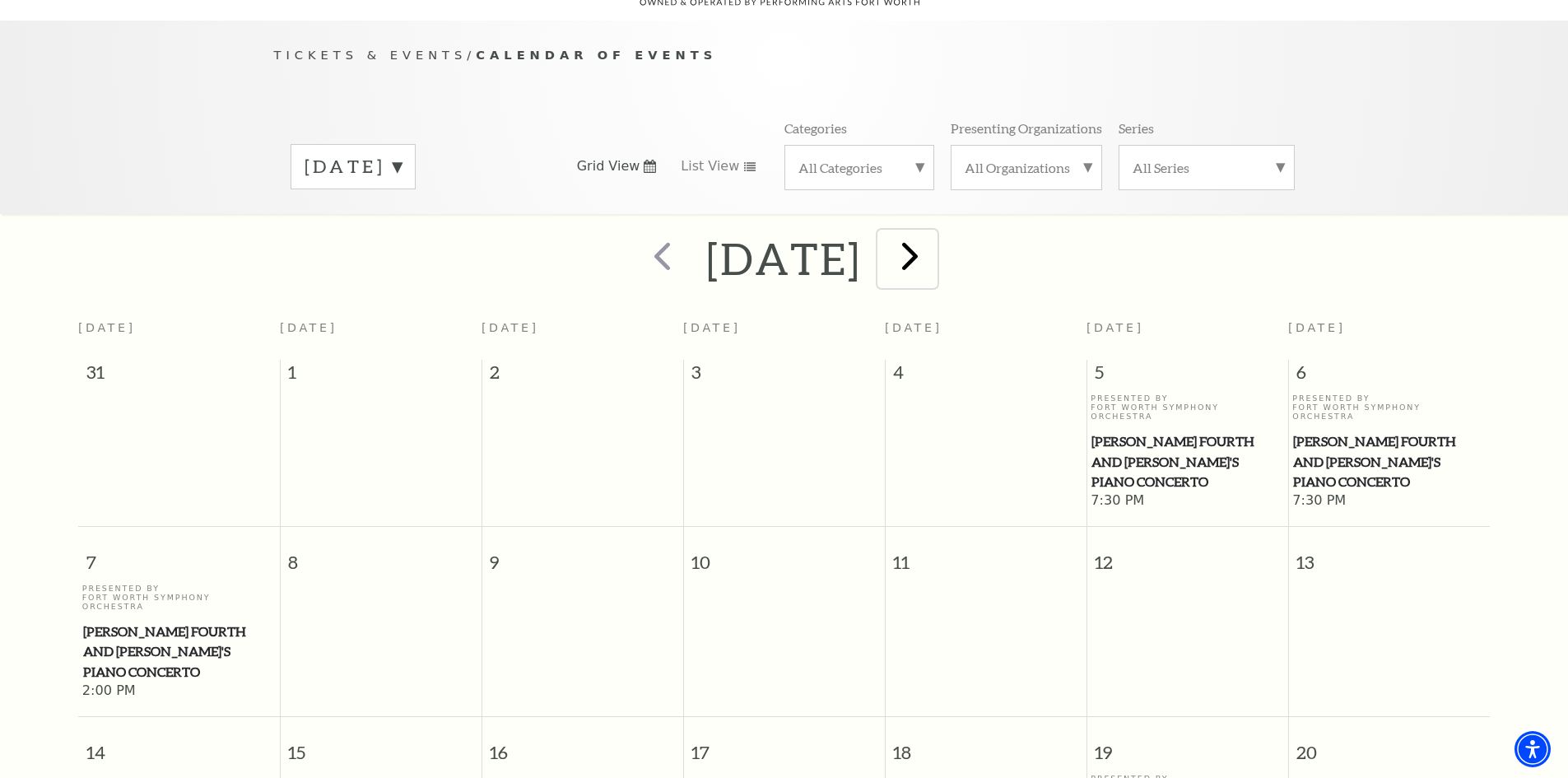
click at [934, 235] on span "next" at bounding box center [910, 256] width 47 height 47
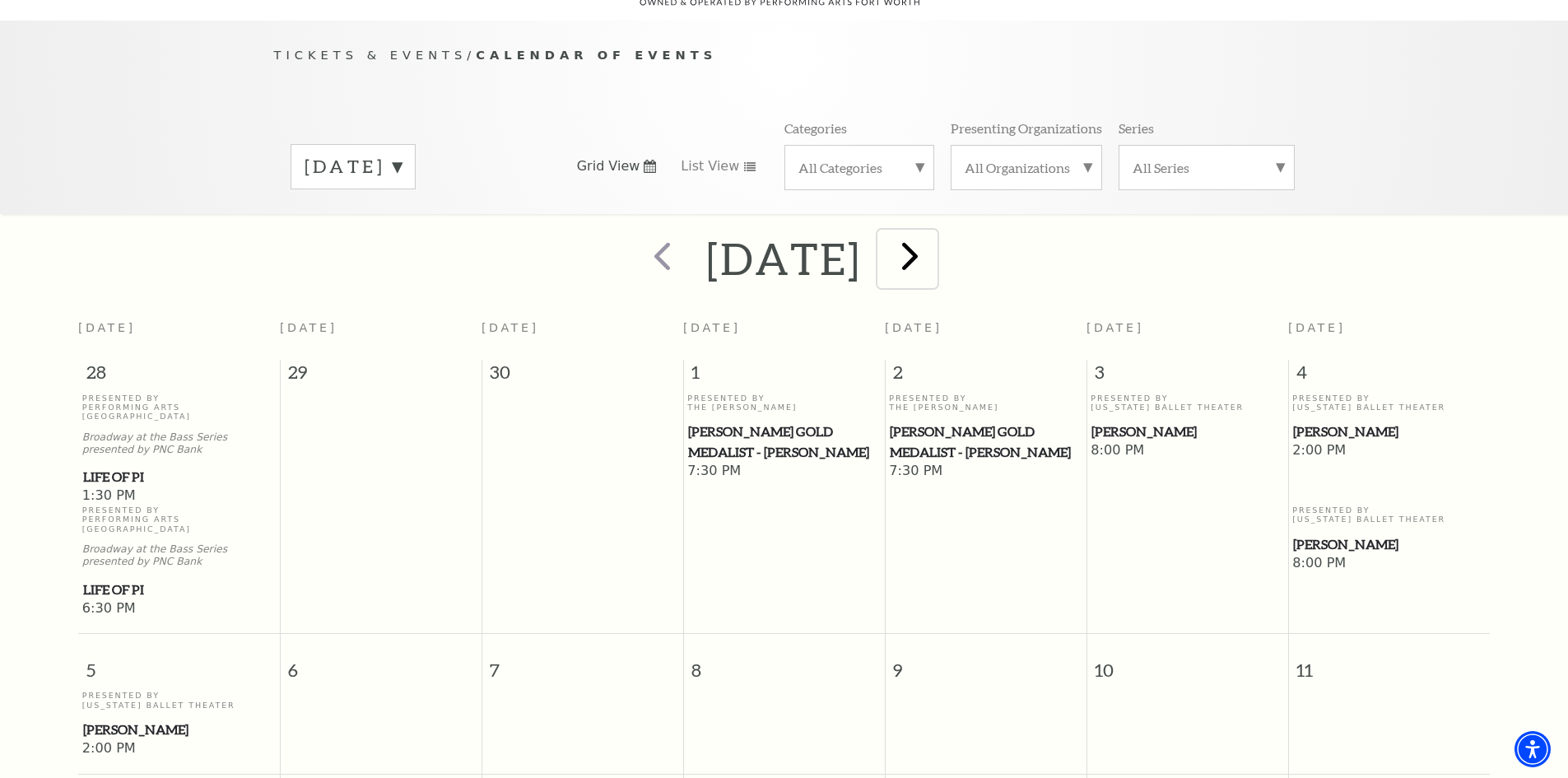
click at [934, 233] on span "next" at bounding box center [910, 256] width 47 height 47
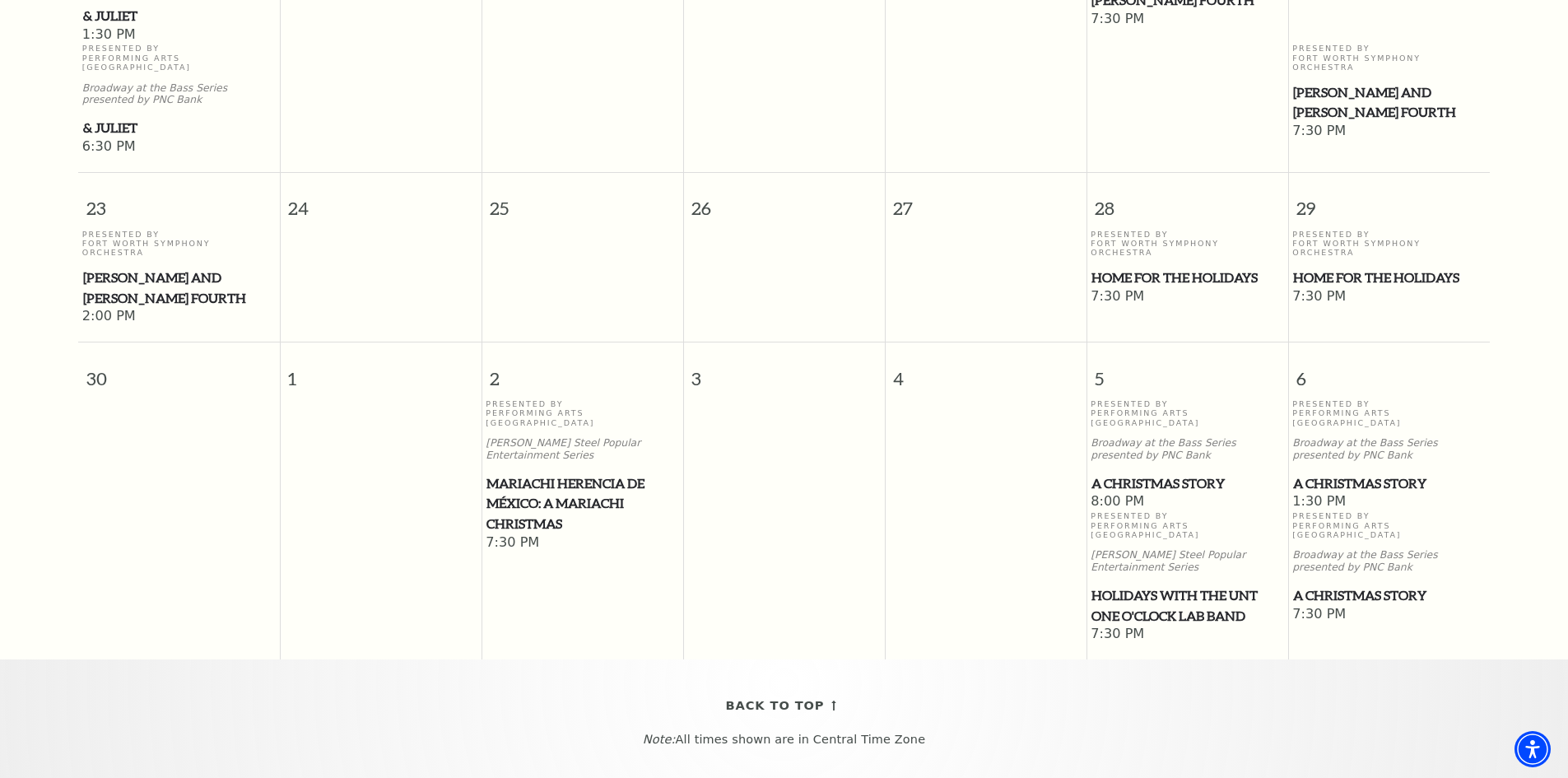
scroll to position [1628, 0]
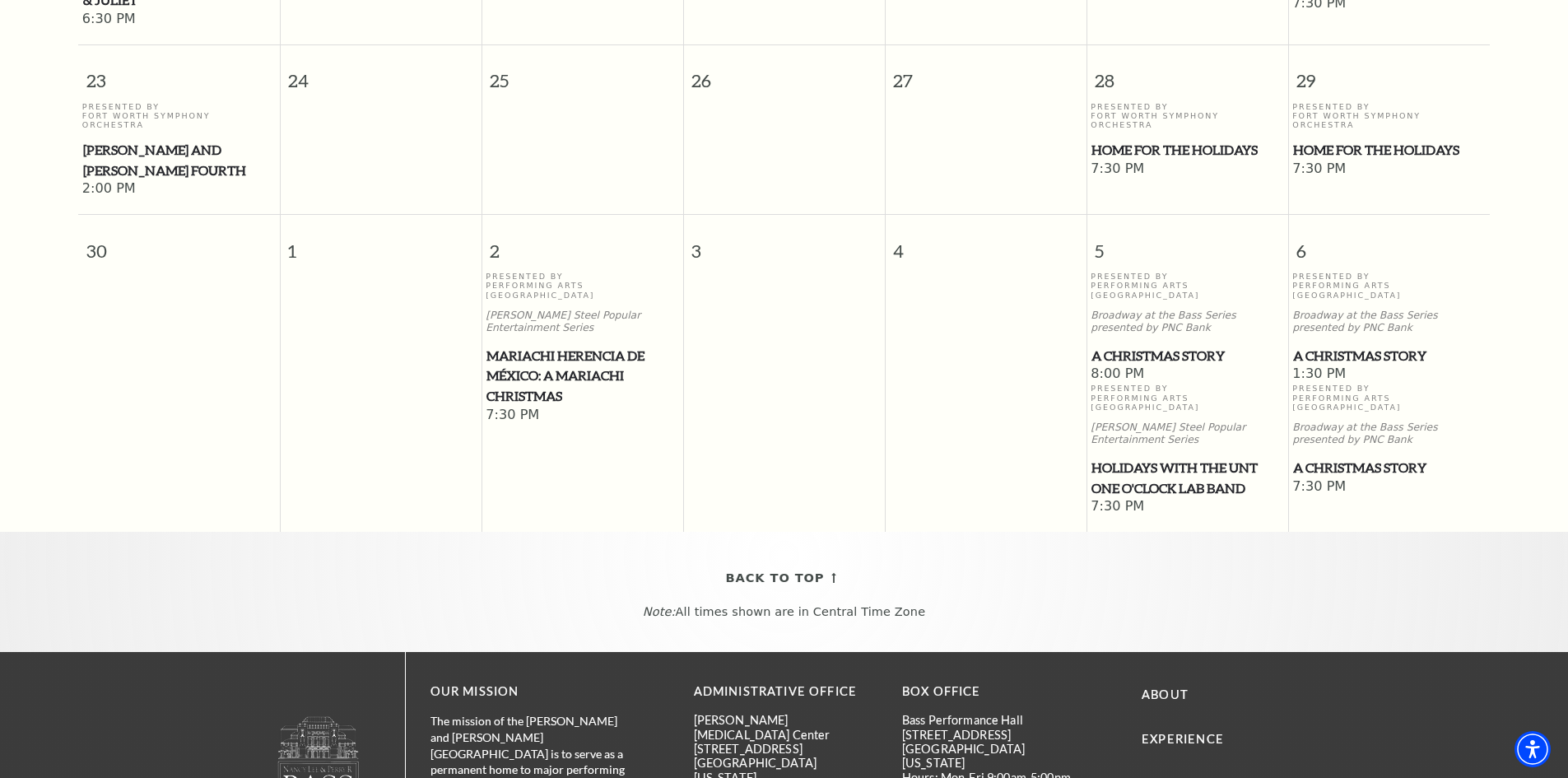
click at [1325, 345] on span "A Christmas Story" at bounding box center [1389, 355] width 192 height 21
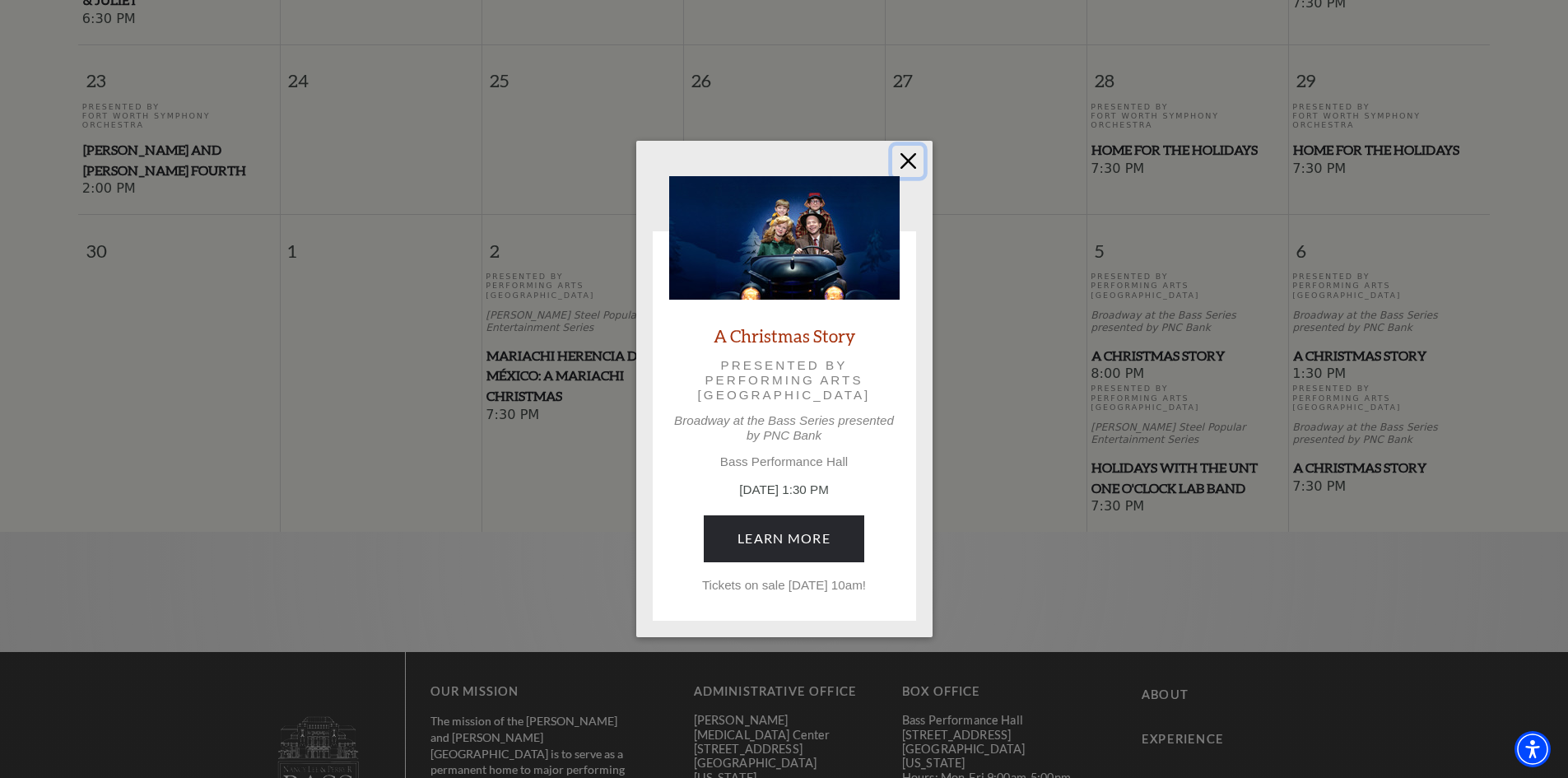
click at [909, 156] on button "Close" at bounding box center [908, 162] width 31 height 31
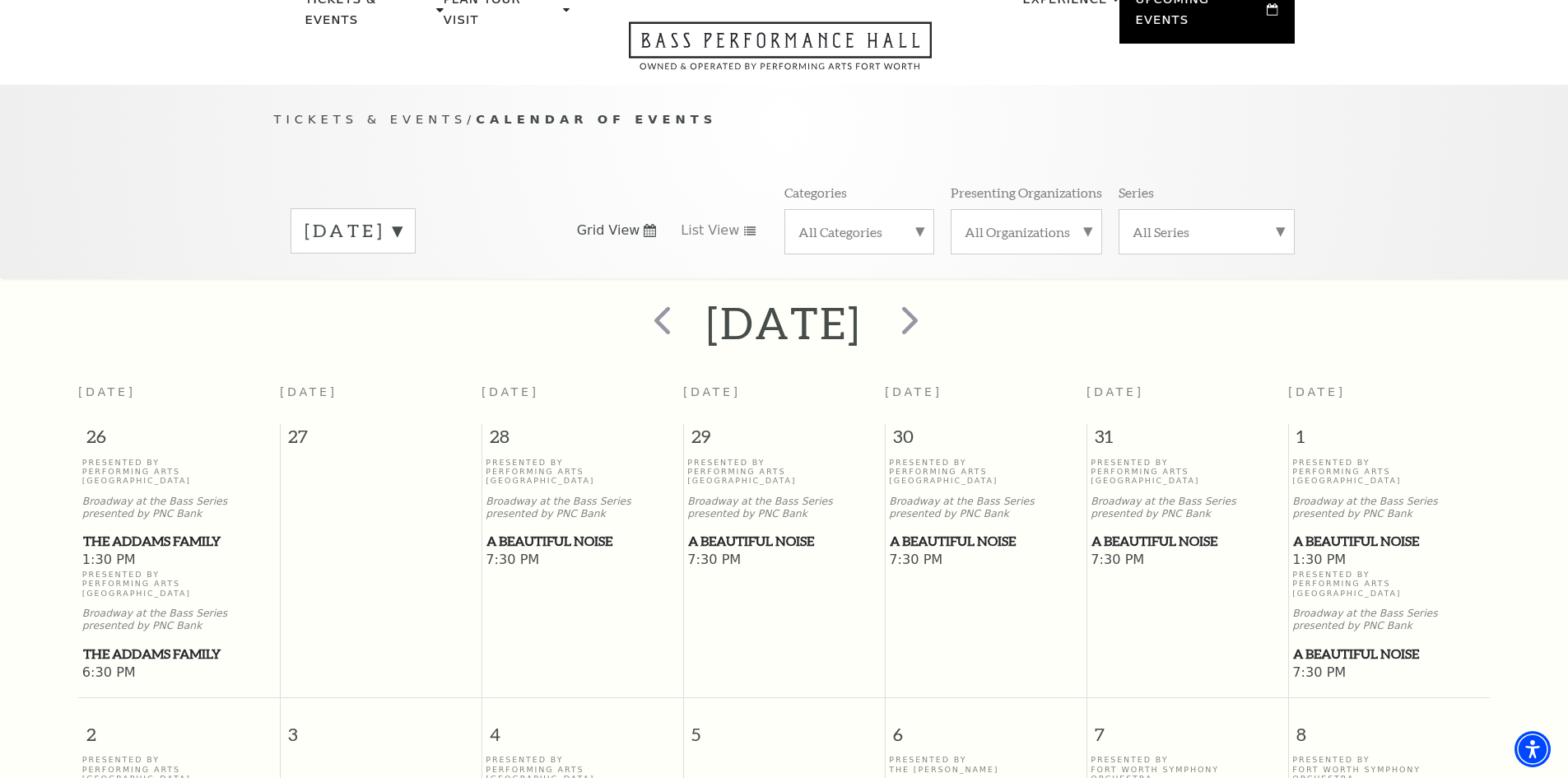
scroll to position [0, 0]
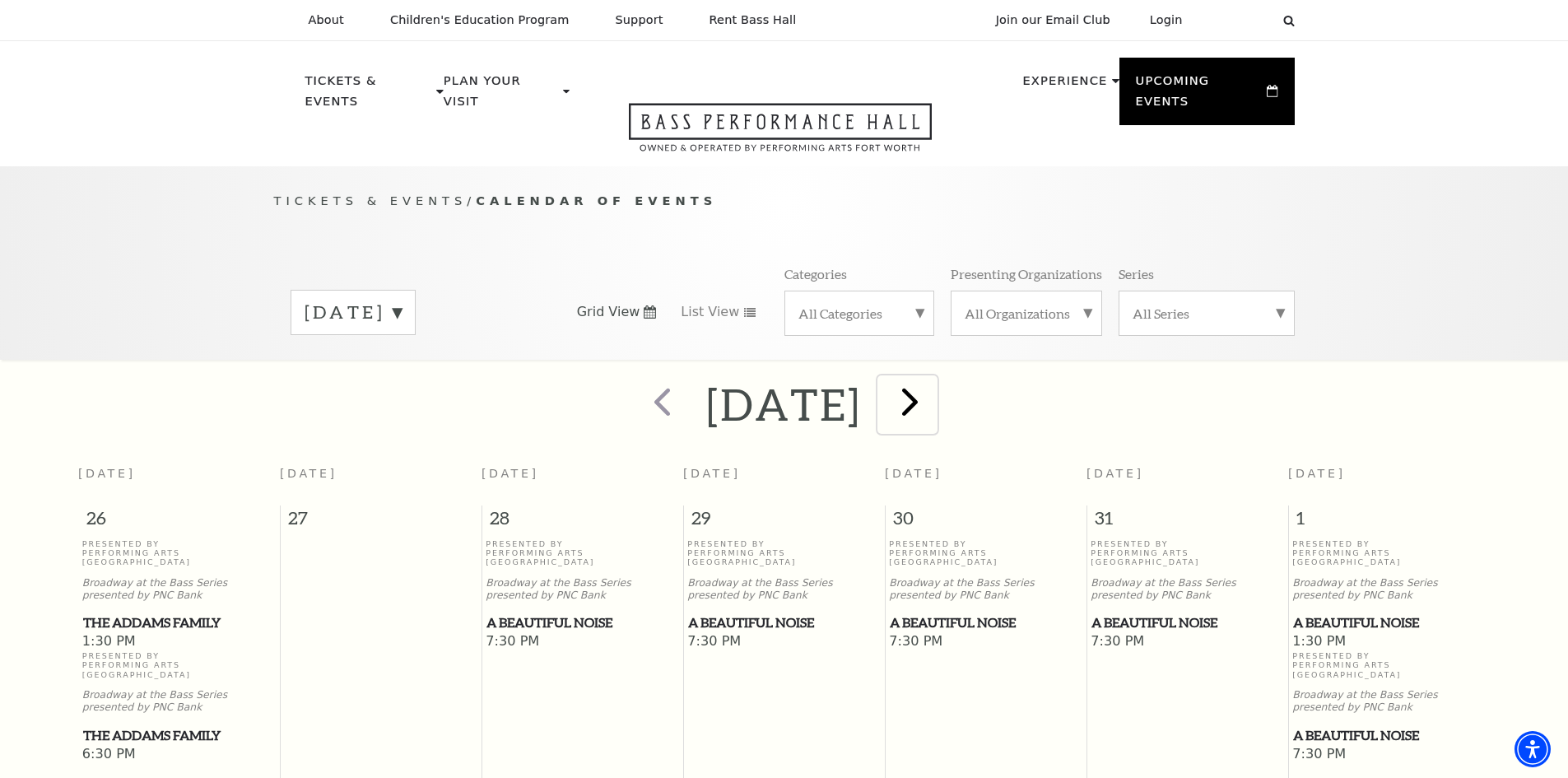
click at [934, 384] on span "next" at bounding box center [910, 401] width 47 height 47
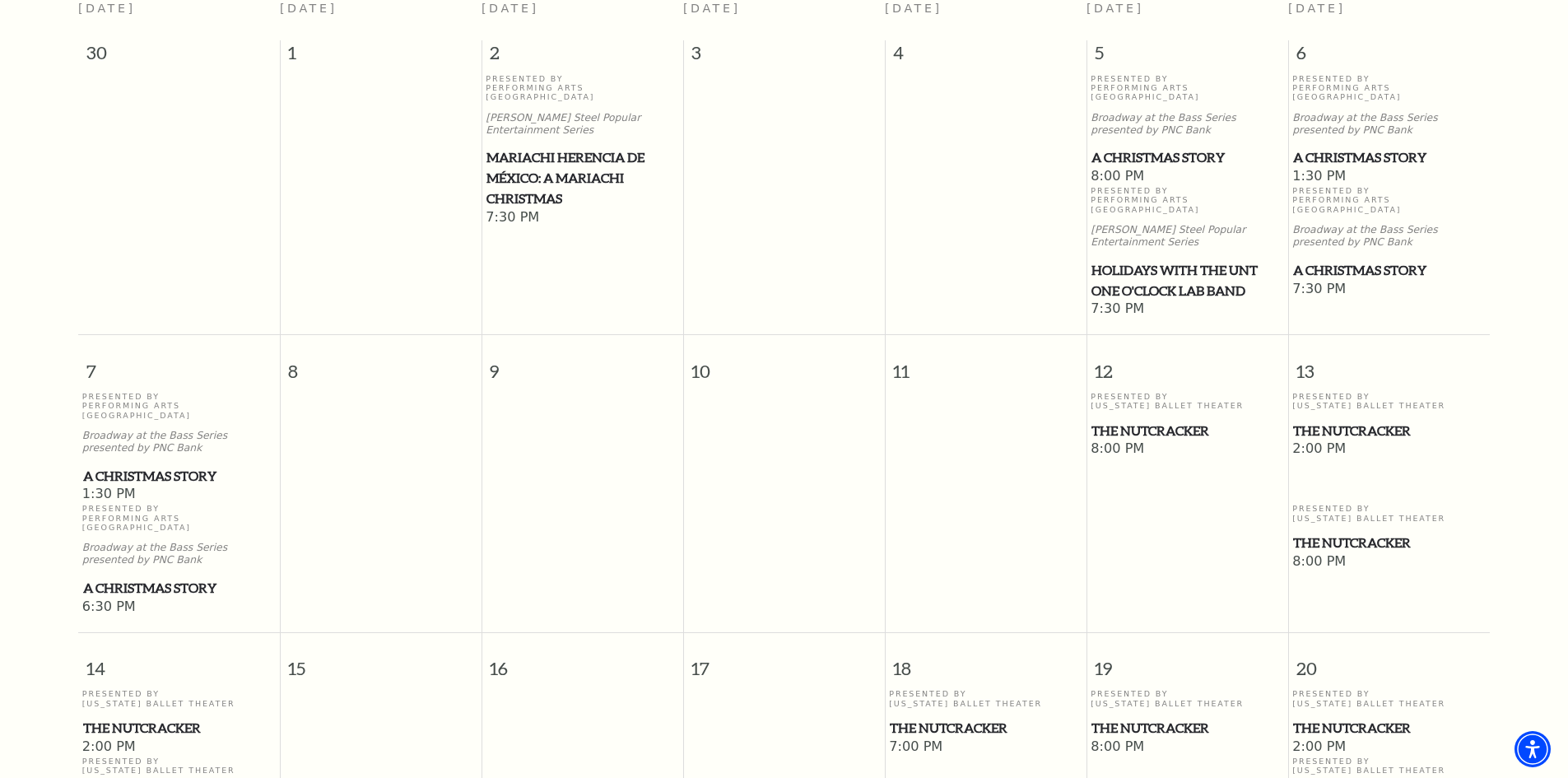
scroll to position [557, 0]
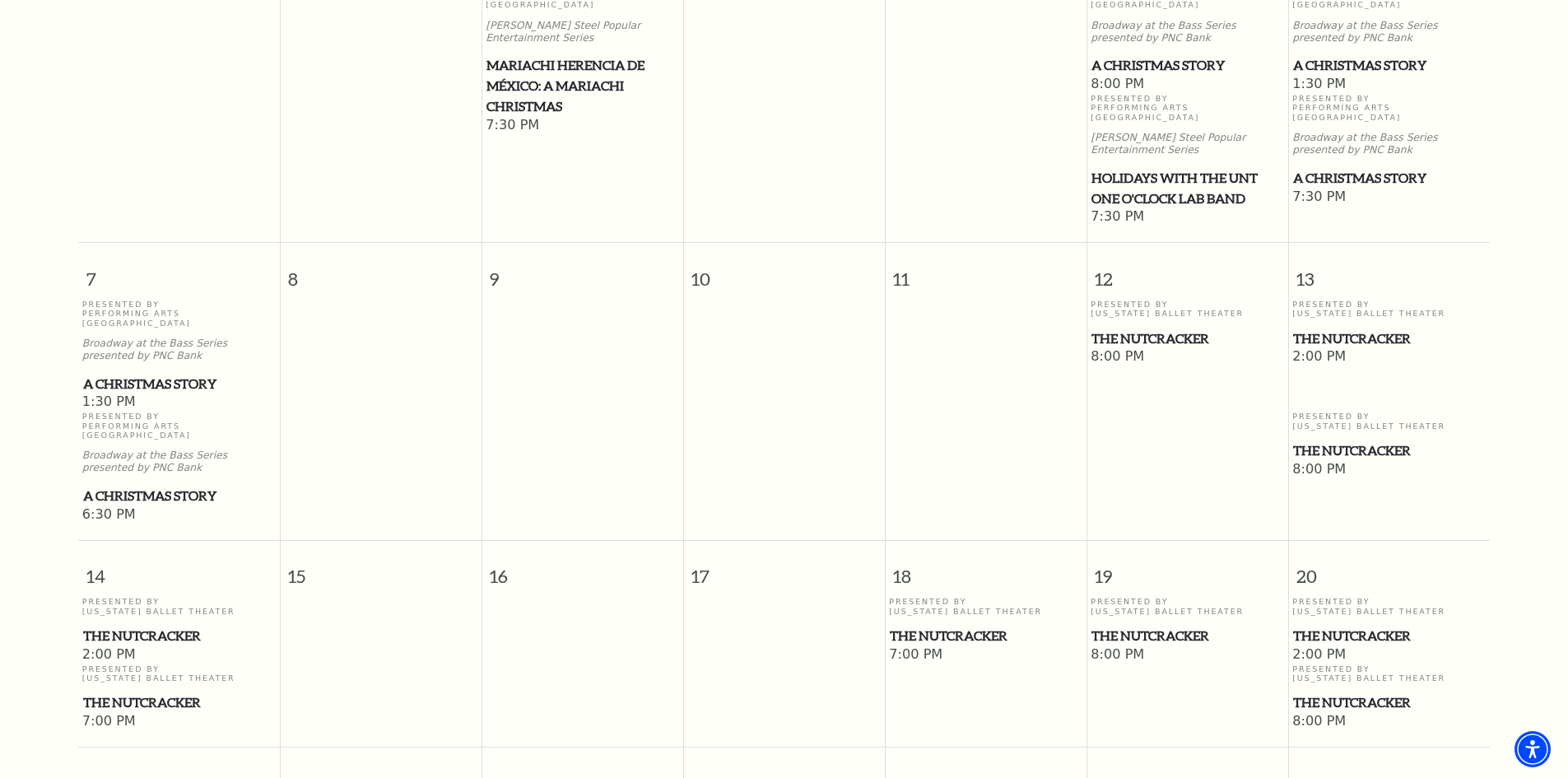
click at [1359, 626] on span "The Nutcracker" at bounding box center [1389, 636] width 192 height 21
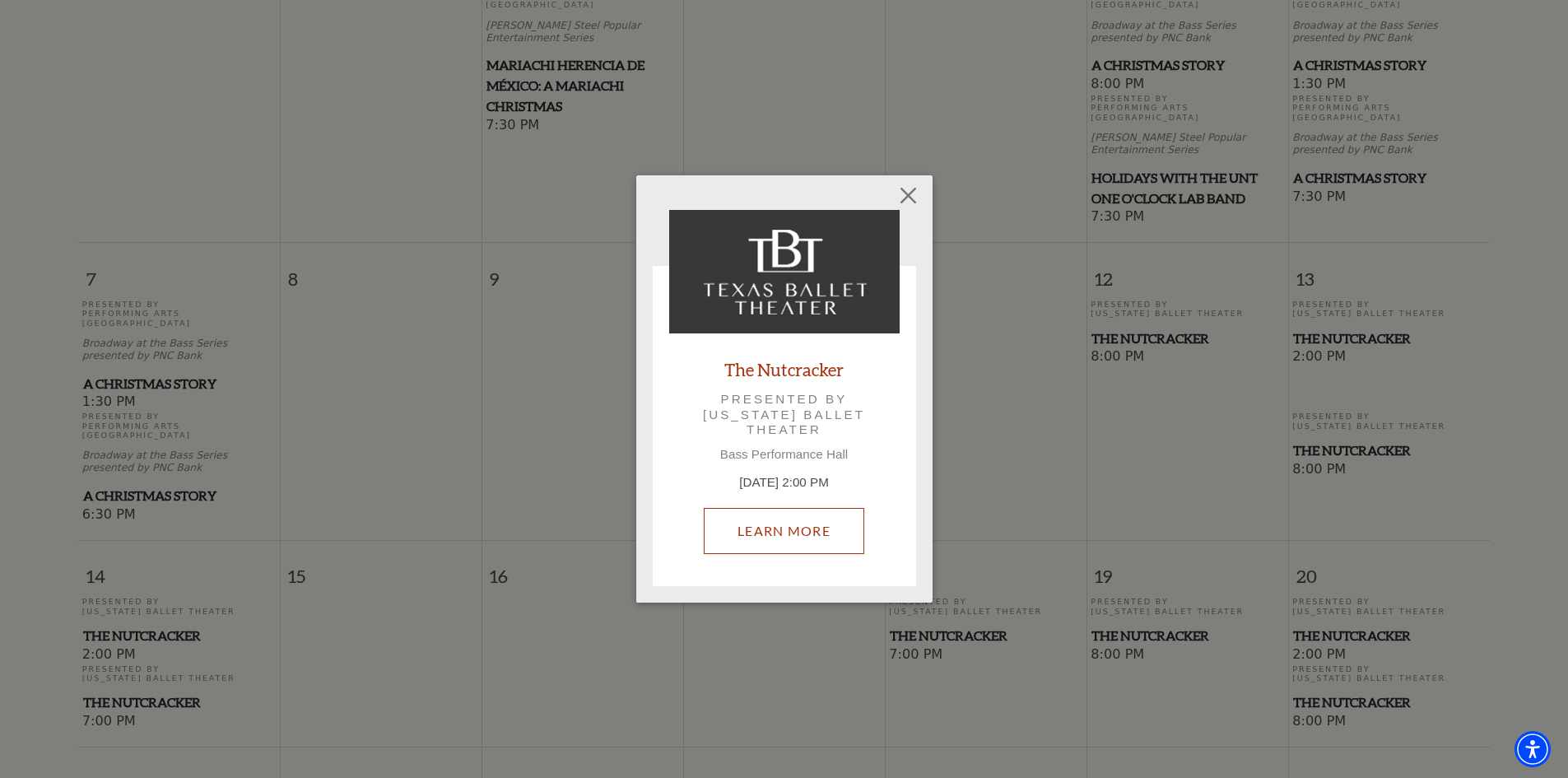
click at [770, 522] on link "Learn More" at bounding box center [784, 531] width 161 height 46
